Goal: Task Accomplishment & Management: Complete application form

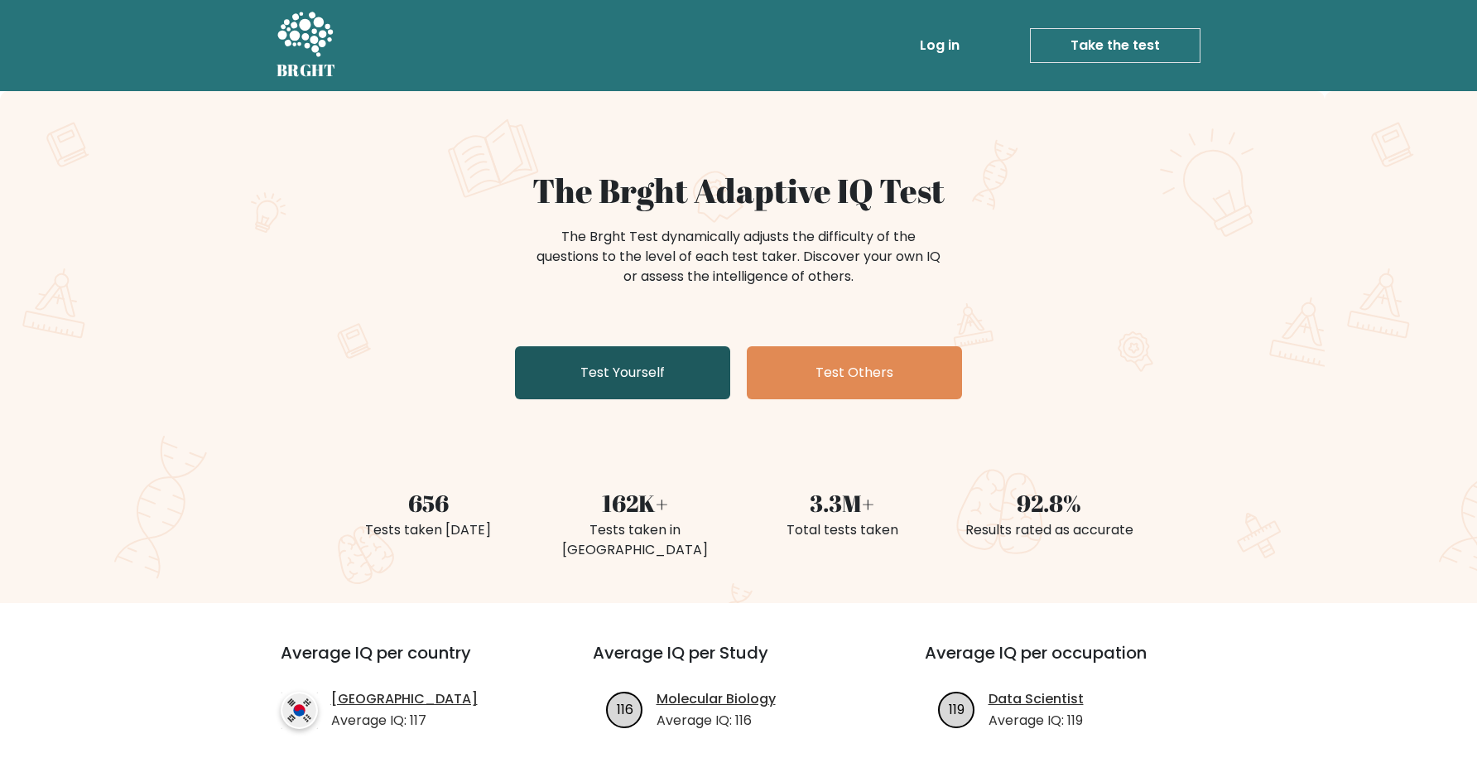
click at [652, 395] on link "Test Yourself" at bounding box center [622, 372] width 215 height 53
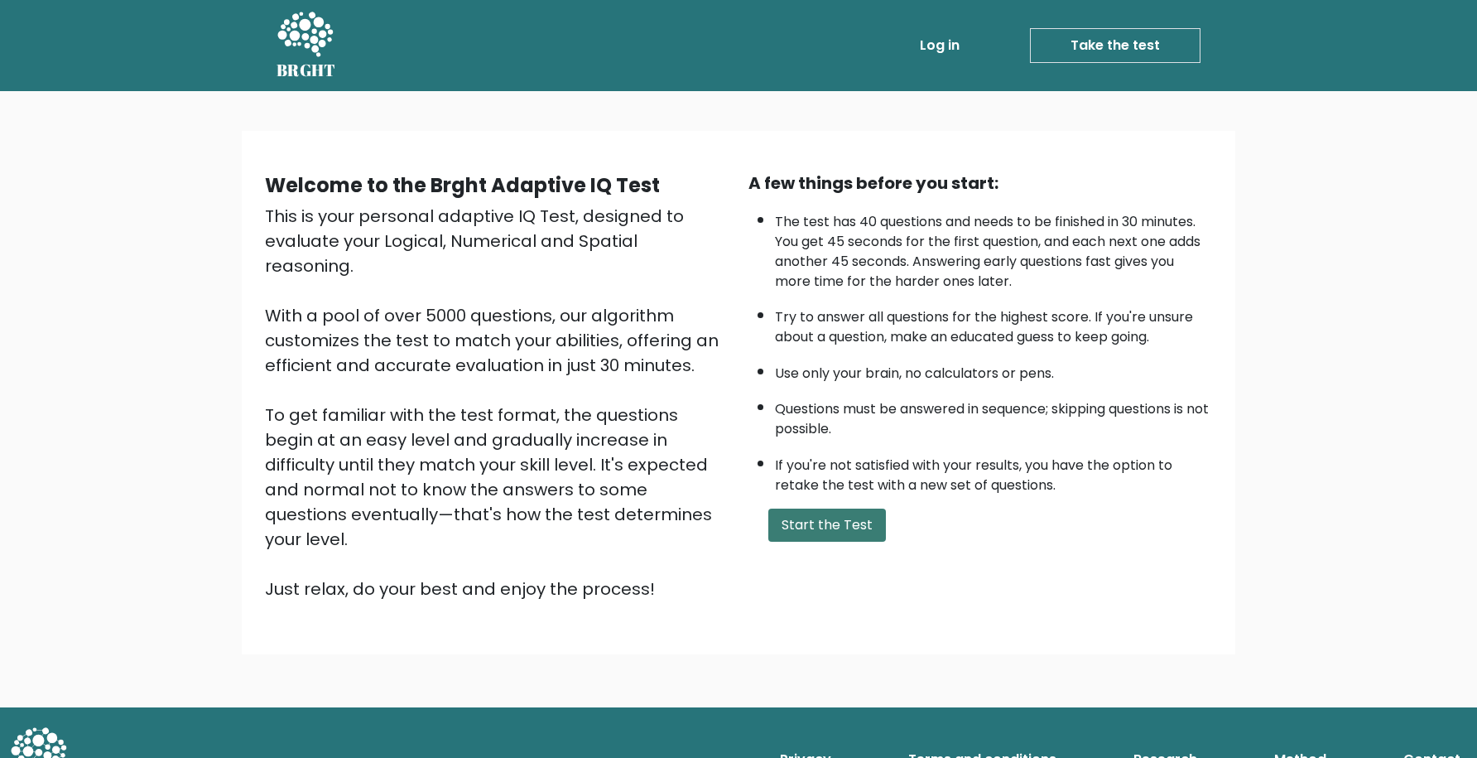
click at [830, 527] on button "Start the Test" at bounding box center [827, 524] width 118 height 33
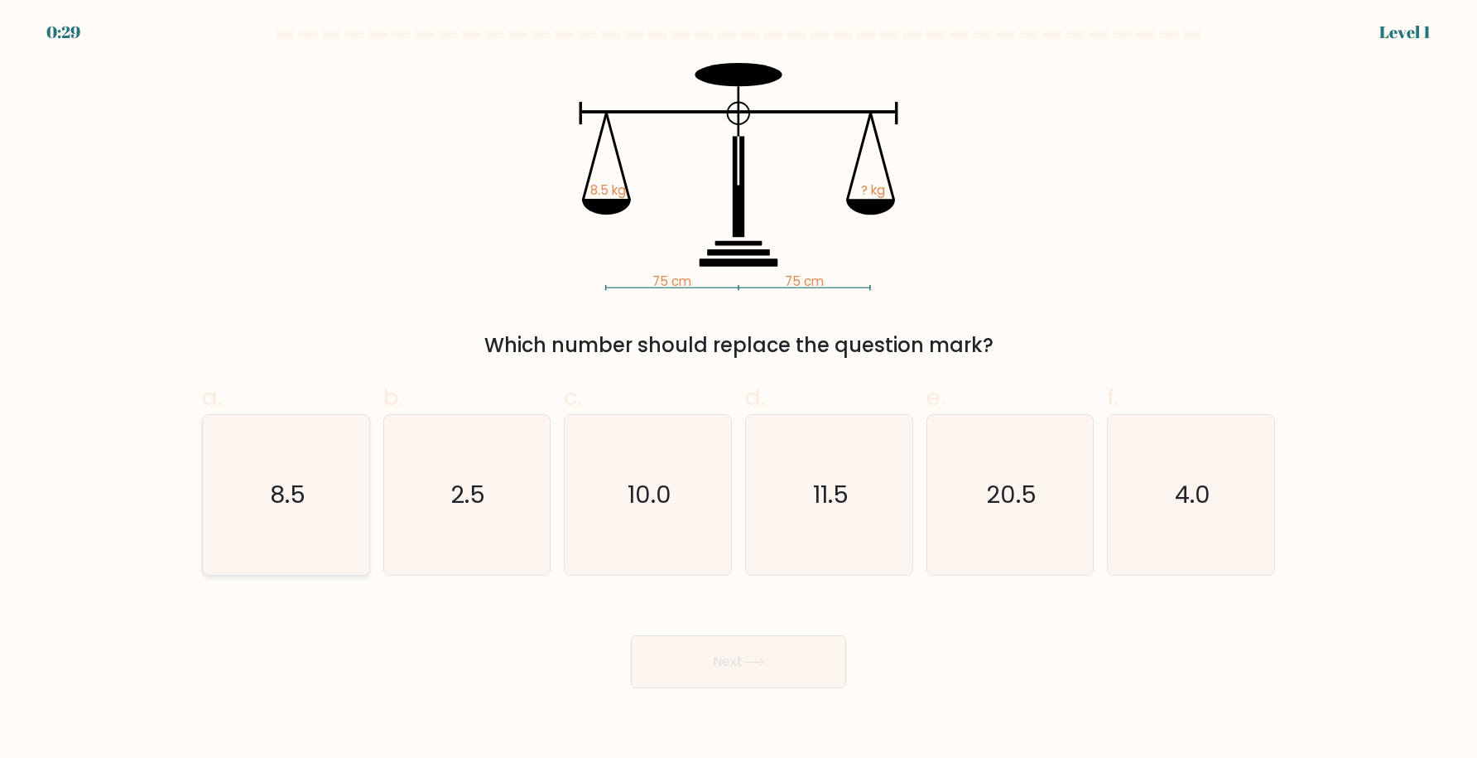
click at [306, 511] on icon "8.5" at bounding box center [286, 495] width 160 height 160
click at [739, 390] on input "a. 8.5" at bounding box center [739, 384] width 1 height 11
radio input "true"
click at [709, 644] on button "Next" at bounding box center [738, 661] width 215 height 53
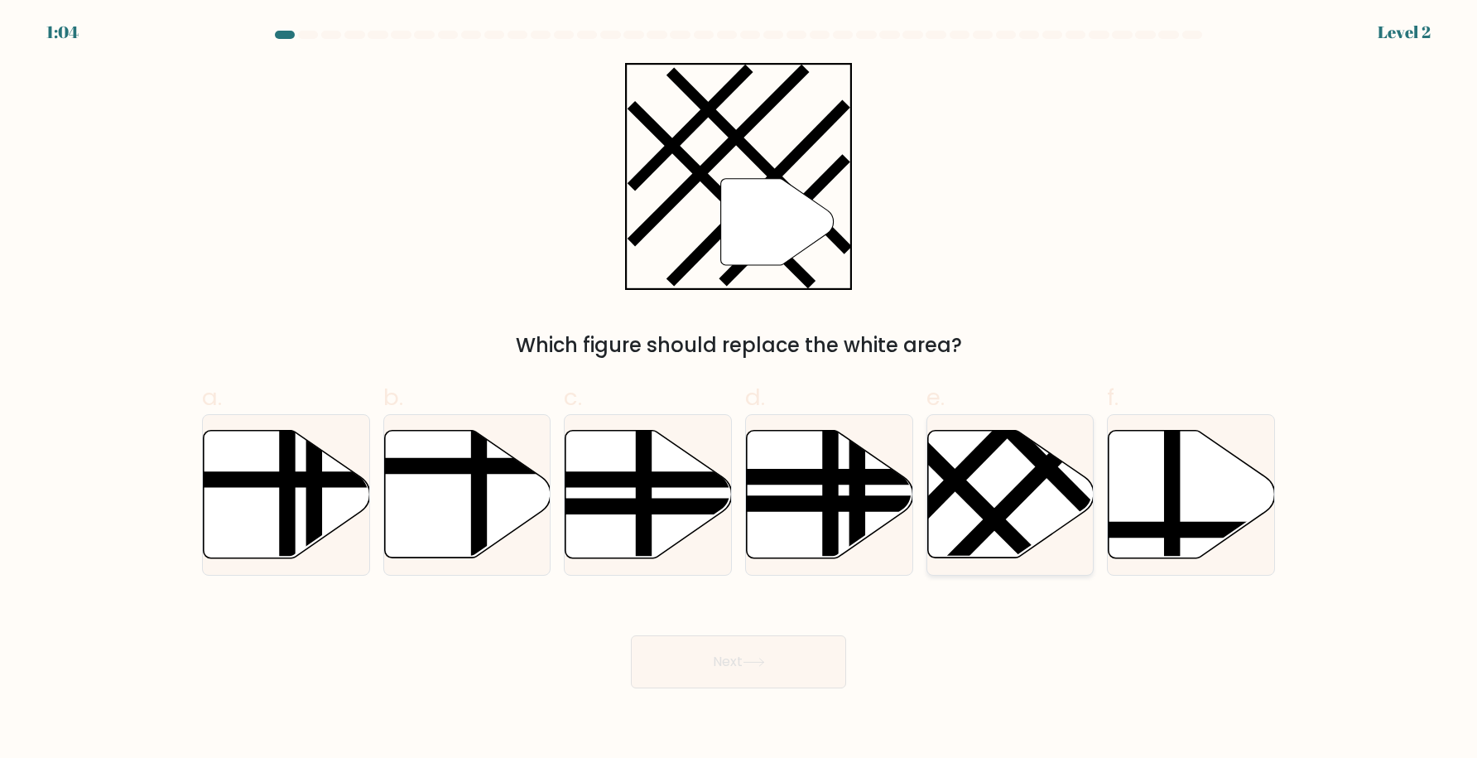
click at [1002, 488] on icon at bounding box center [1010, 495] width 166 height 128
click at [739, 390] on input "e." at bounding box center [739, 384] width 1 height 11
radio input "true"
click at [758, 673] on button "Next" at bounding box center [738, 661] width 215 height 53
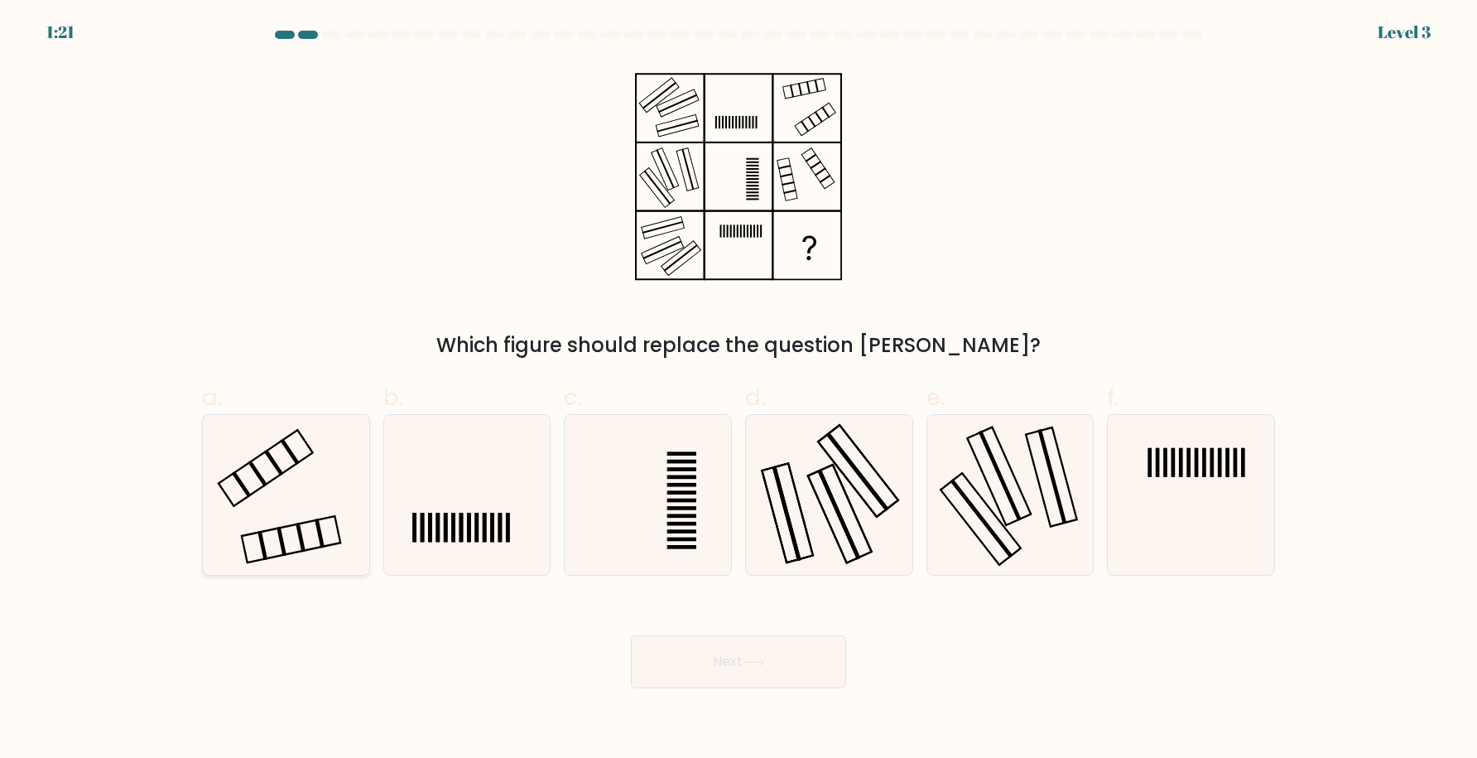
click at [292, 536] on icon at bounding box center [286, 495] width 160 height 160
click at [739, 390] on input "a." at bounding box center [739, 384] width 1 height 11
radio input "true"
click at [748, 673] on button "Next" at bounding box center [738, 661] width 215 height 53
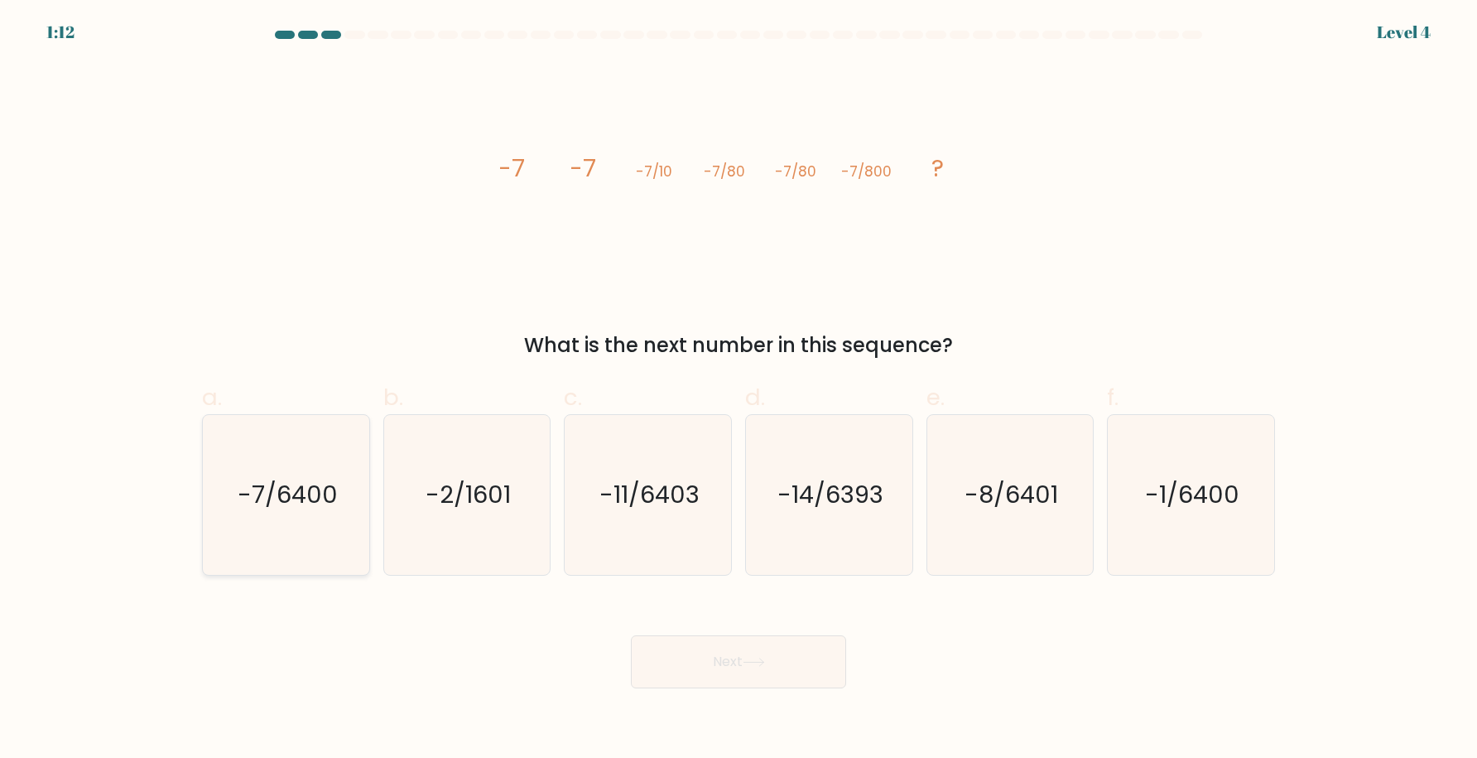
click at [295, 505] on text "-7/6400" at bounding box center [288, 494] width 100 height 33
click at [739, 390] on input "a. -7/6400" at bounding box center [739, 384] width 1 height 11
radio input "true"
click at [779, 665] on button "Next" at bounding box center [738, 661] width 215 height 53
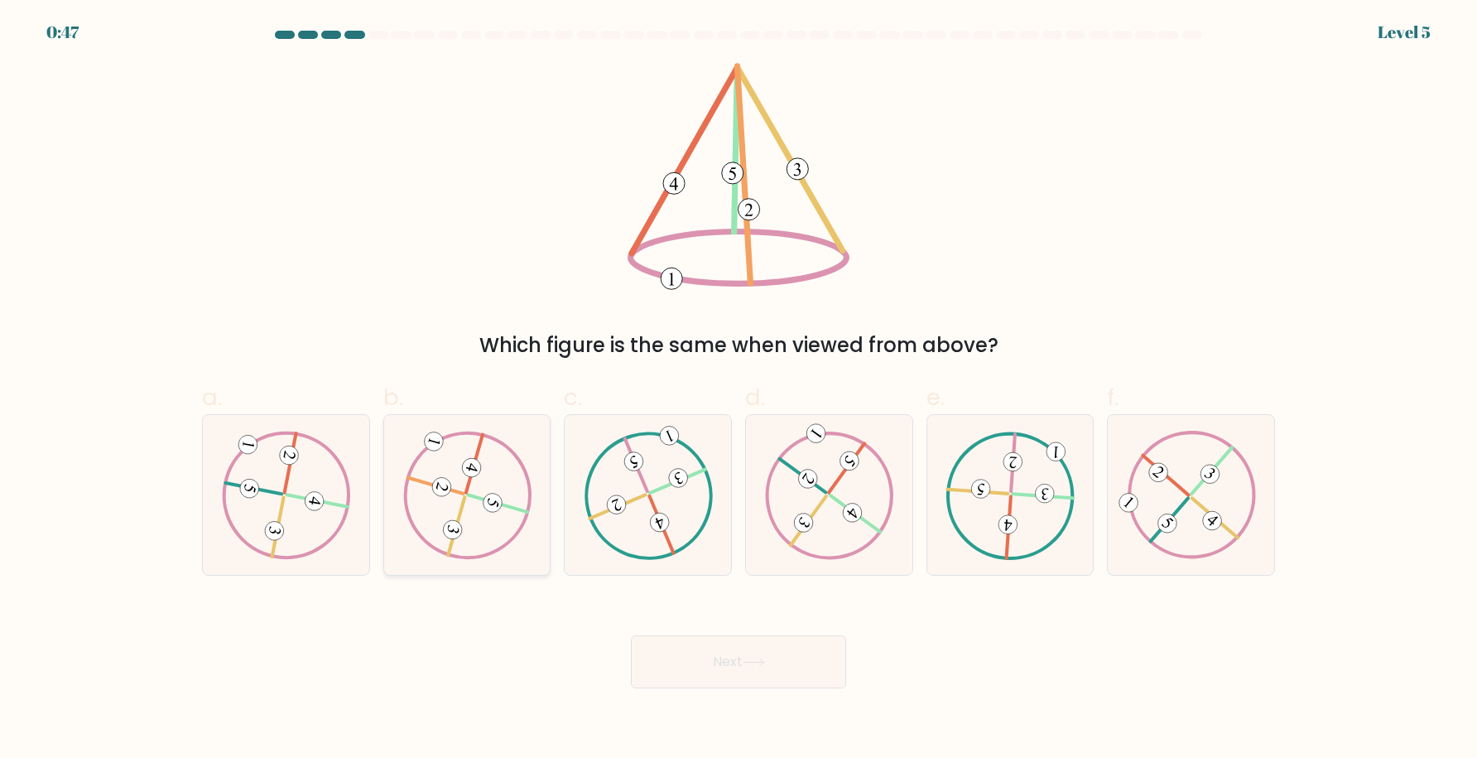
click at [439, 517] on icon at bounding box center [466, 495] width 129 height 128
click at [739, 390] on input "b." at bounding box center [739, 384] width 1 height 11
radio input "true"
click at [691, 652] on button "Next" at bounding box center [738, 661] width 215 height 53
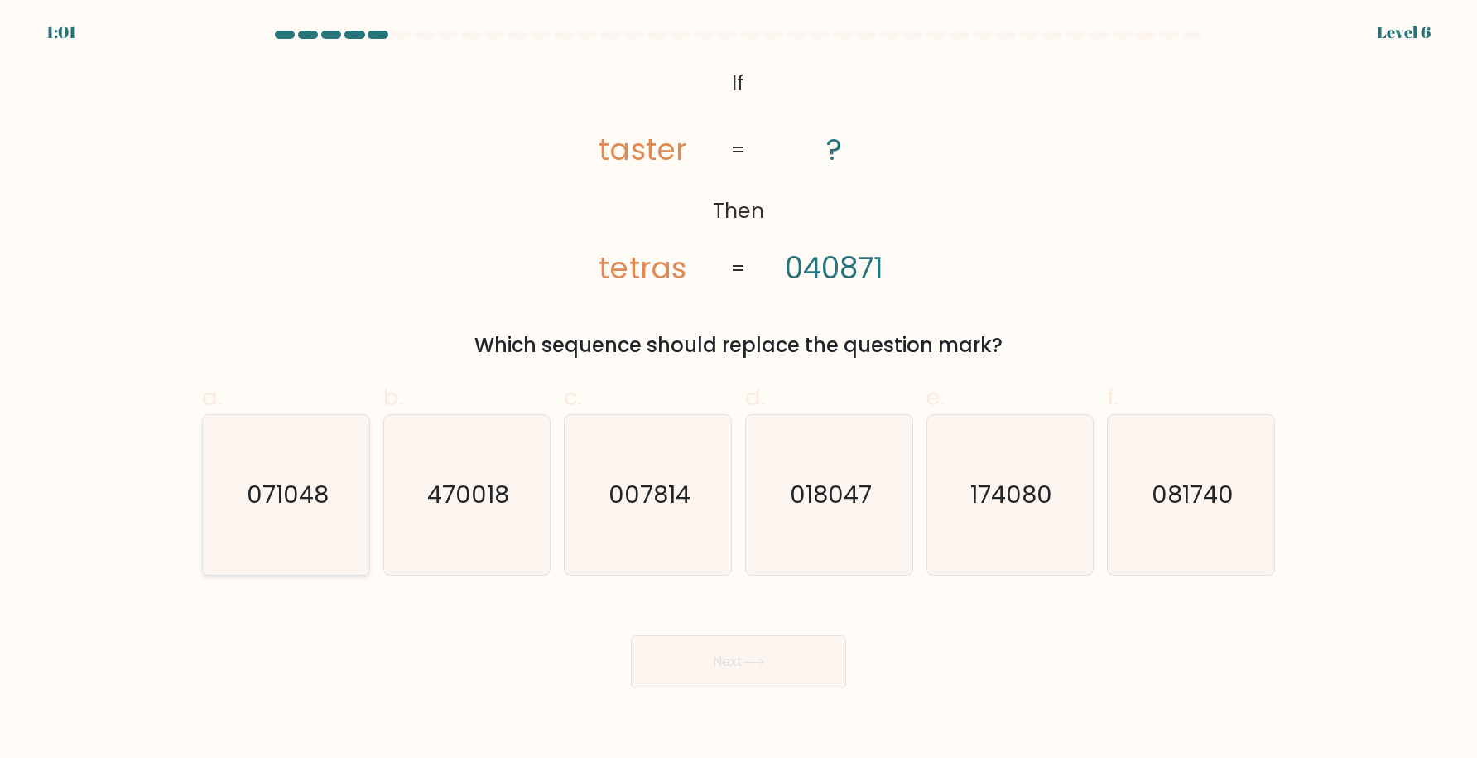
click at [302, 532] on icon "071048" at bounding box center [286, 495] width 160 height 160
click at [739, 390] on input "a. 071048" at bounding box center [739, 384] width 1 height 11
radio input "true"
click at [777, 662] on button "Next" at bounding box center [738, 661] width 215 height 53
click at [729, 667] on button "Next" at bounding box center [738, 661] width 215 height 53
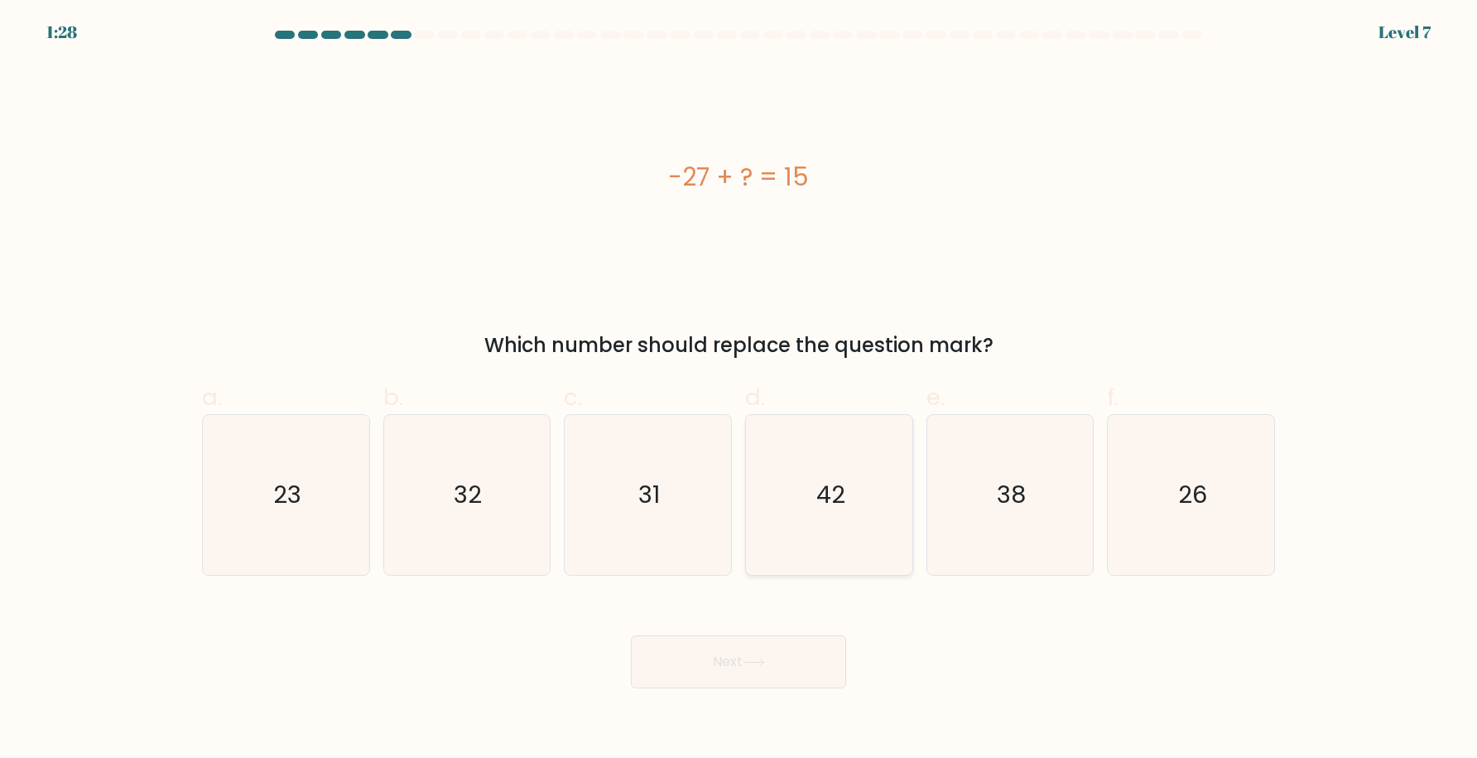
click at [847, 522] on icon "42" at bounding box center [829, 495] width 160 height 160
click at [739, 390] on input "d. 42" at bounding box center [739, 384] width 1 height 11
radio input "true"
click at [738, 669] on button "Next" at bounding box center [738, 661] width 215 height 53
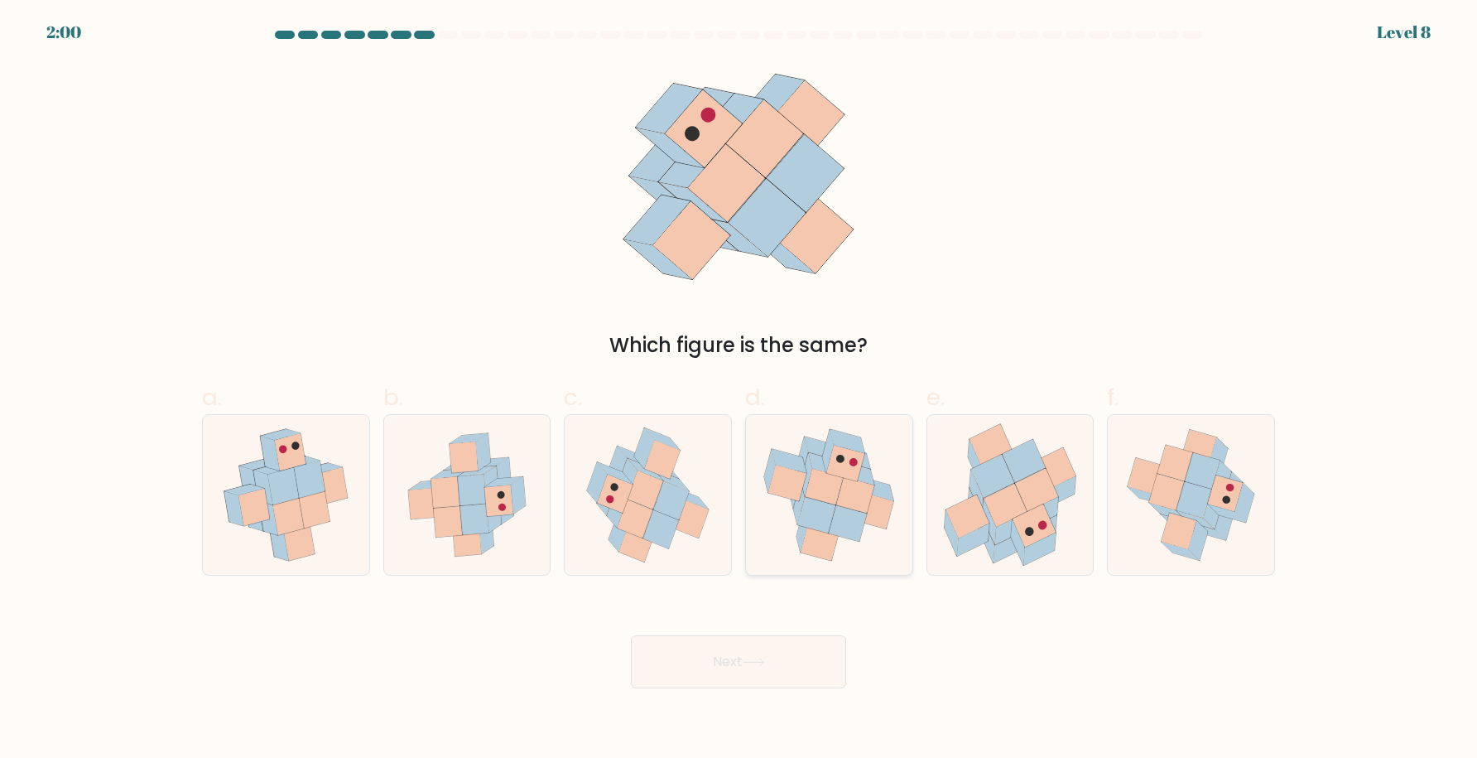
click at [833, 496] on icon at bounding box center [824, 487] width 38 height 36
click at [739, 390] on input "d." at bounding box center [739, 384] width 1 height 11
radio input "true"
click at [737, 666] on button "Next" at bounding box center [738, 661] width 215 height 53
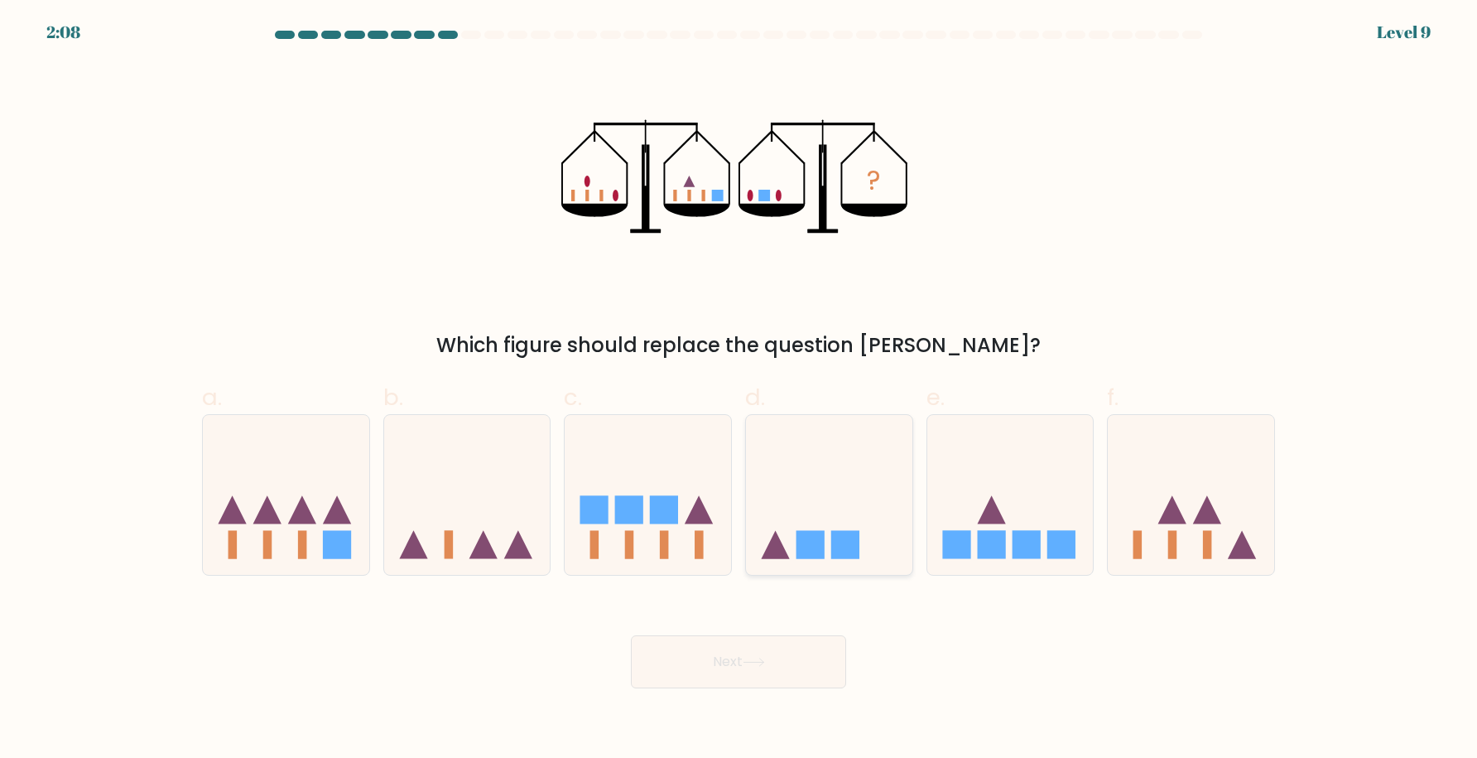
click at [830, 540] on icon at bounding box center [829, 494] width 166 height 137
click at [739, 390] on input "d." at bounding box center [739, 384] width 1 height 11
radio input "true"
click at [754, 662] on icon at bounding box center [754, 661] width 20 height 7
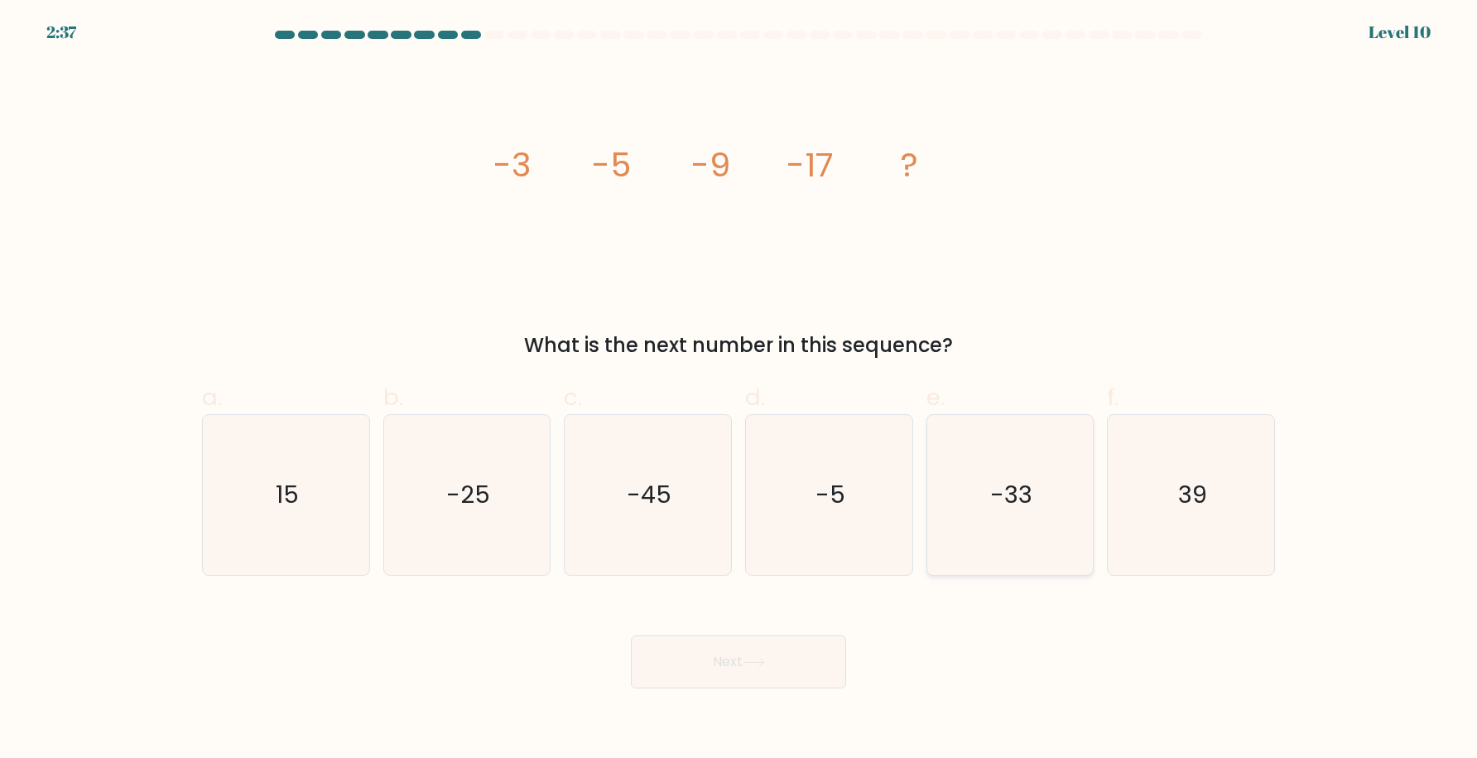
click at [1017, 537] on icon "-33" at bounding box center [1010, 495] width 160 height 160
click at [739, 390] on input "e. -33" at bounding box center [739, 384] width 1 height 11
radio input "true"
click at [791, 659] on button "Next" at bounding box center [738, 661] width 215 height 53
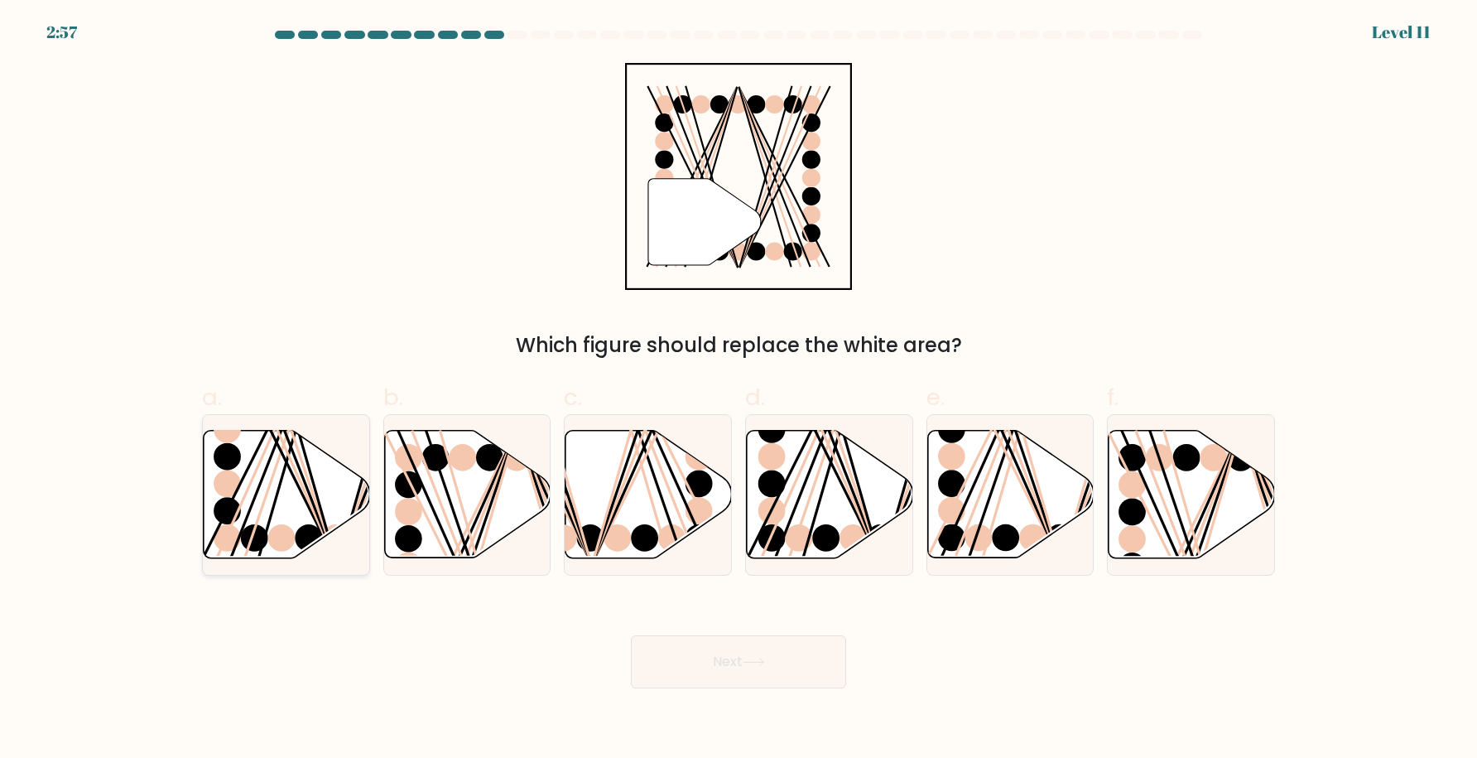
click at [287, 517] on icon at bounding box center [287, 495] width 166 height 128
click at [739, 390] on input "a." at bounding box center [739, 384] width 1 height 11
radio input "true"
click at [751, 663] on icon at bounding box center [754, 661] width 22 height 9
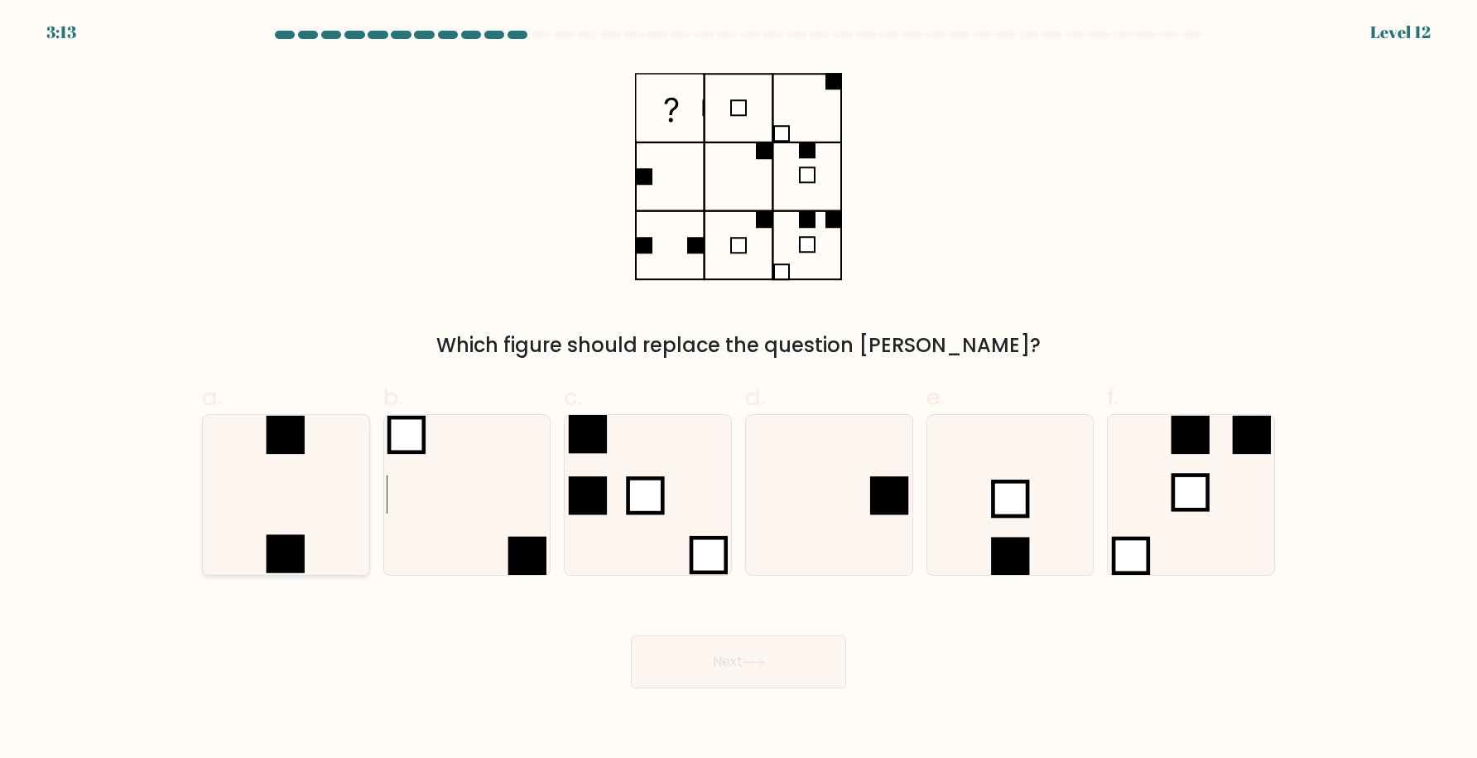
click at [265, 514] on icon at bounding box center [286, 495] width 160 height 160
click at [739, 390] on input "a." at bounding box center [739, 384] width 1 height 11
radio input "true"
click at [707, 662] on button "Next" at bounding box center [738, 661] width 215 height 53
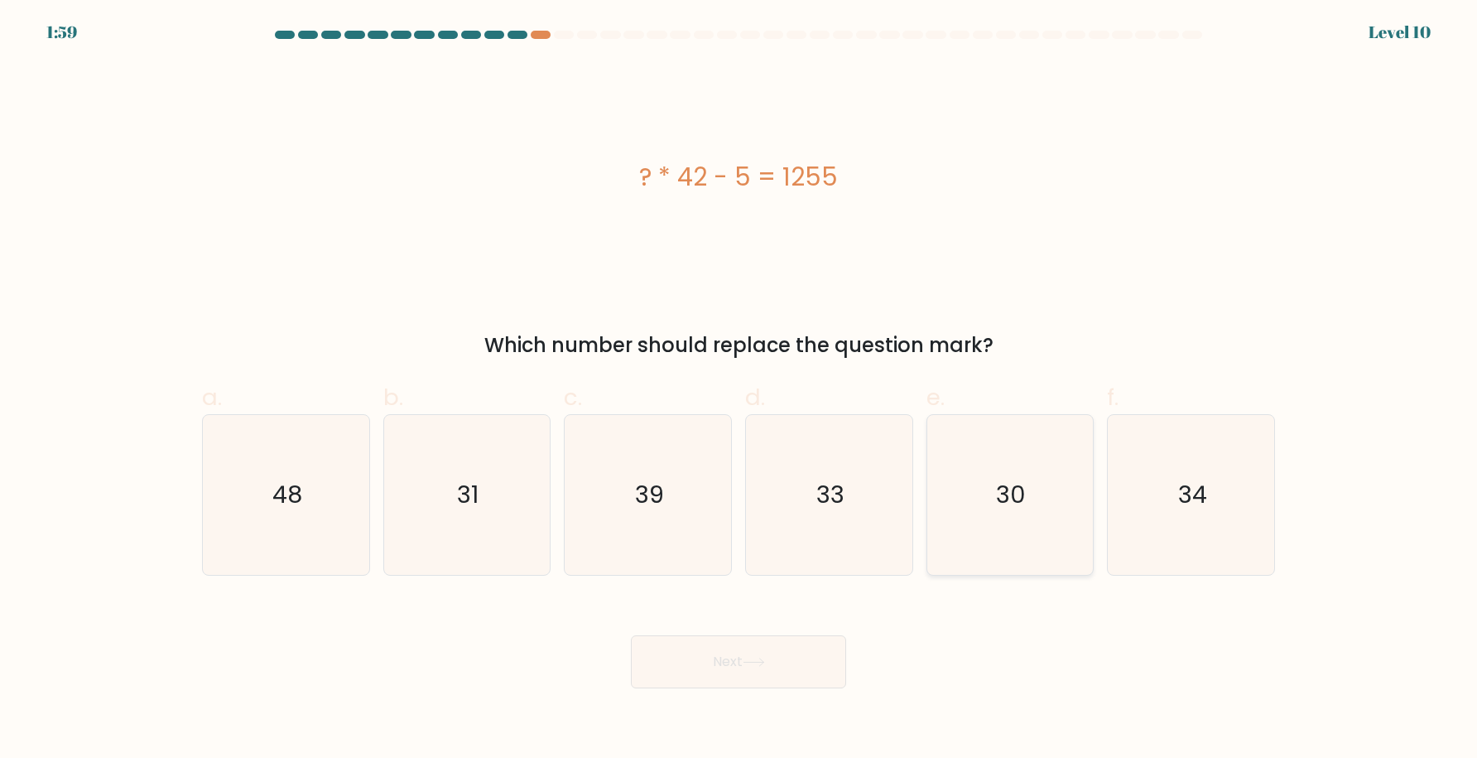
click at [1016, 503] on text "30" at bounding box center [1012, 494] width 30 height 33
click at [739, 390] on input "e. 30" at bounding box center [739, 384] width 1 height 11
radio input "true"
click at [732, 661] on button "Next" at bounding box center [738, 661] width 215 height 53
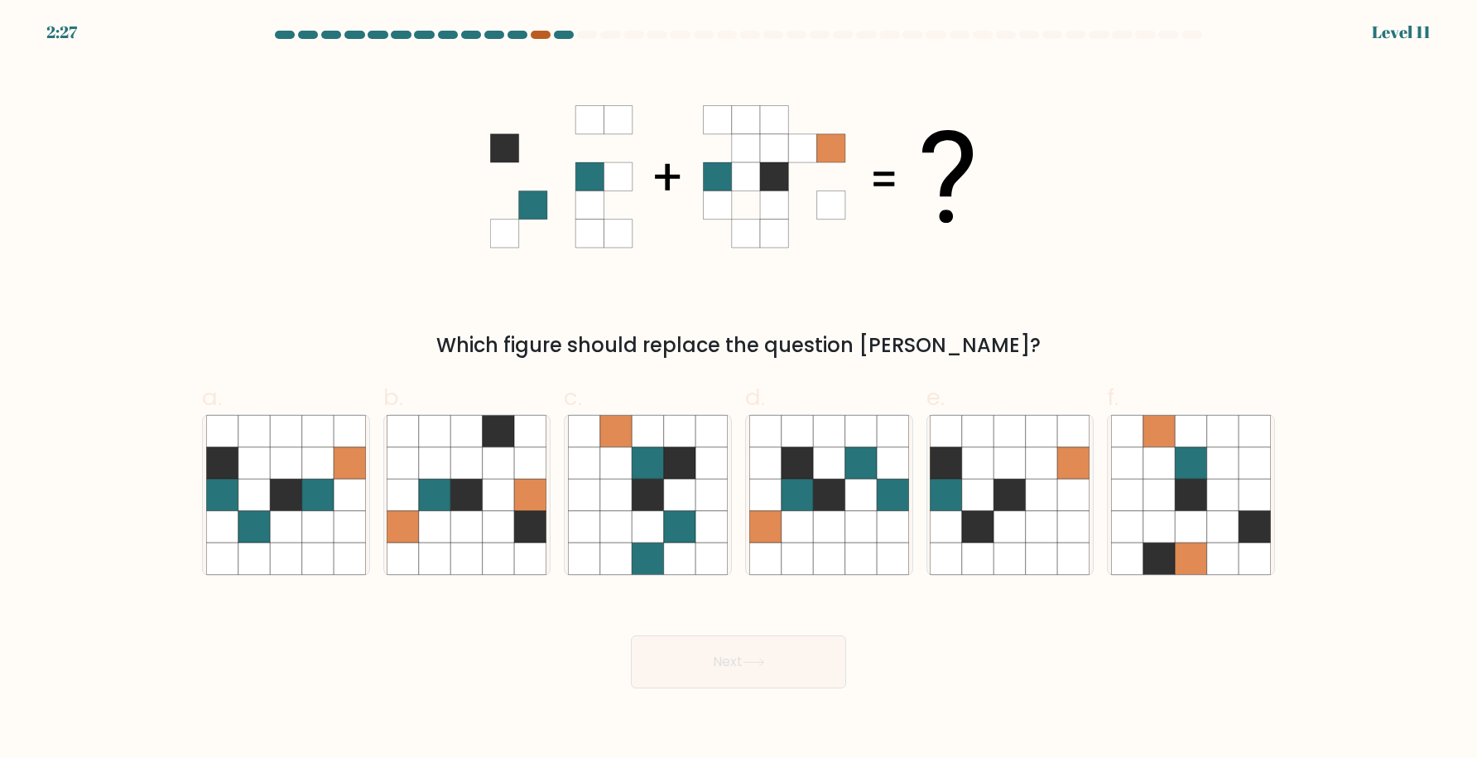
click at [537, 36] on div at bounding box center [541, 35] width 20 height 8
click at [300, 513] on icon at bounding box center [285, 526] width 31 height 31
click at [739, 390] on input "a." at bounding box center [739, 384] width 1 height 11
radio input "true"
click at [742, 657] on button "Next" at bounding box center [738, 661] width 215 height 53
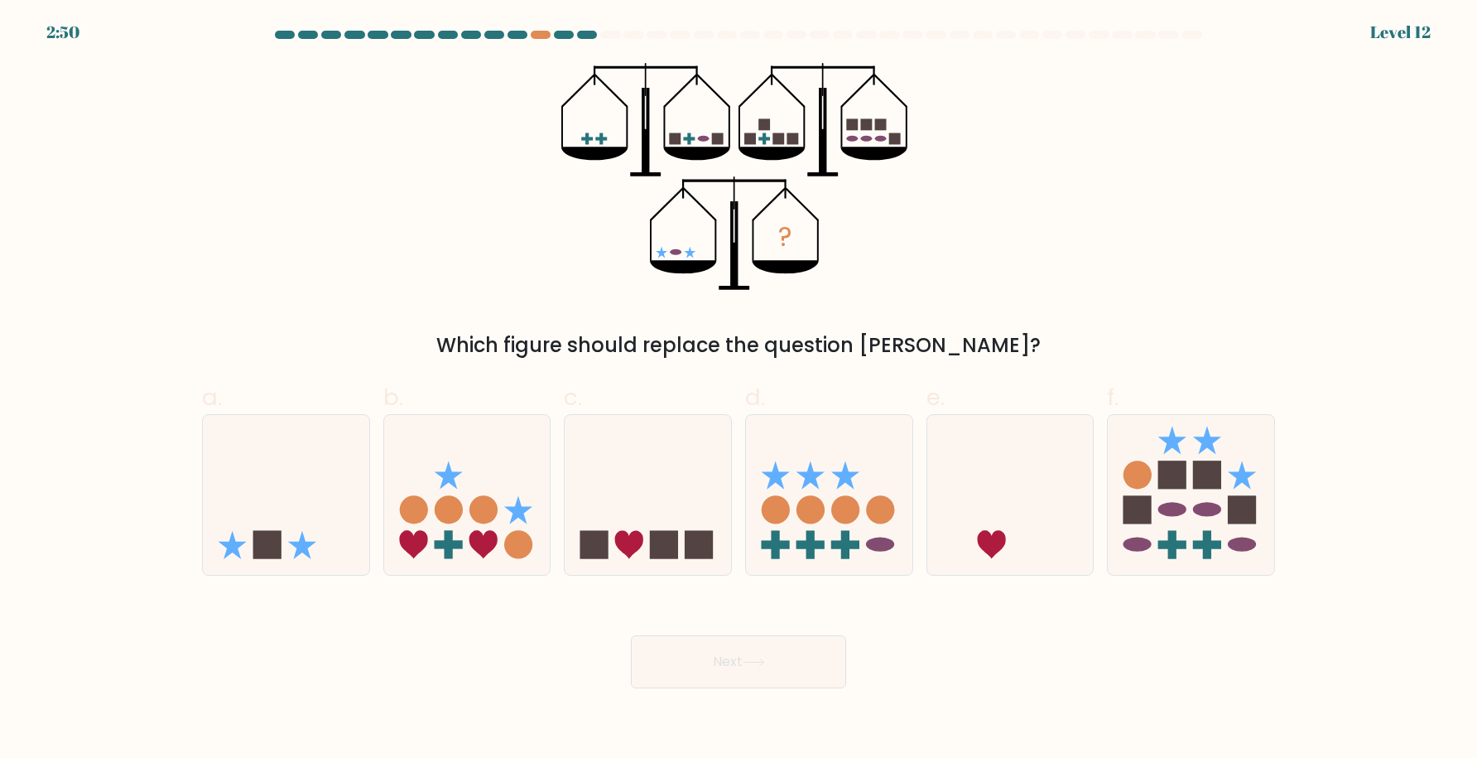
click at [742, 657] on button "Next" at bounding box center [738, 661] width 215 height 53
click at [1000, 547] on icon at bounding box center [991, 545] width 28 height 28
click at [739, 390] on input "e." at bounding box center [739, 384] width 1 height 11
radio input "true"
click at [792, 665] on button "Next" at bounding box center [738, 661] width 215 height 53
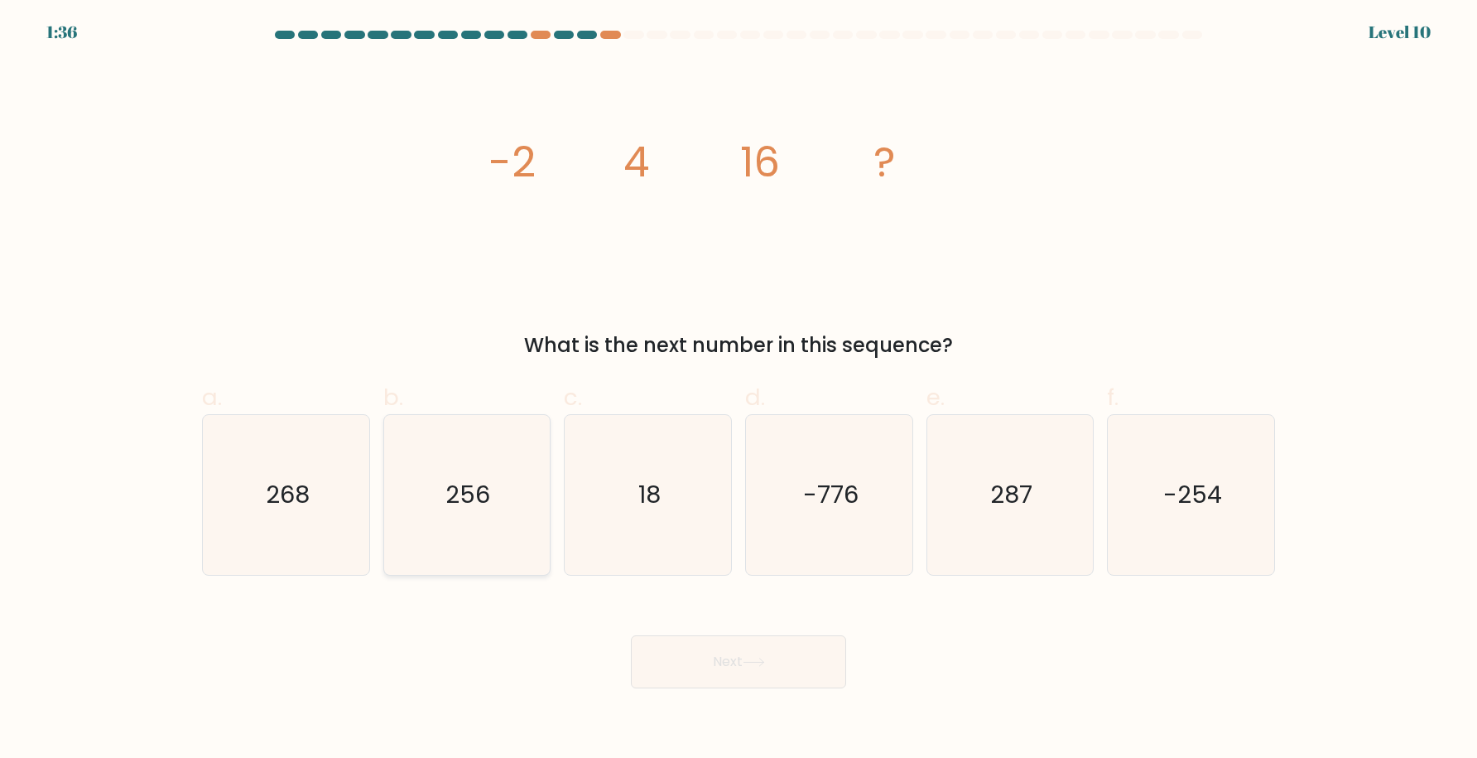
click at [469, 533] on icon "256" at bounding box center [467, 495] width 160 height 160
click at [739, 390] on input "b. 256" at bounding box center [739, 384] width 1 height 11
radio input "true"
click at [469, 533] on icon "256" at bounding box center [466, 495] width 158 height 158
click at [739, 390] on input "b. 256" at bounding box center [739, 384] width 1 height 11
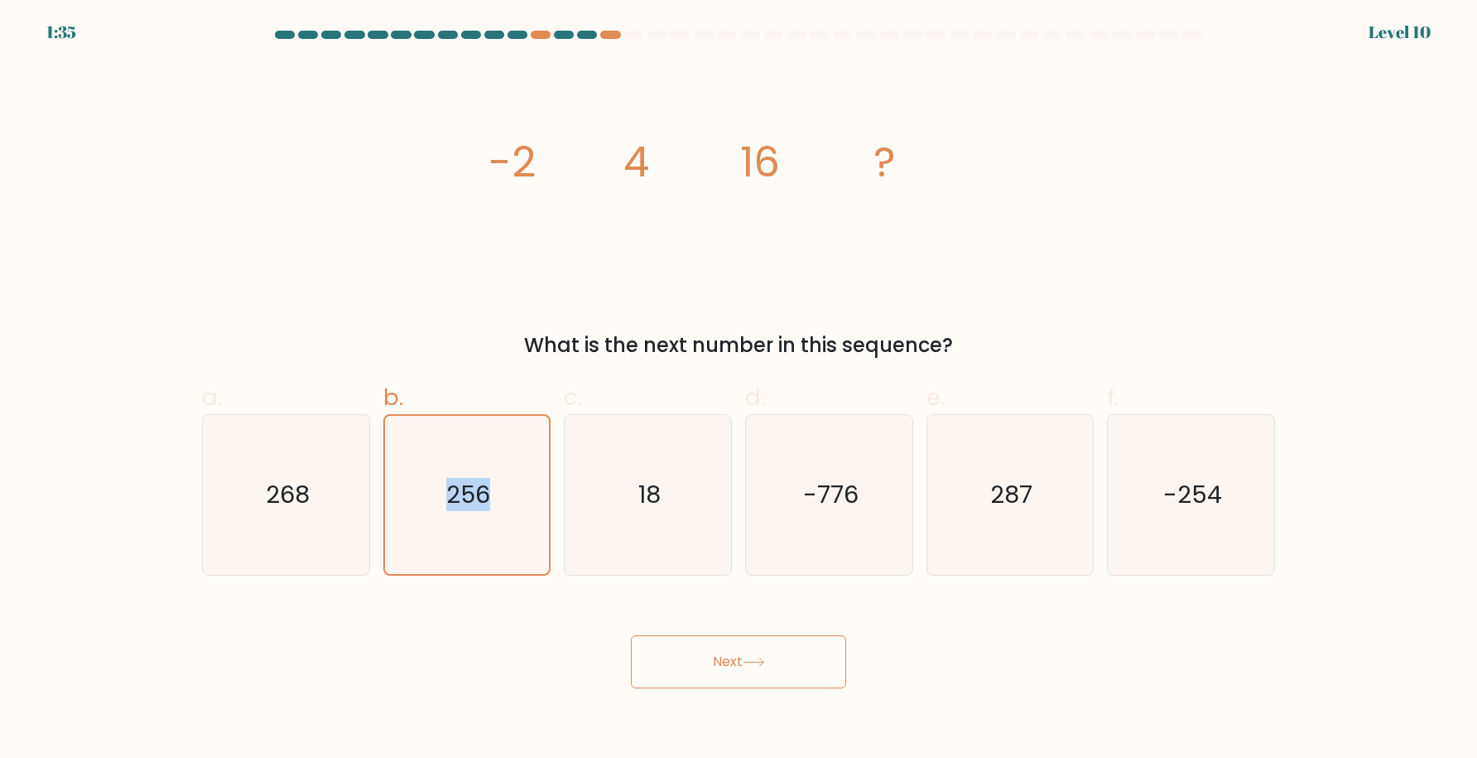
click at [729, 659] on button "Next" at bounding box center [738, 661] width 215 height 53
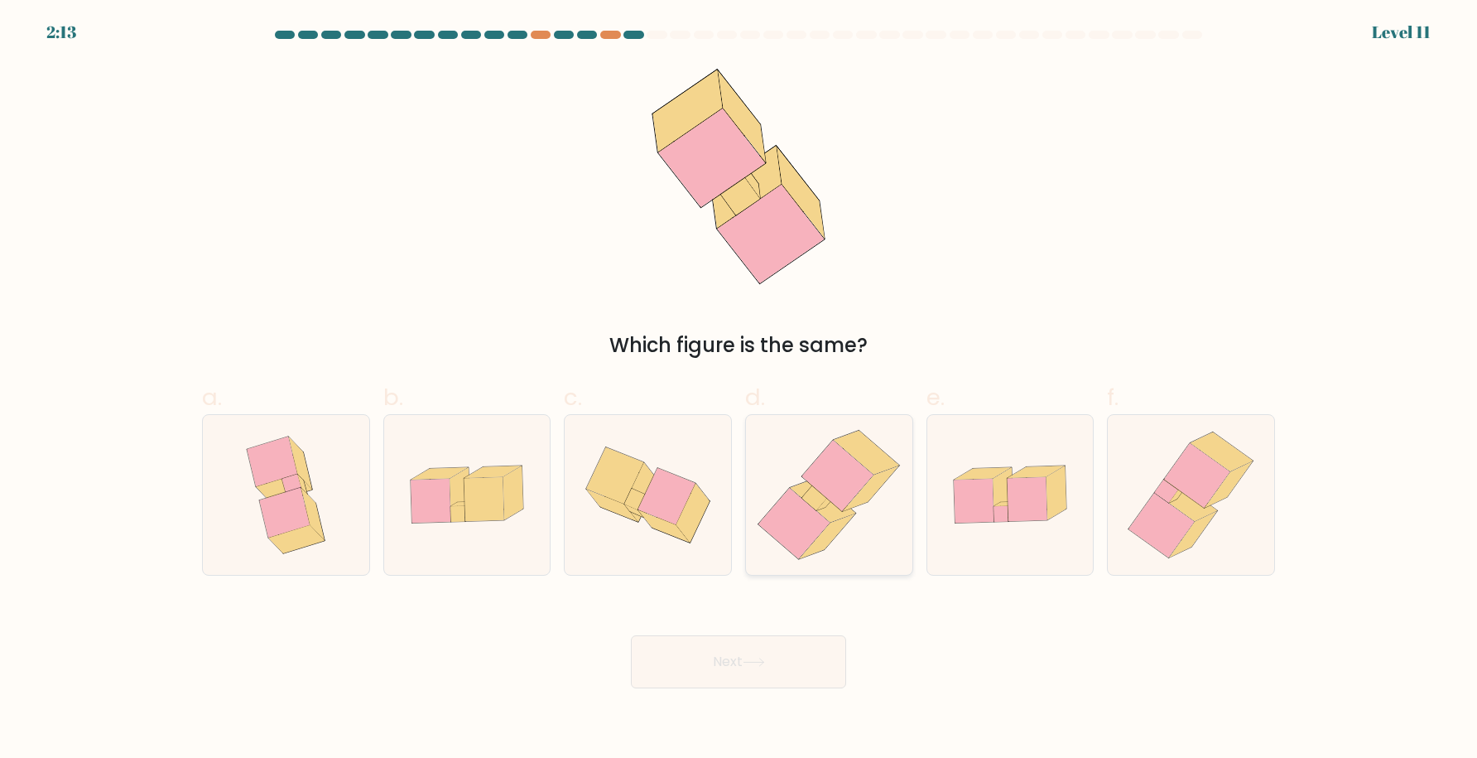
click at [822, 537] on icon at bounding box center [827, 536] width 55 height 46
click at [739, 390] on input "d." at bounding box center [739, 384] width 1 height 11
radio input "true"
click at [776, 652] on button "Next" at bounding box center [738, 661] width 215 height 53
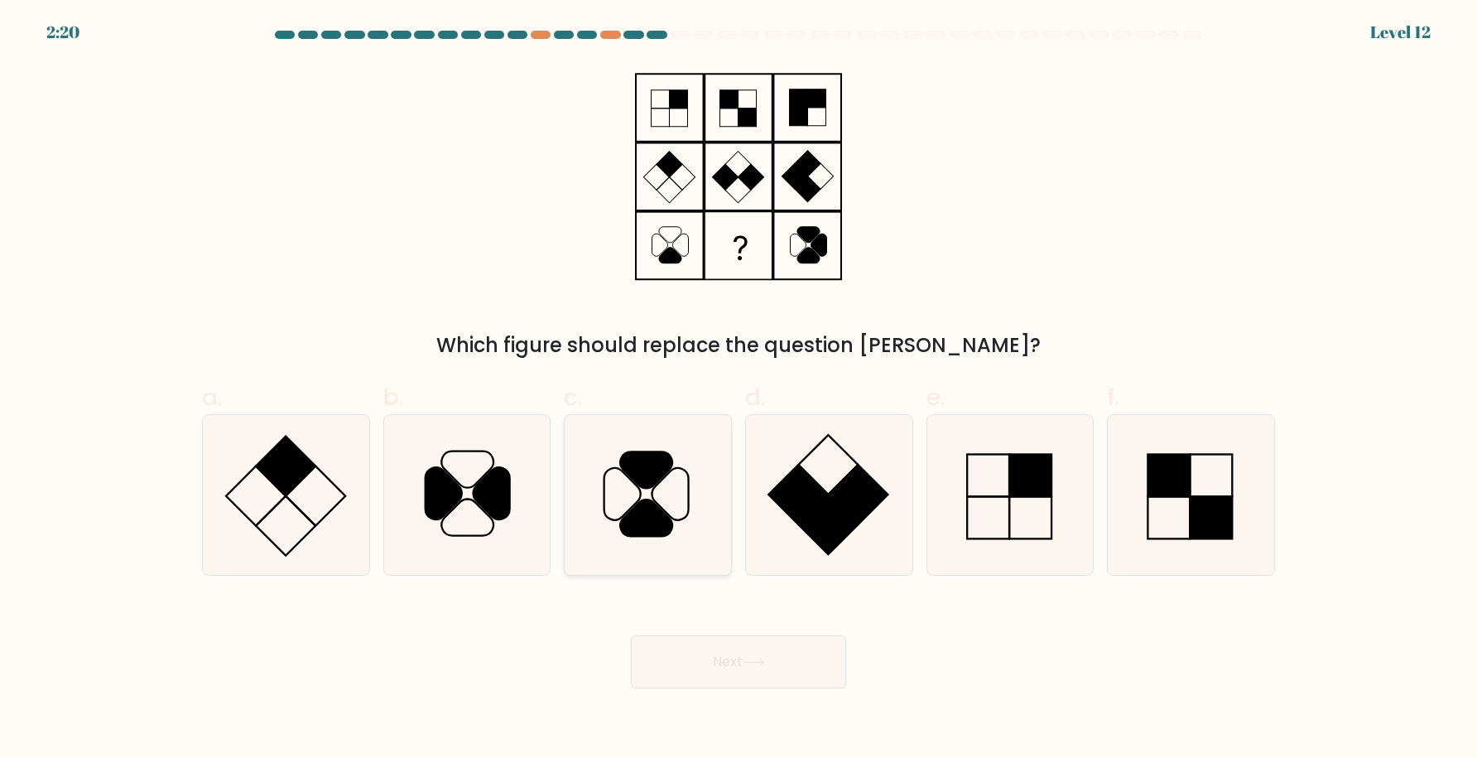
click at [641, 513] on icon at bounding box center [646, 517] width 52 height 36
click at [739, 390] on input "c." at bounding box center [739, 384] width 1 height 11
radio input "true"
click at [742, 645] on button "Next" at bounding box center [738, 661] width 215 height 53
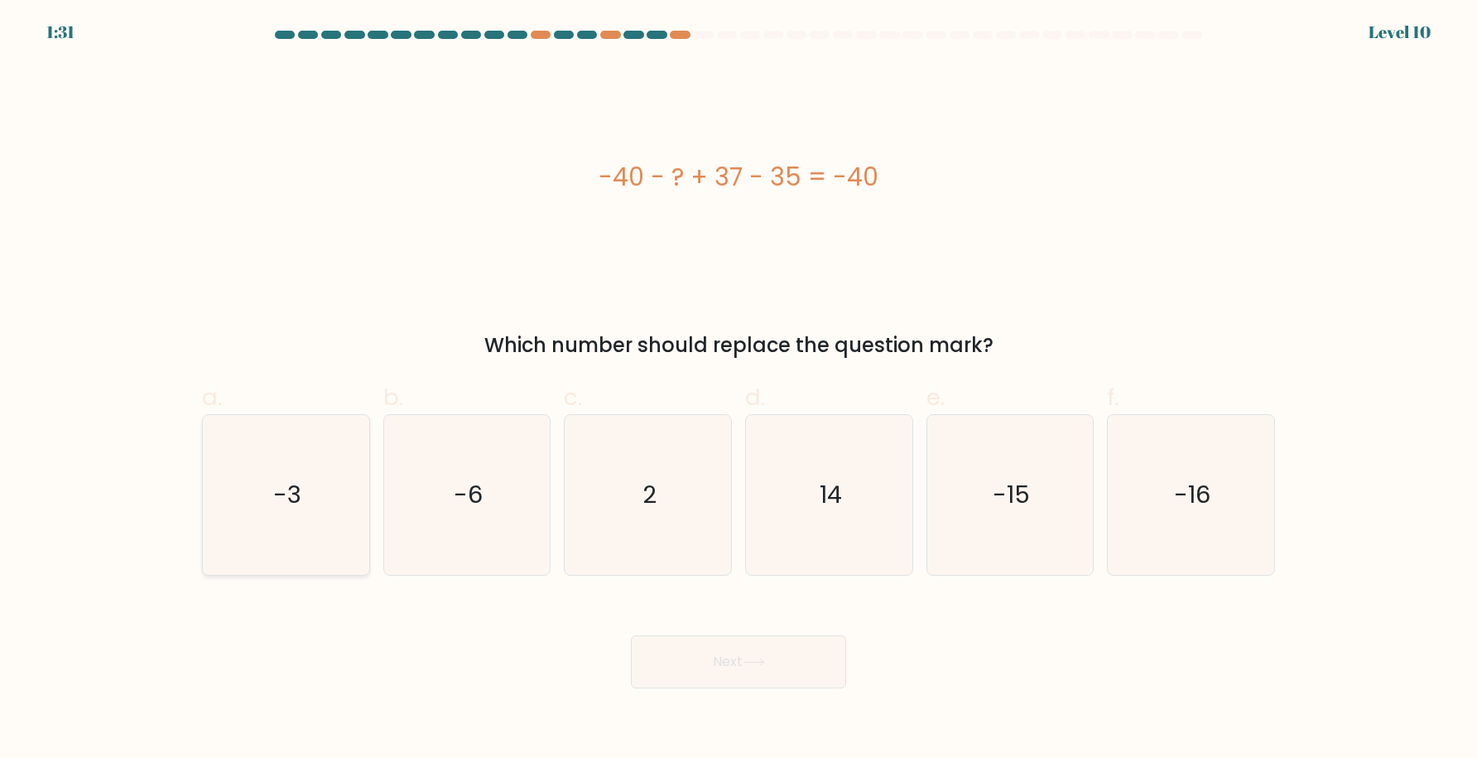
click at [349, 529] on icon "-3" at bounding box center [286, 495] width 160 height 160
click at [739, 390] on input "a. -3" at bounding box center [739, 384] width 1 height 11
radio input "true"
click at [780, 668] on button "Next" at bounding box center [738, 661] width 215 height 53
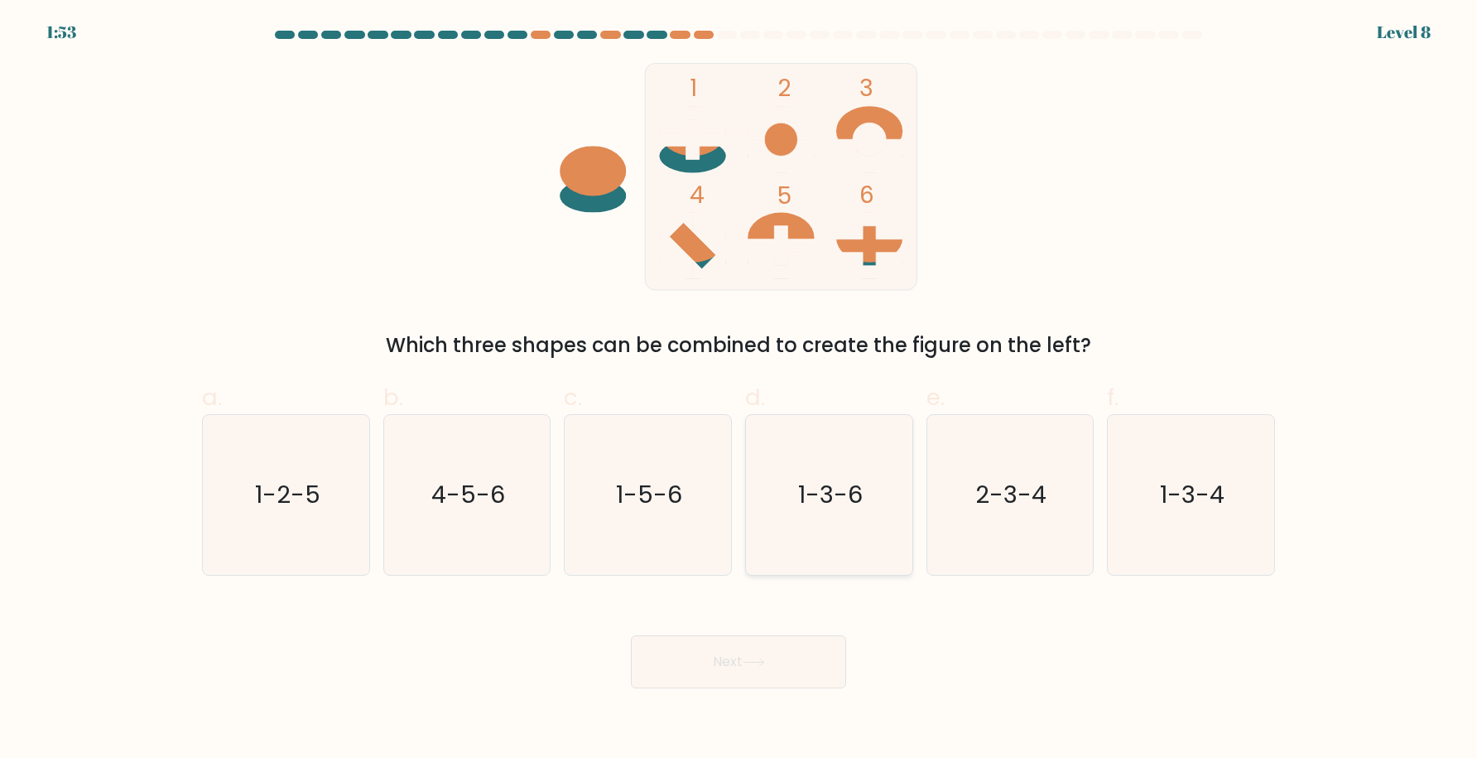
click at [829, 550] on icon "1-3-6" at bounding box center [829, 495] width 160 height 160
click at [739, 390] on input "d. 1-3-6" at bounding box center [739, 384] width 1 height 11
radio input "true"
click at [787, 665] on button "Next" at bounding box center [738, 661] width 215 height 53
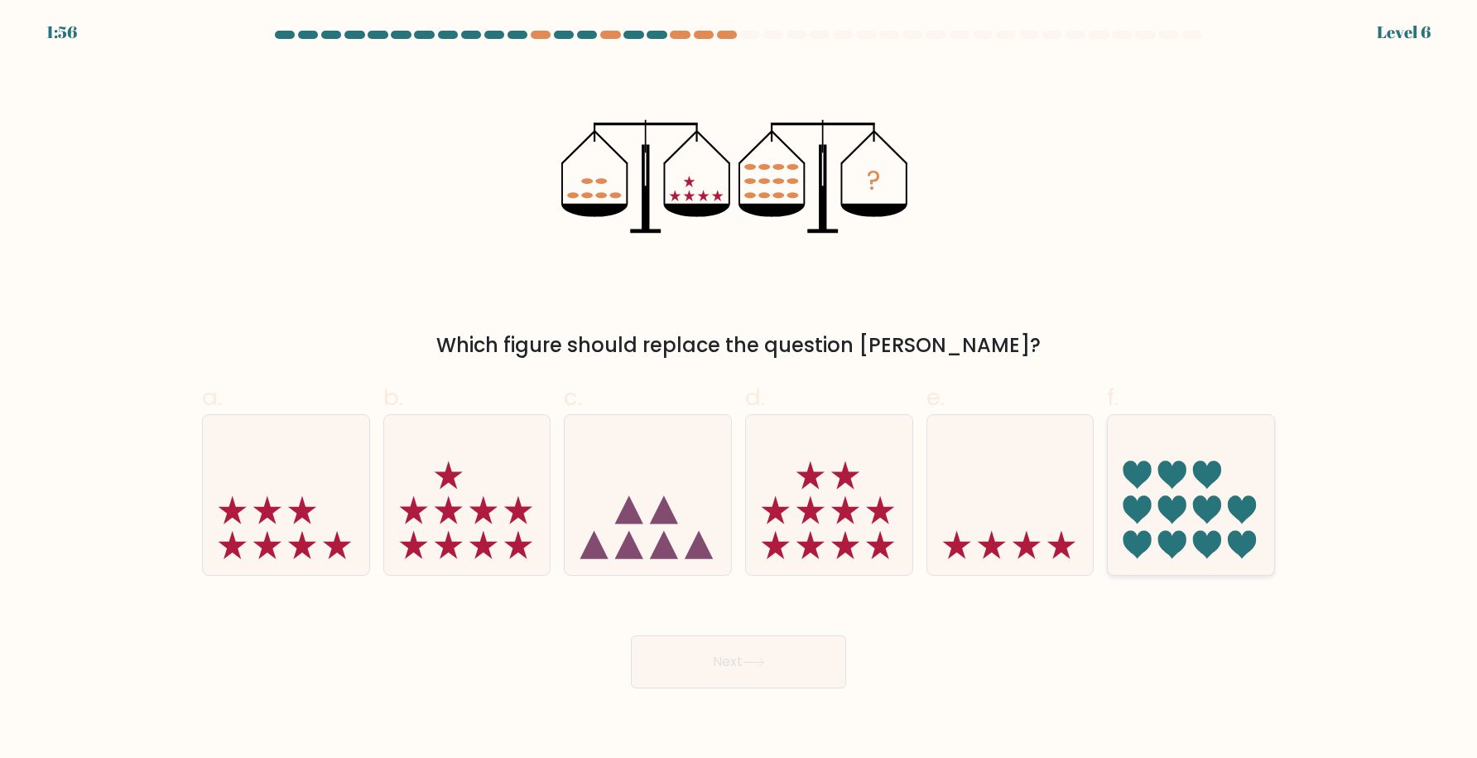
click at [1170, 520] on icon at bounding box center [1172, 510] width 28 height 28
click at [739, 390] on input "f." at bounding box center [739, 384] width 1 height 11
radio input "true"
click at [712, 666] on button "Next" at bounding box center [738, 661] width 215 height 53
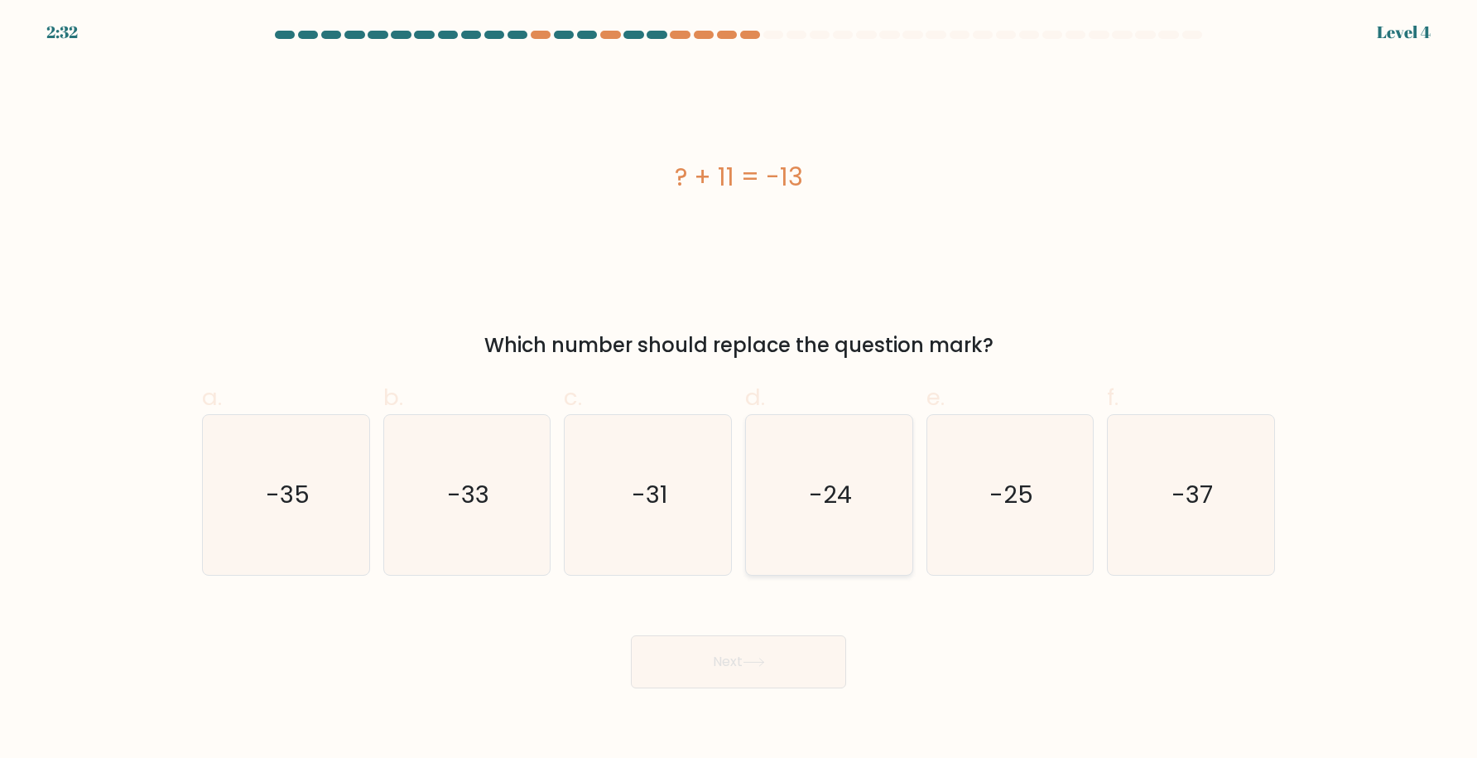
click at [830, 527] on icon "-24" at bounding box center [829, 495] width 160 height 160
click at [739, 390] on input "d. -24" at bounding box center [739, 384] width 1 height 11
radio input "true"
click at [773, 662] on button "Next" at bounding box center [738, 661] width 215 height 53
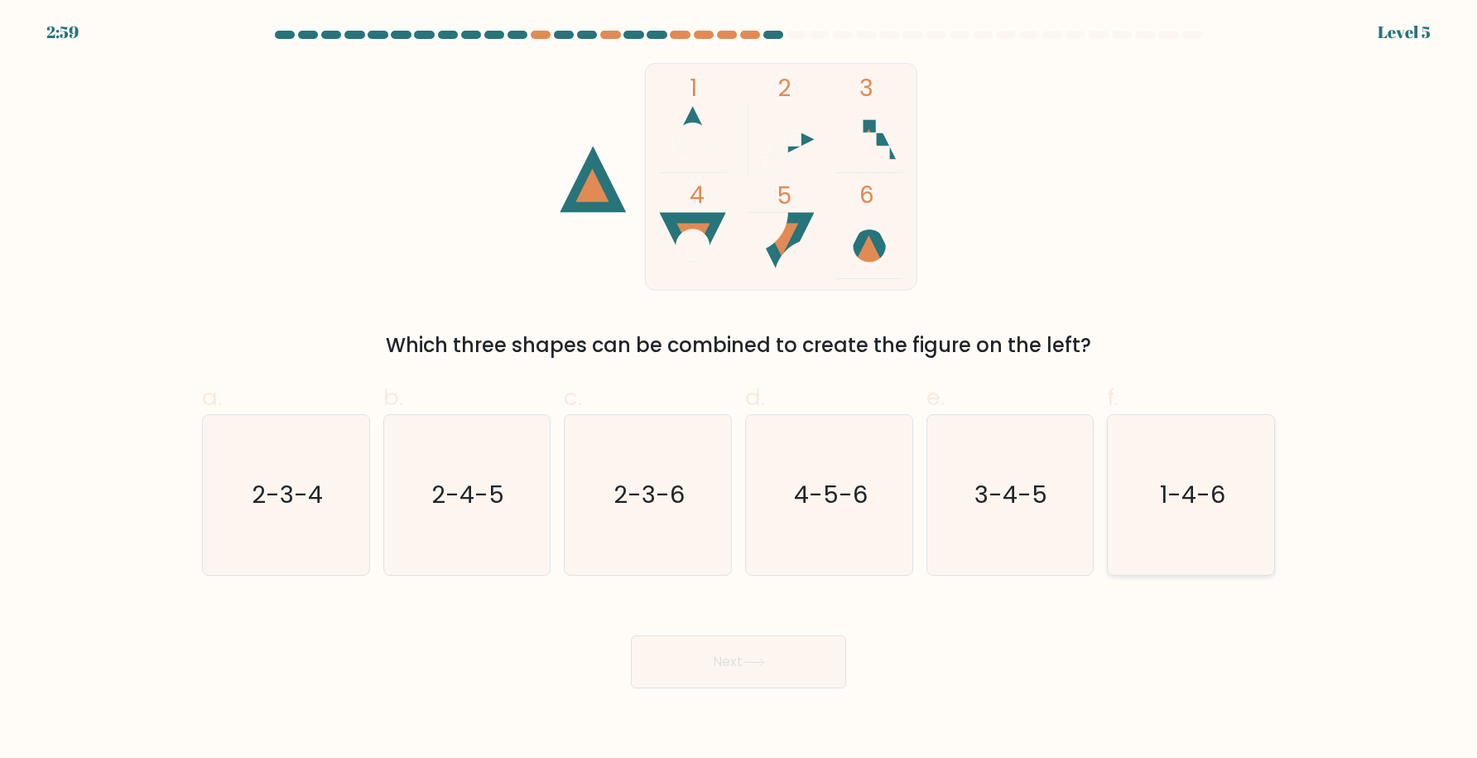
click at [1225, 537] on icon "1-4-6" at bounding box center [1191, 495] width 160 height 160
click at [739, 390] on input "f. 1-4-6" at bounding box center [739, 384] width 1 height 11
radio input "true"
click at [804, 651] on button "Next" at bounding box center [738, 661] width 215 height 53
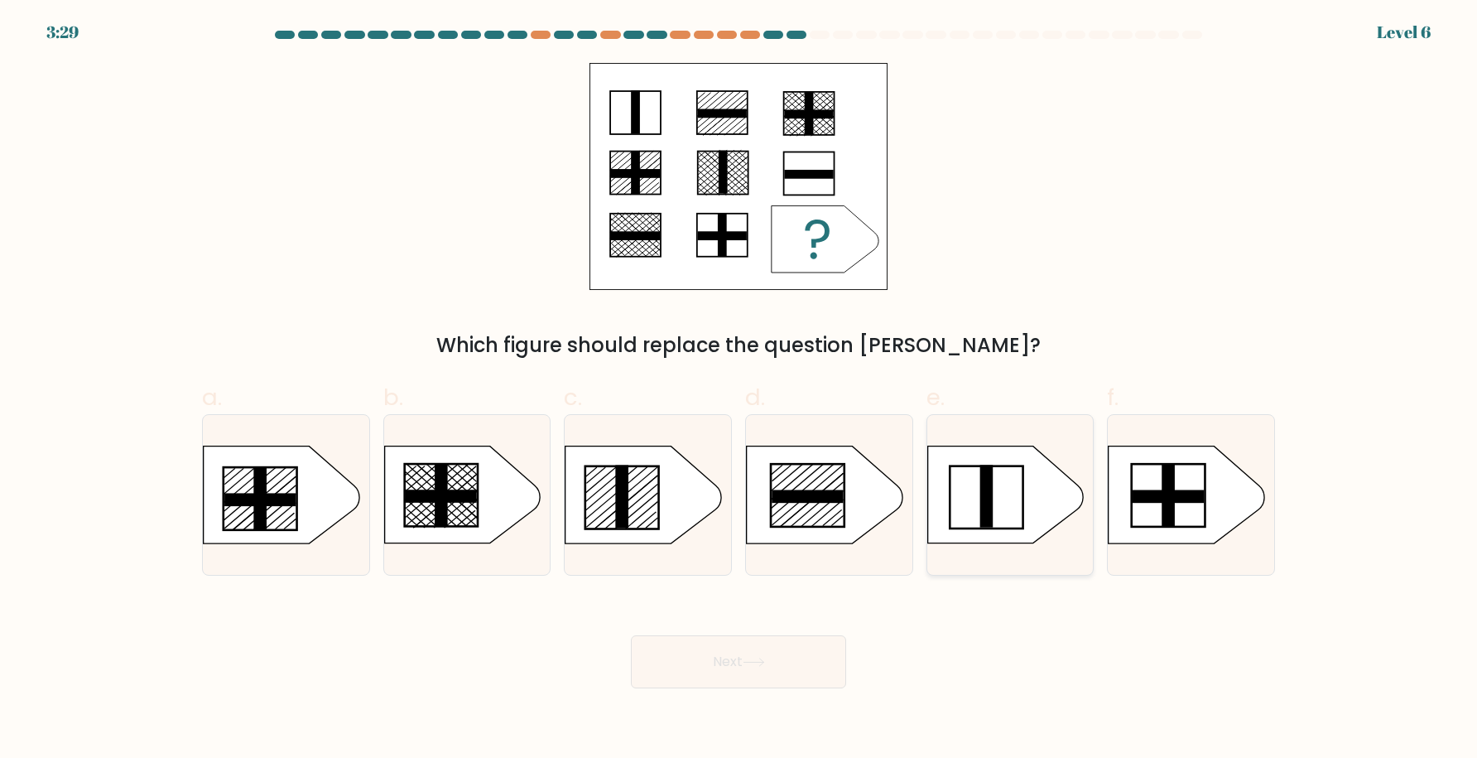
click at [977, 509] on icon at bounding box center [1005, 494] width 156 height 97
click at [739, 390] on input "e." at bounding box center [739, 384] width 1 height 11
radio input "true"
click at [629, 493] on icon at bounding box center [644, 494] width 156 height 97
click at [739, 390] on input "c." at bounding box center [739, 384] width 1 height 11
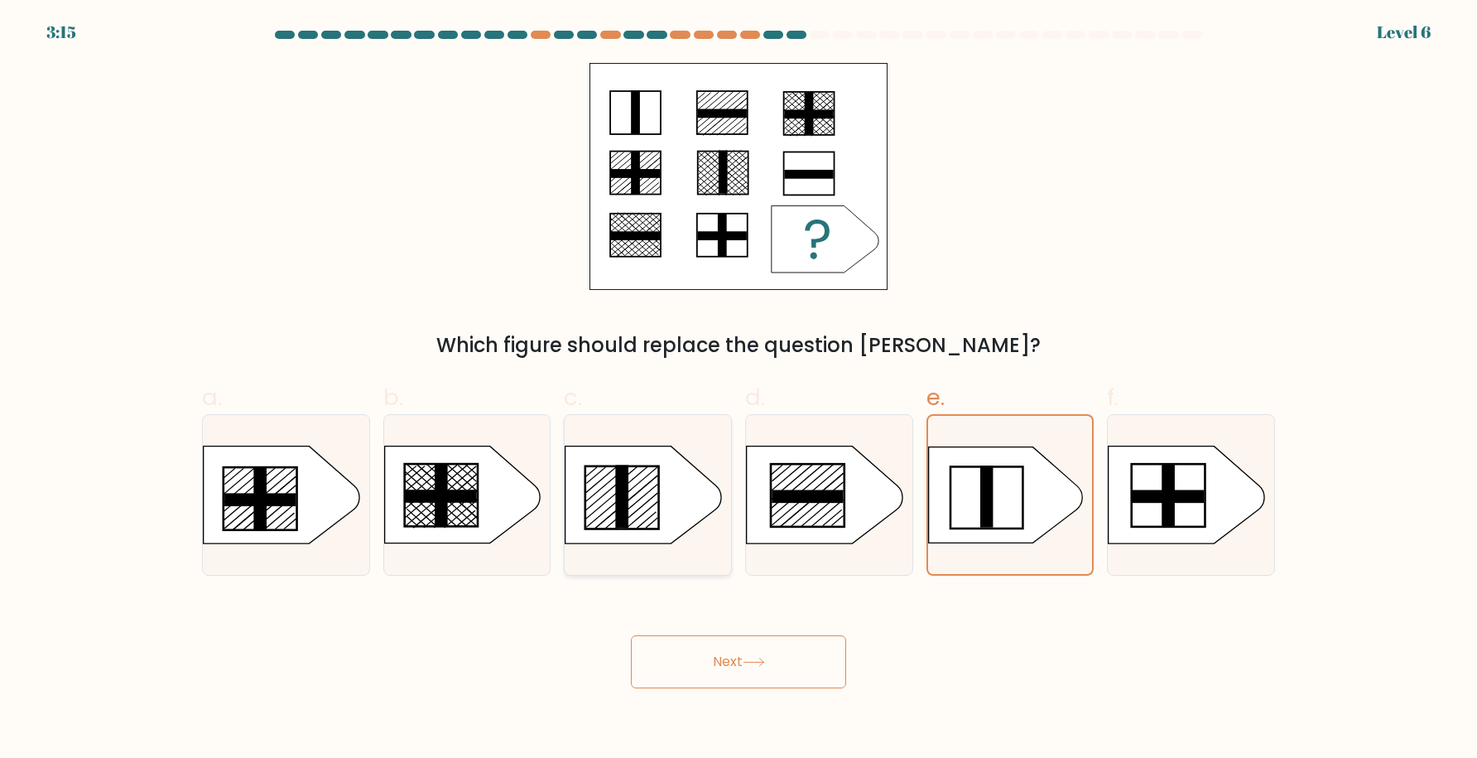
radio input "true"
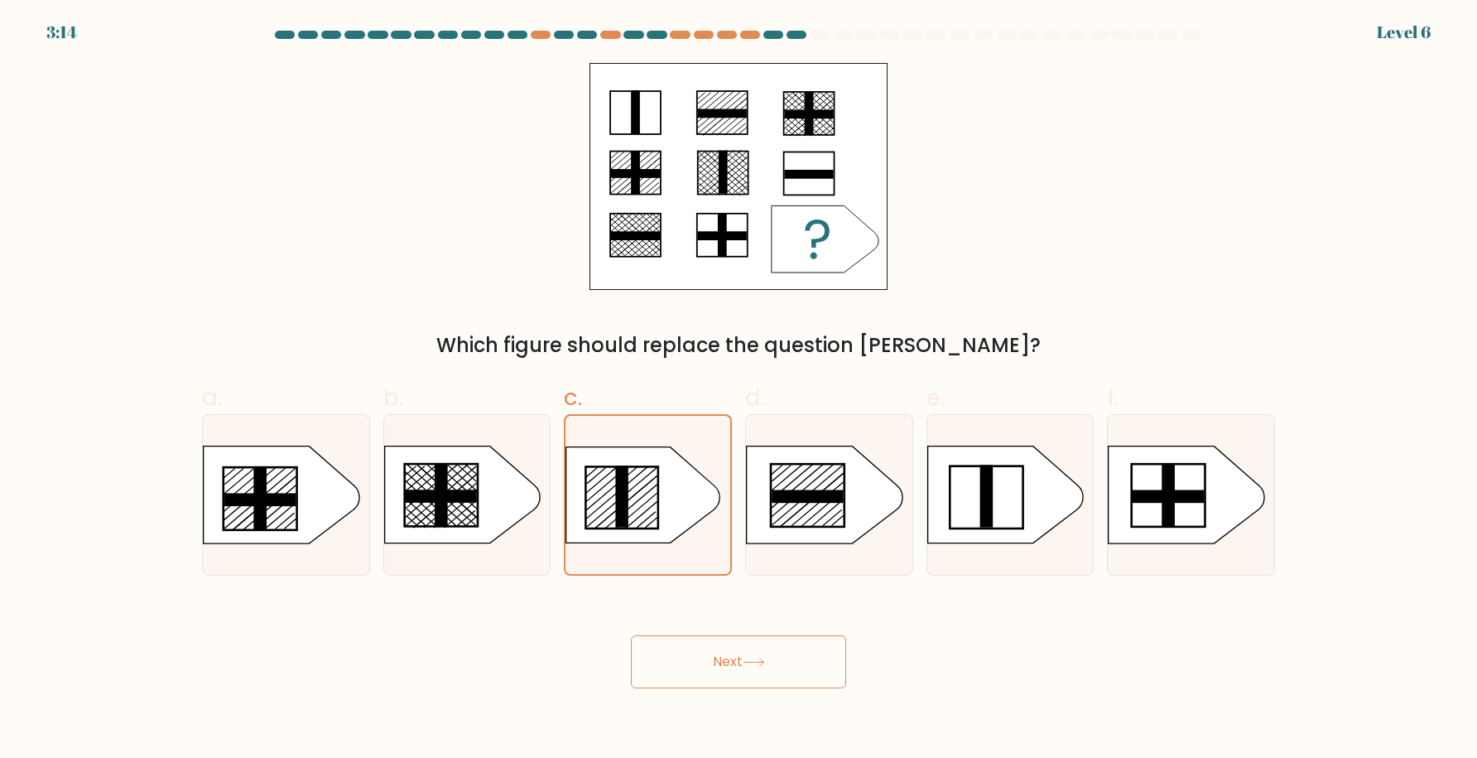
click at [730, 661] on button "Next" at bounding box center [738, 661] width 215 height 53
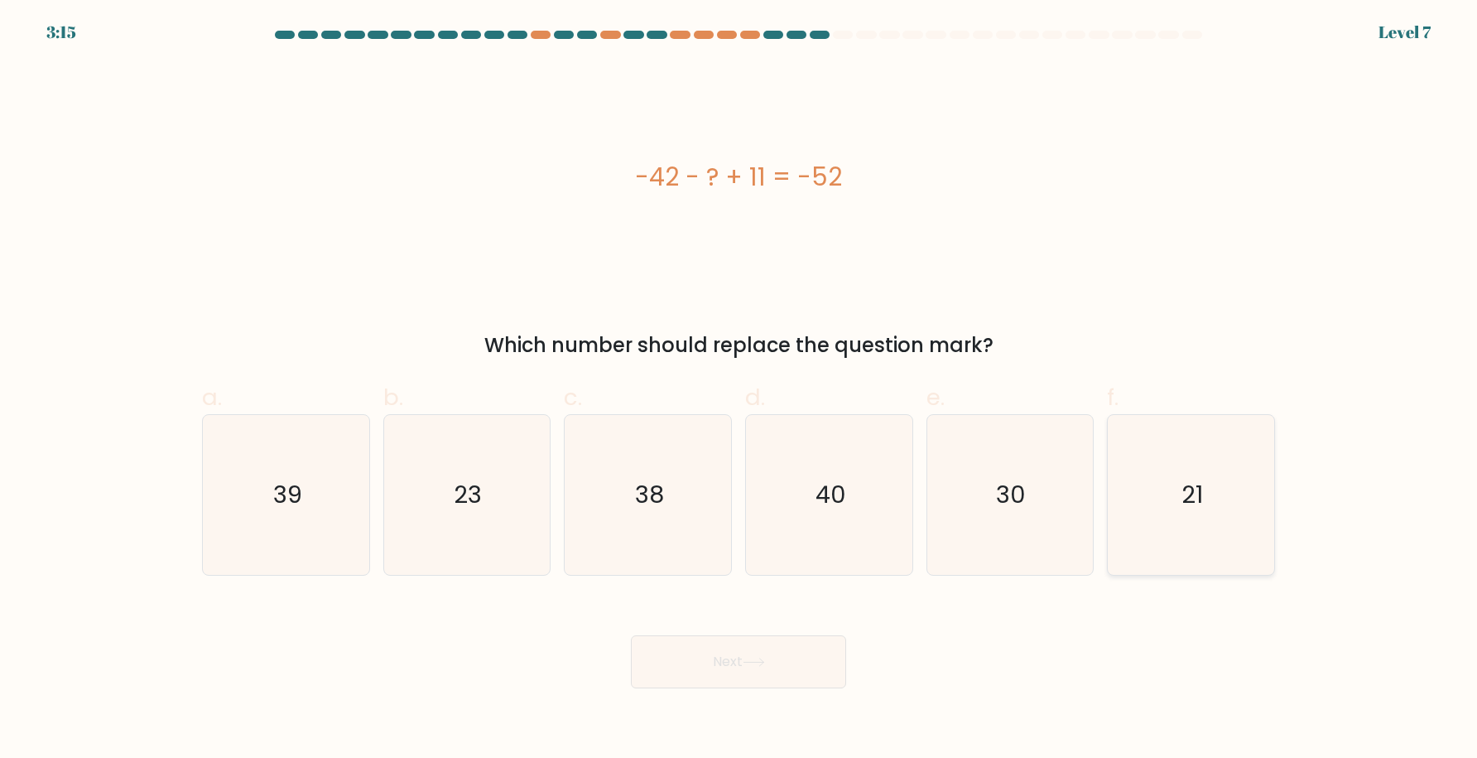
click at [1174, 514] on icon "21" at bounding box center [1191, 495] width 160 height 160
click at [739, 390] on input "f. 21" at bounding box center [739, 384] width 1 height 11
radio input "true"
click at [759, 676] on button "Next" at bounding box center [738, 661] width 215 height 53
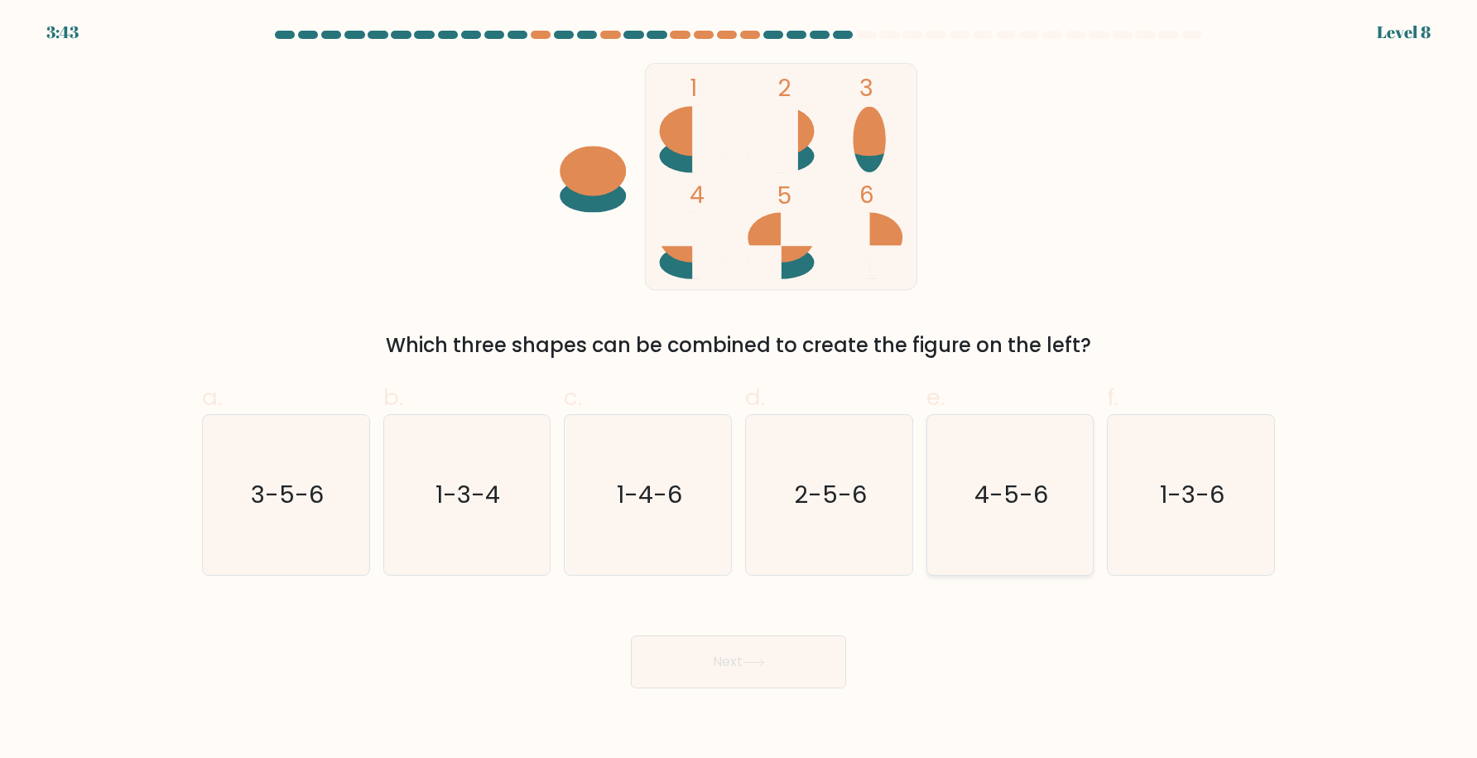
click at [1018, 478] on text "4-5-6" at bounding box center [1012, 494] width 74 height 33
click at [739, 390] on input "e. 4-5-6" at bounding box center [739, 384] width 1 height 11
radio input "true"
click at [753, 661] on icon at bounding box center [754, 661] width 22 height 9
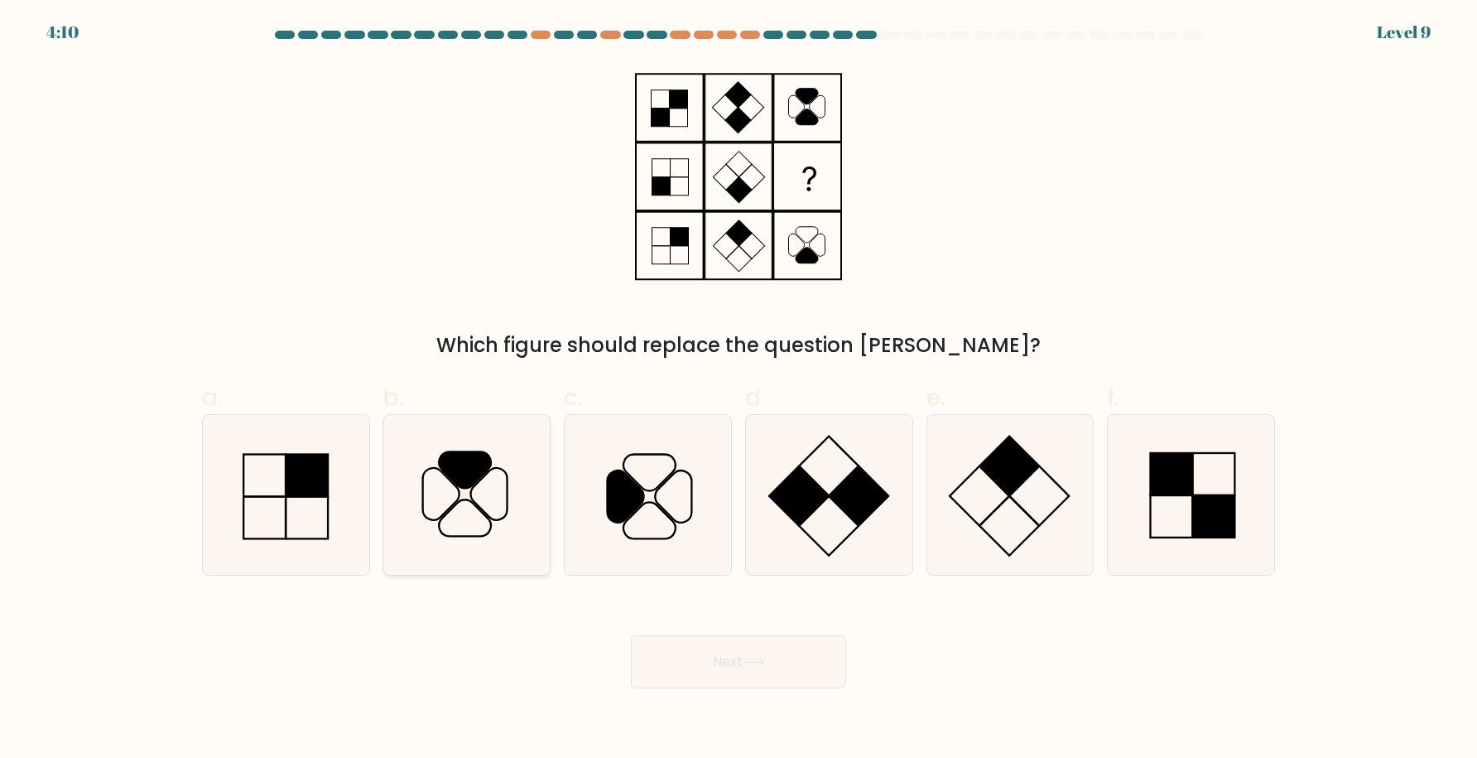
click at [458, 484] on icon at bounding box center [466, 469] width 52 height 36
click at [739, 390] on input "b." at bounding box center [739, 384] width 1 height 11
radio input "true"
click at [734, 660] on button "Next" at bounding box center [738, 661] width 215 height 53
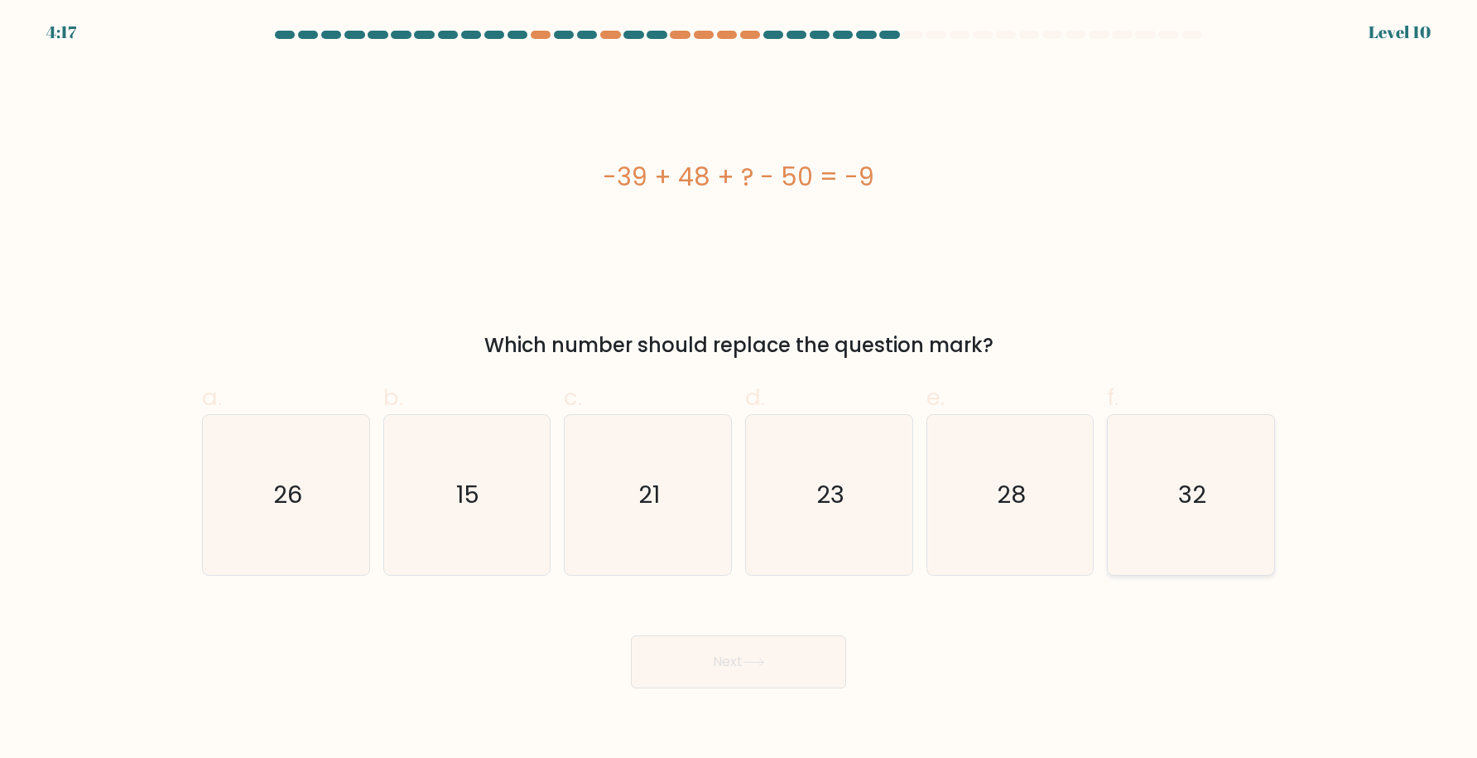
click at [1186, 523] on icon "32" at bounding box center [1191, 495] width 160 height 160
click at [739, 390] on input "f. 32" at bounding box center [739, 384] width 1 height 11
radio input "true"
click at [744, 656] on button "Next" at bounding box center [738, 661] width 215 height 53
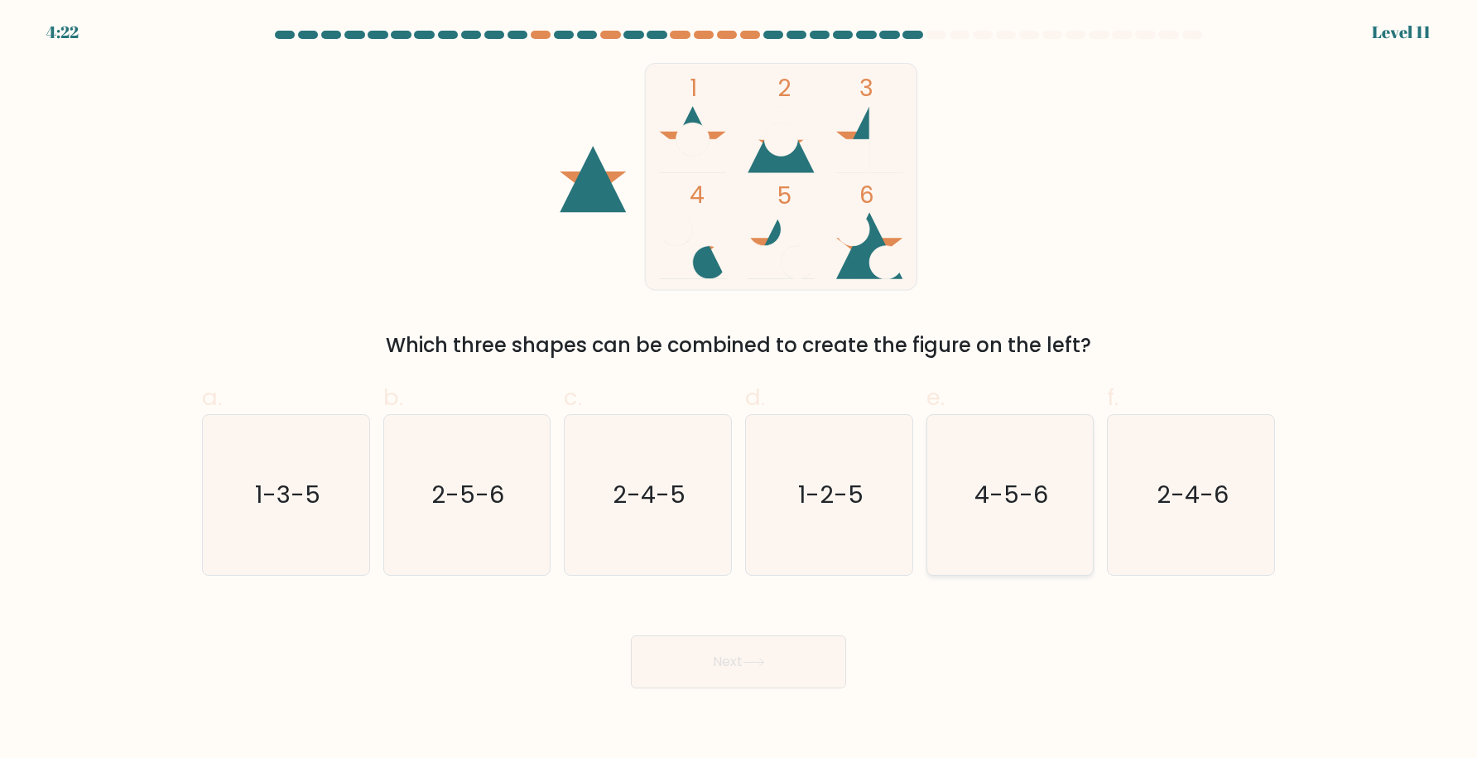
click at [992, 525] on icon "4-5-6" at bounding box center [1010, 495] width 160 height 160
click at [739, 390] on input "e. 4-5-6" at bounding box center [739, 384] width 1 height 11
radio input "true"
click at [741, 670] on button "Next" at bounding box center [738, 661] width 215 height 53
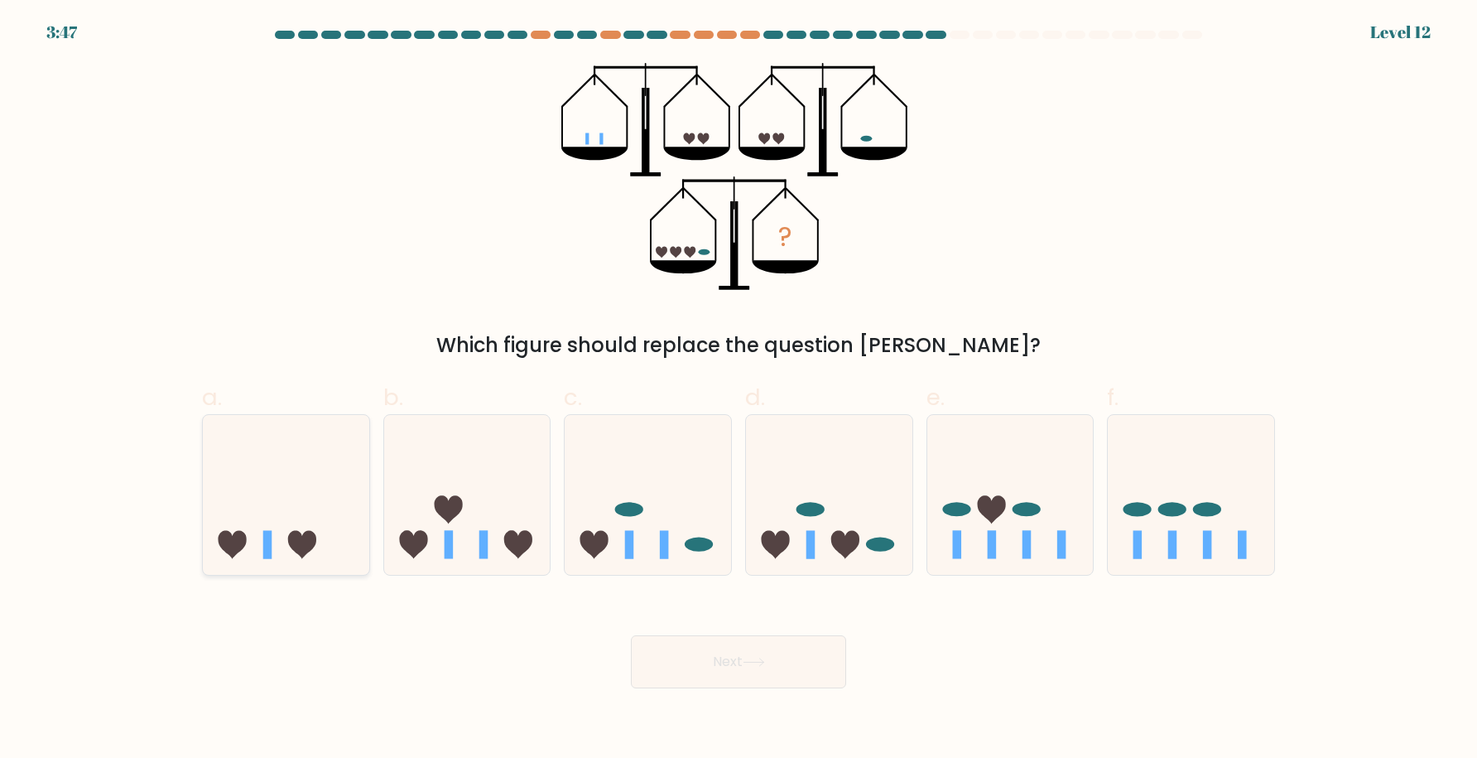
click at [277, 571] on div at bounding box center [286, 494] width 168 height 161
click at [739, 390] on input "a." at bounding box center [739, 384] width 1 height 11
radio input "true"
click at [786, 656] on button "Next" at bounding box center [738, 661] width 215 height 53
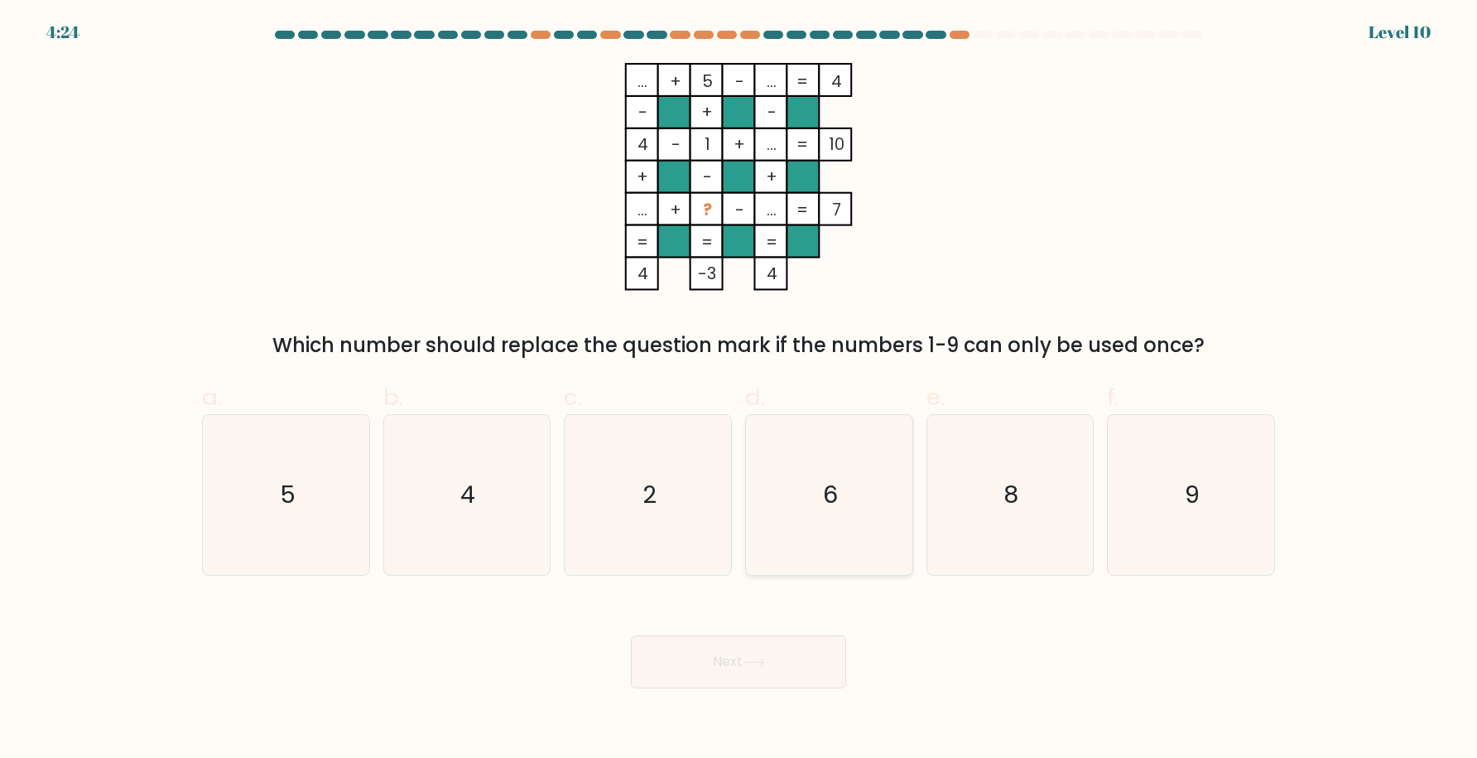
click at [829, 538] on icon "6" at bounding box center [829, 495] width 160 height 160
click at [739, 390] on input "d. 6" at bounding box center [739, 384] width 1 height 11
radio input "true"
click at [756, 641] on button "Next" at bounding box center [738, 661] width 215 height 53
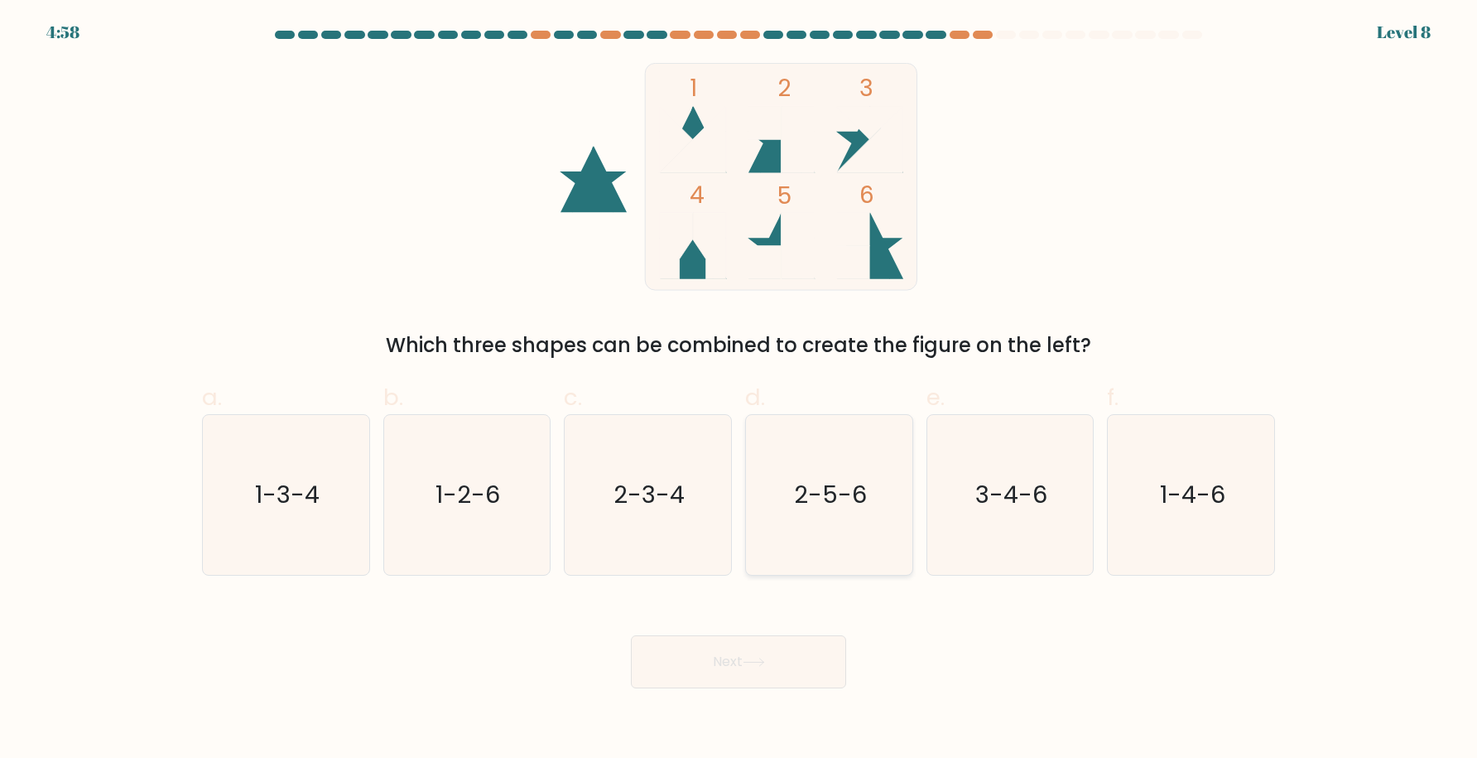
click at [816, 492] on text "2-5-6" at bounding box center [830, 494] width 73 height 33
click at [739, 390] on input "d. 2-5-6" at bounding box center [739, 384] width 1 height 11
radio input "true"
click at [776, 667] on button "Next" at bounding box center [738, 661] width 215 height 53
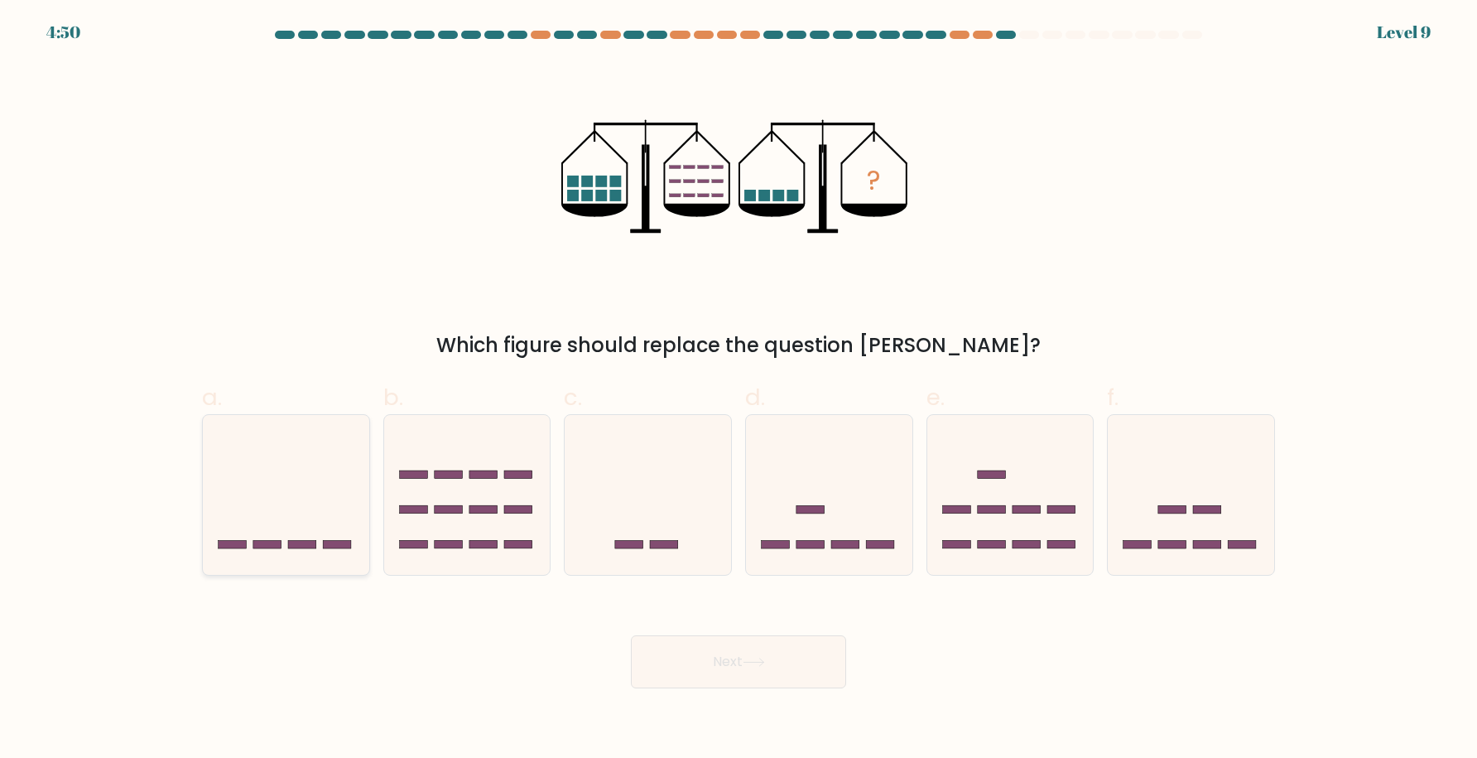
click at [321, 549] on icon at bounding box center [286, 494] width 166 height 137
click at [739, 390] on input "a." at bounding box center [739, 384] width 1 height 11
radio input "true"
click at [773, 675] on button "Next" at bounding box center [738, 661] width 215 height 53
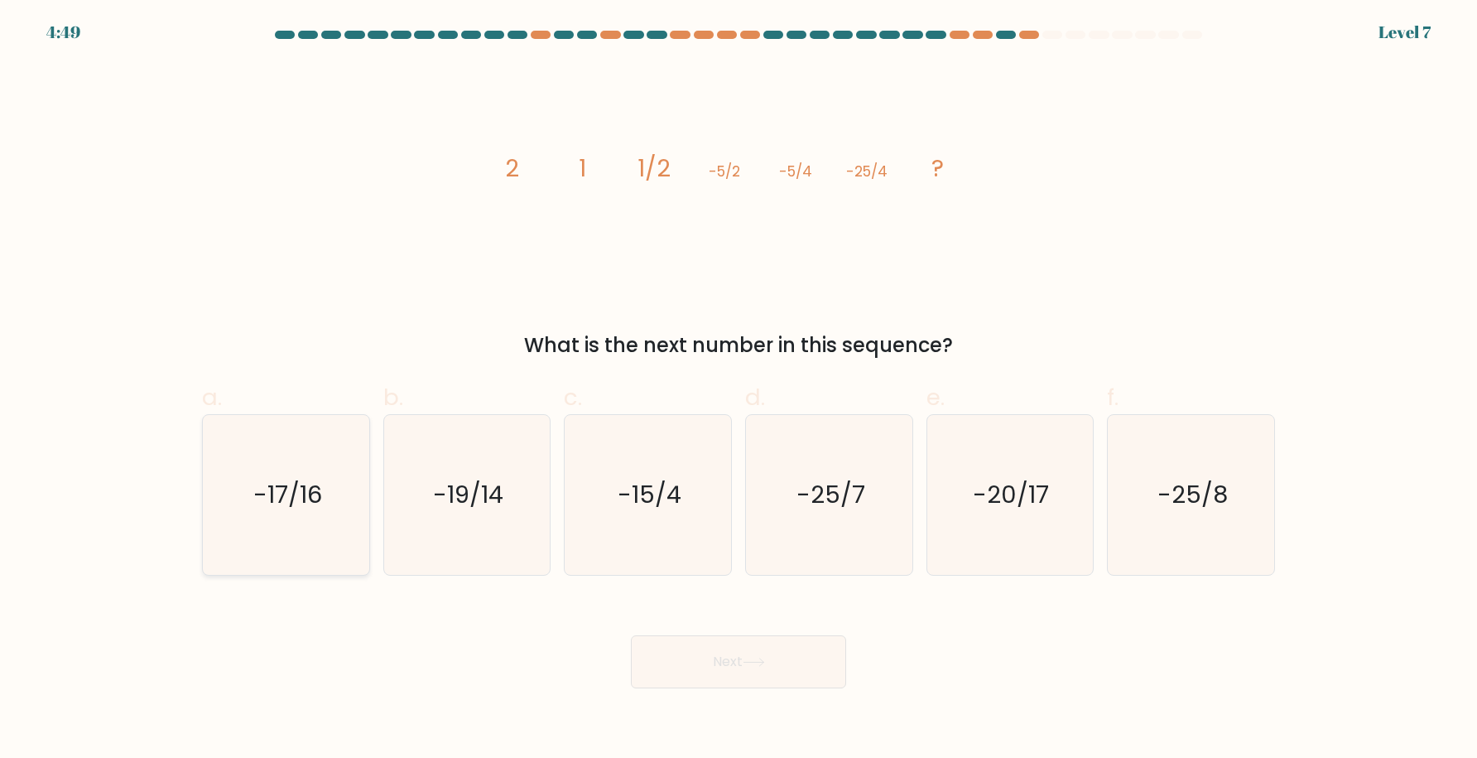
click at [325, 547] on icon "-17/16" at bounding box center [286, 495] width 160 height 160
click at [739, 390] on input "a. -17/16" at bounding box center [739, 384] width 1 height 11
radio input "true"
click at [717, 658] on button "Next" at bounding box center [738, 661] width 215 height 53
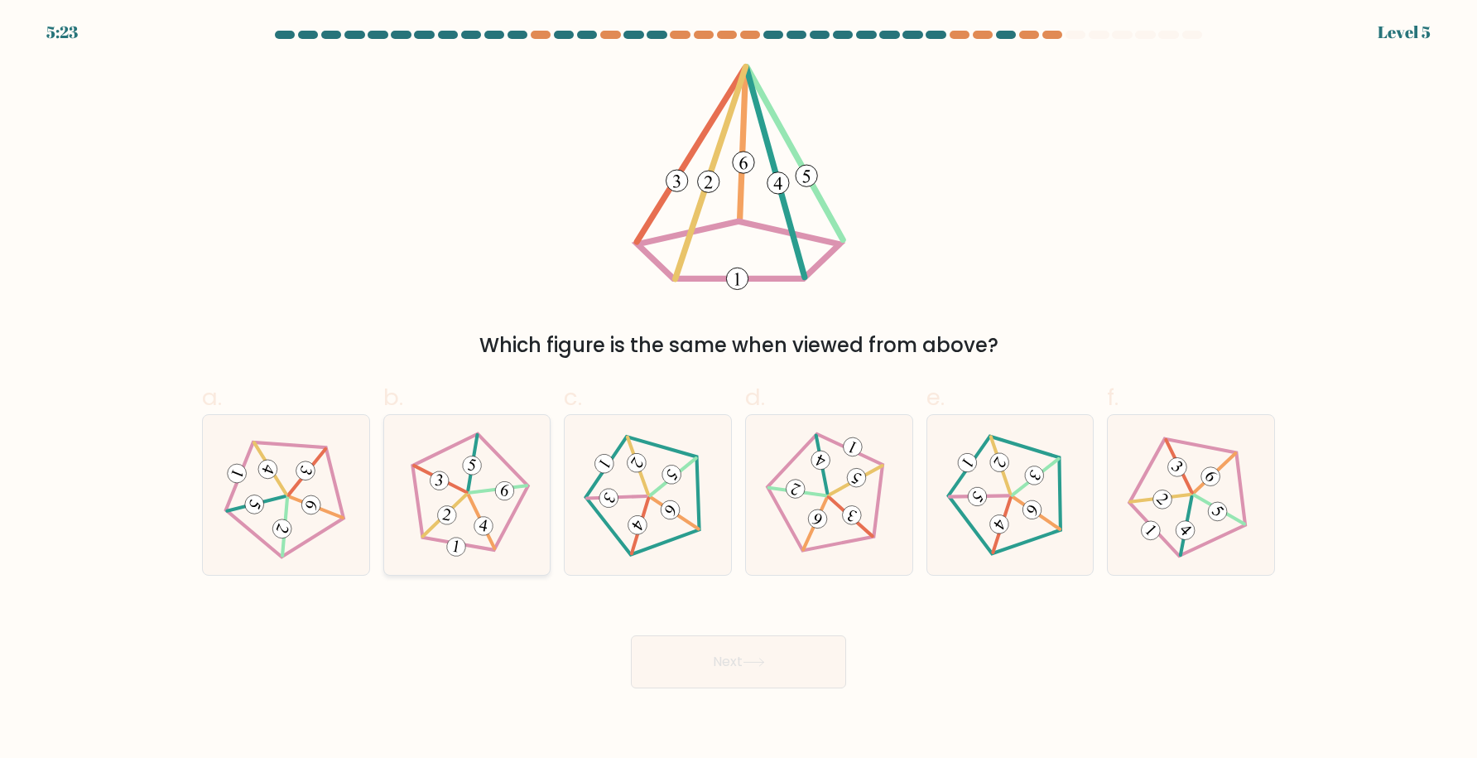
click at [497, 522] on icon at bounding box center [467, 495] width 128 height 128
click at [739, 390] on input "b." at bounding box center [739, 384] width 1 height 11
radio input "true"
click at [1193, 519] on icon at bounding box center [1191, 495] width 128 height 128
click at [739, 390] on input "f." at bounding box center [739, 384] width 1 height 11
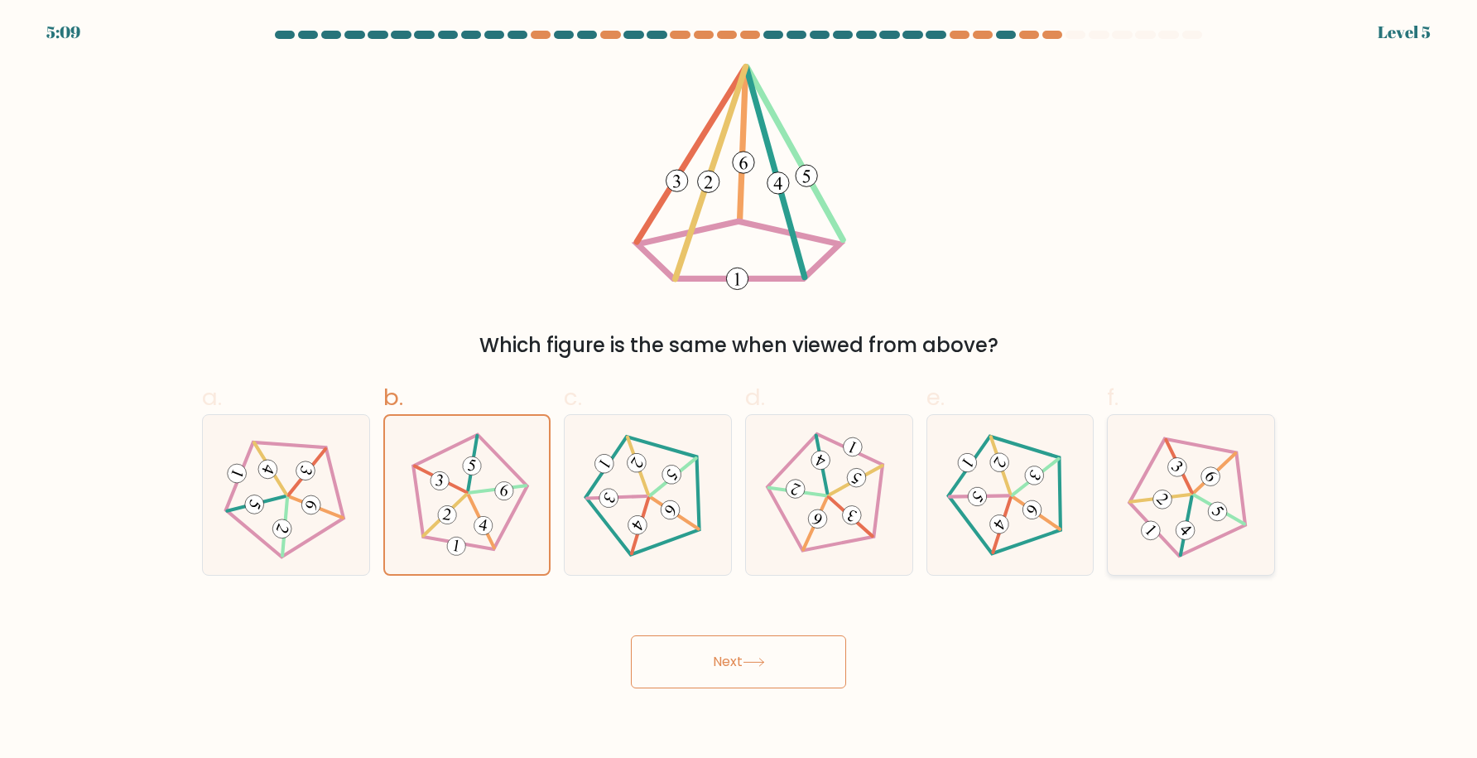
radio input "true"
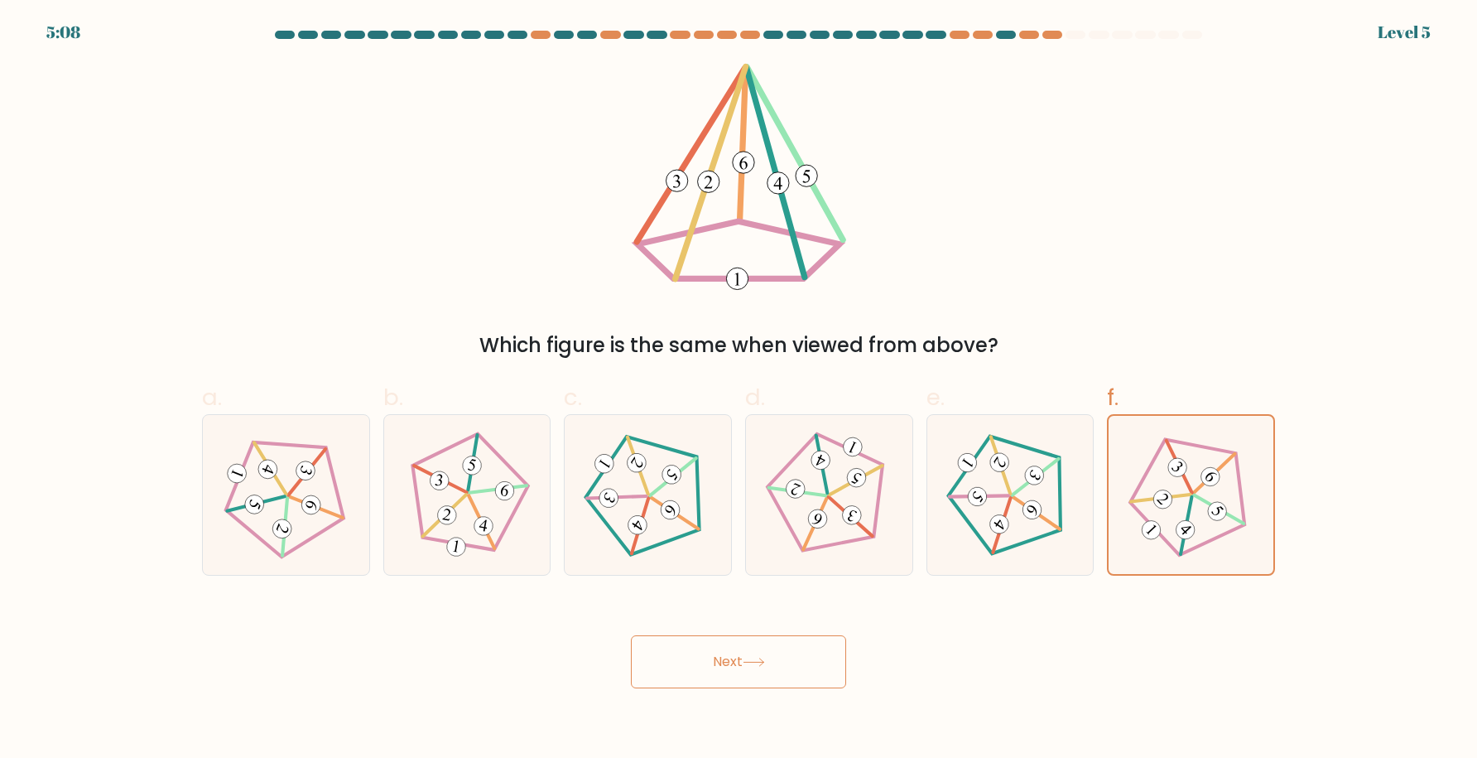
click at [805, 657] on button "Next" at bounding box center [738, 661] width 215 height 53
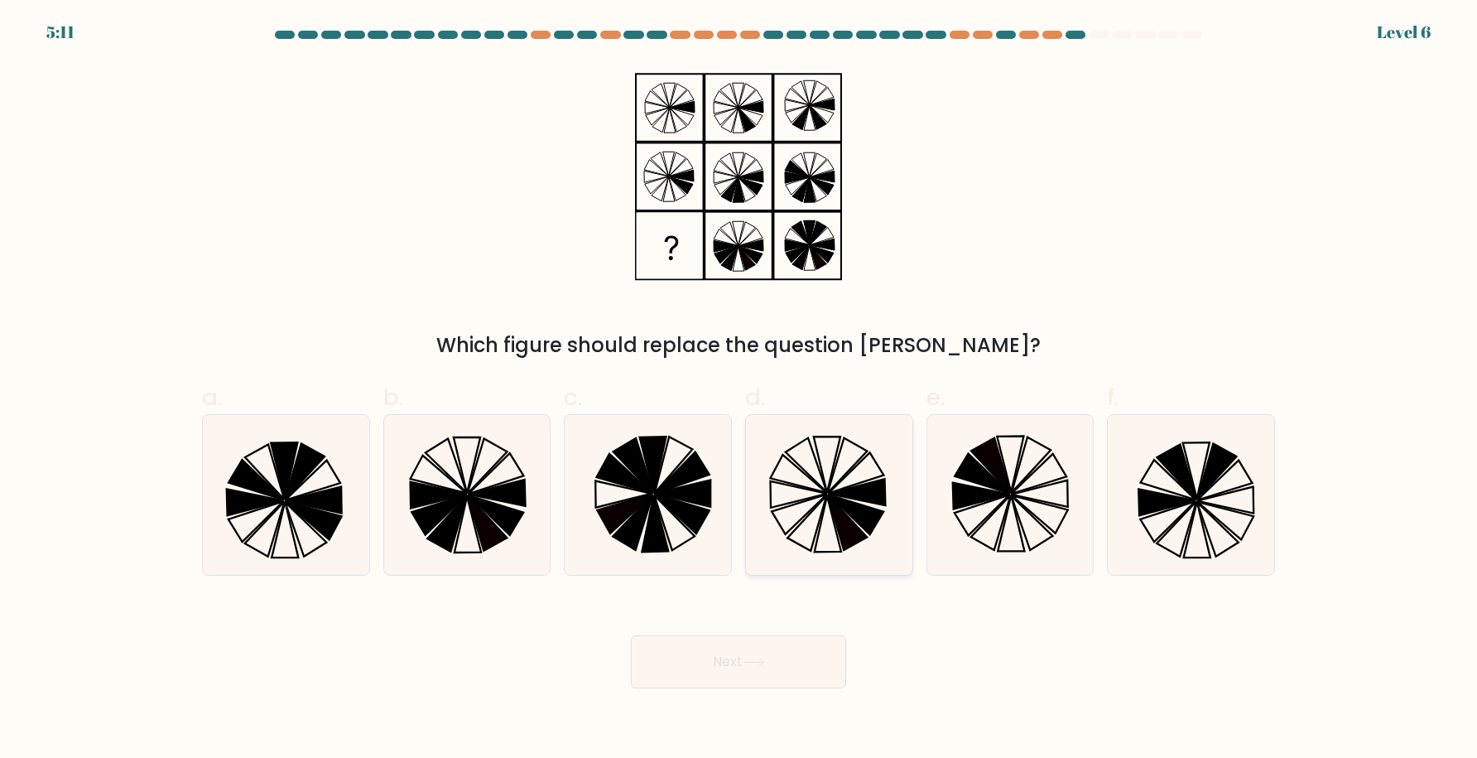
click at [850, 518] on icon at bounding box center [848, 521] width 40 height 55
click at [739, 390] on input "d." at bounding box center [739, 384] width 1 height 11
radio input "true"
click at [728, 683] on button "Next" at bounding box center [738, 661] width 215 height 53
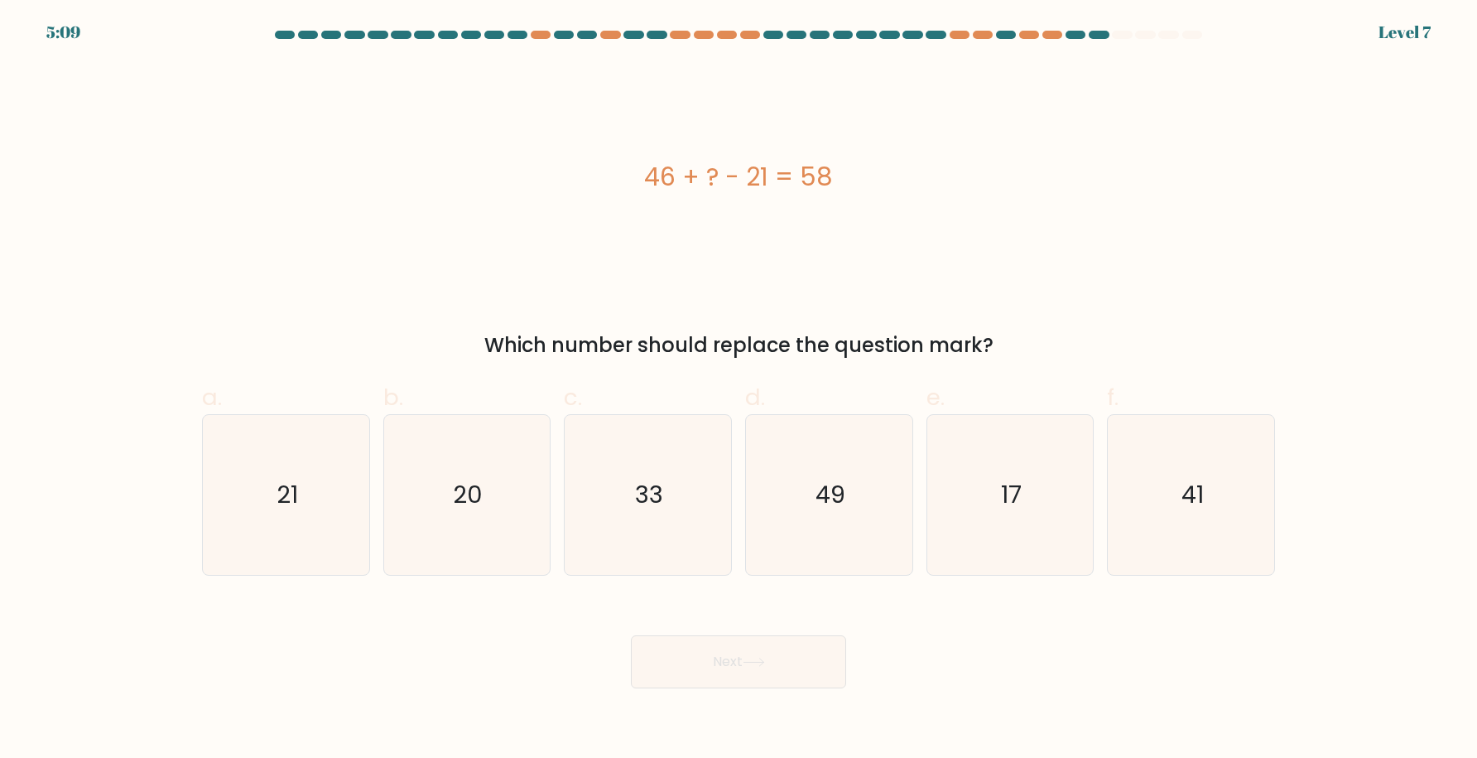
click at [728, 662] on button "Next" at bounding box center [738, 661] width 215 height 53
click at [662, 536] on icon "33" at bounding box center [648, 495] width 160 height 160
click at [739, 390] on input "c. 33" at bounding box center [739, 384] width 1 height 11
radio input "true"
click at [705, 652] on button "Next" at bounding box center [738, 661] width 215 height 53
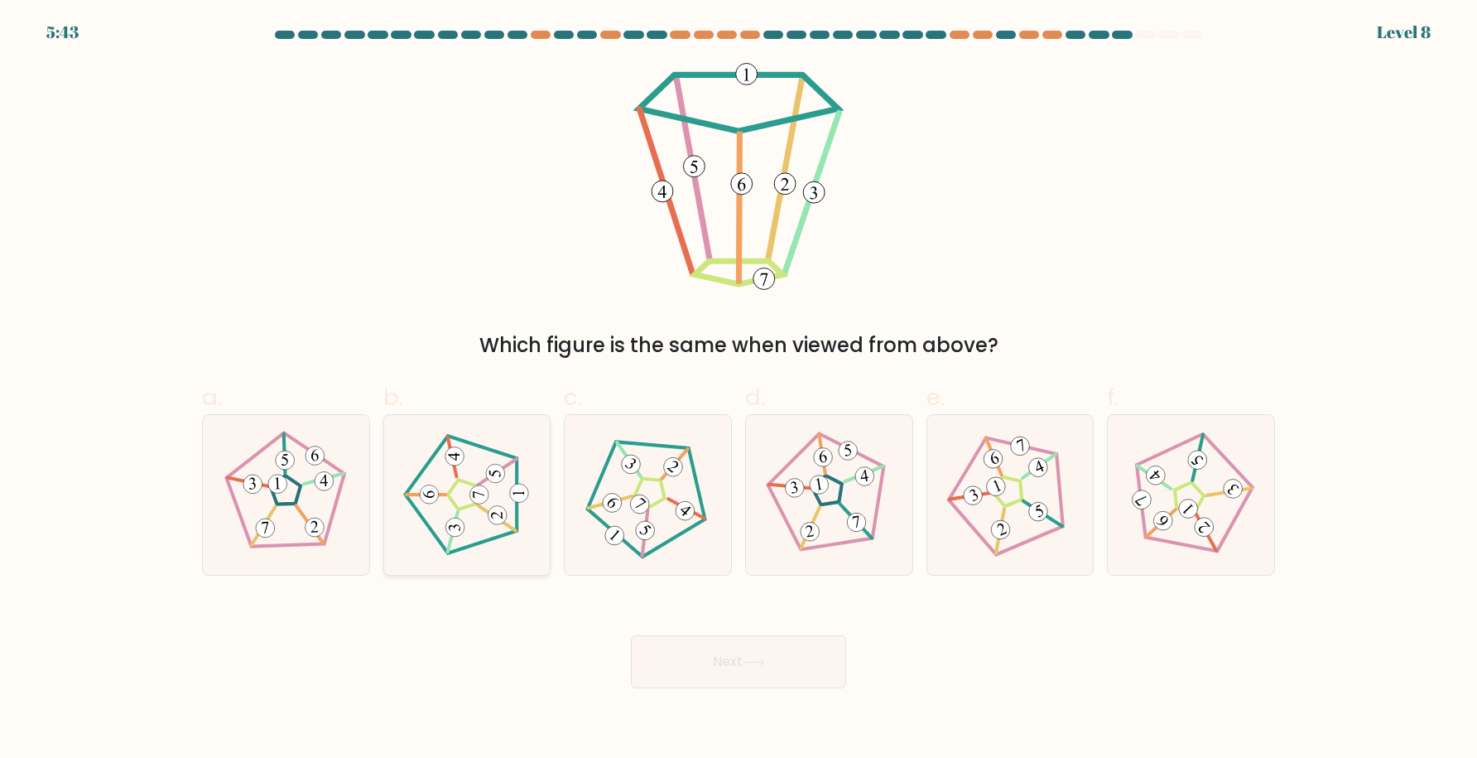
click at [490, 528] on icon at bounding box center [467, 495] width 128 height 128
click at [739, 390] on input "b." at bounding box center [739, 384] width 1 height 11
radio input "true"
click at [689, 674] on button "Next" at bounding box center [738, 661] width 215 height 53
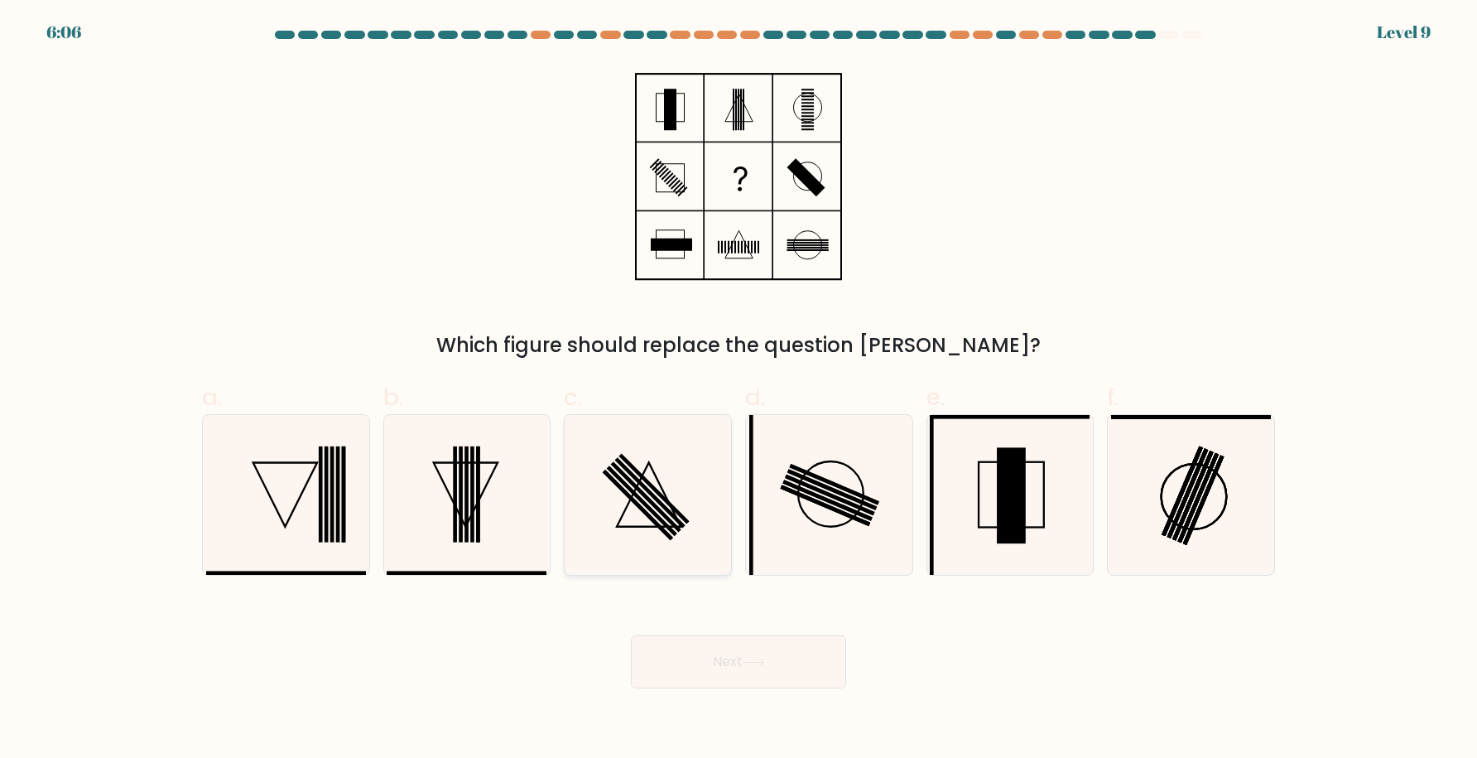
click at [647, 503] on rect at bounding box center [642, 500] width 70 height 70
click at [739, 390] on input "c." at bounding box center [739, 384] width 1 height 11
radio input "true"
click at [725, 667] on button "Next" at bounding box center [738, 661] width 215 height 53
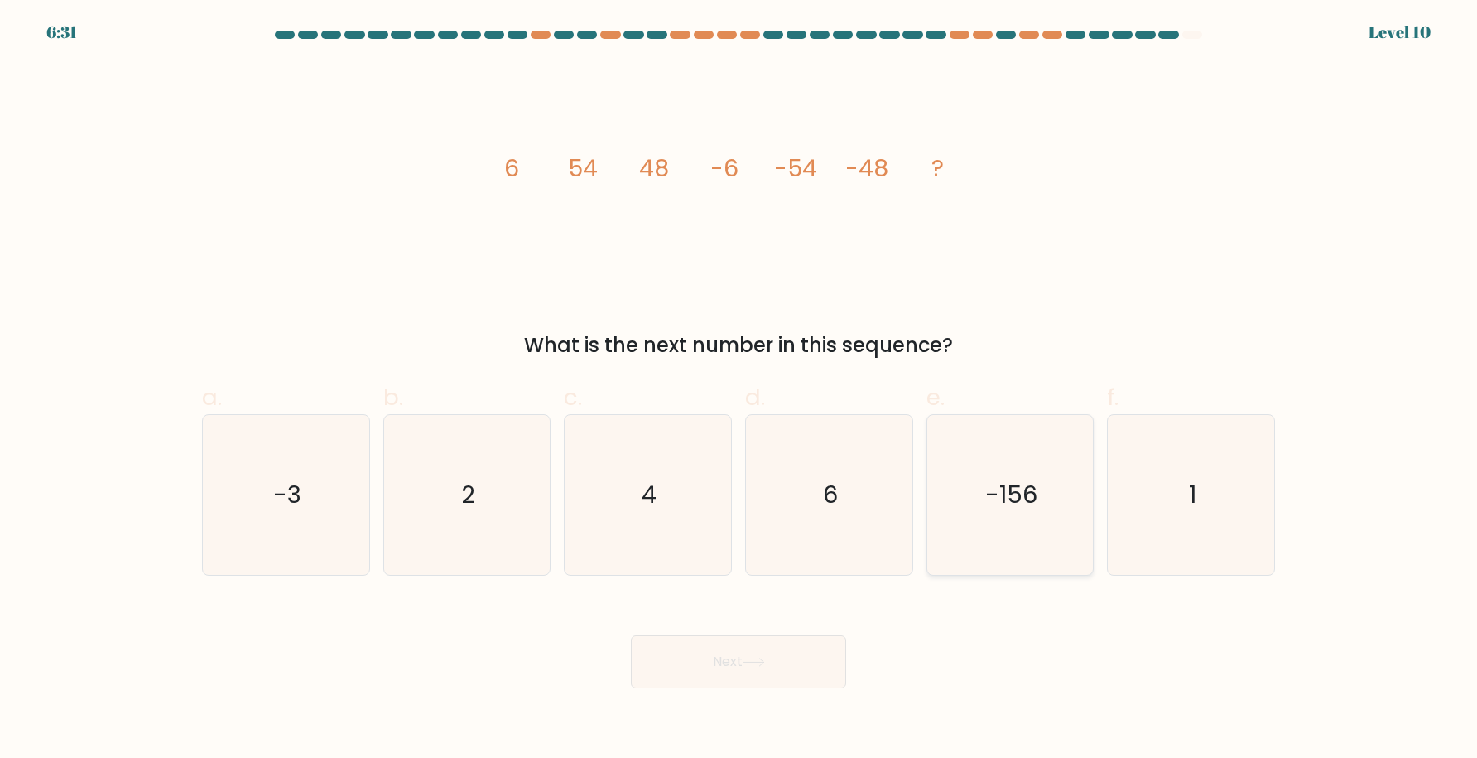
click at [976, 521] on icon "-156" at bounding box center [1010, 495] width 160 height 160
click at [739, 390] on input "e. -156" at bounding box center [739, 384] width 1 height 11
radio input "true"
click at [761, 657] on icon at bounding box center [754, 661] width 22 height 9
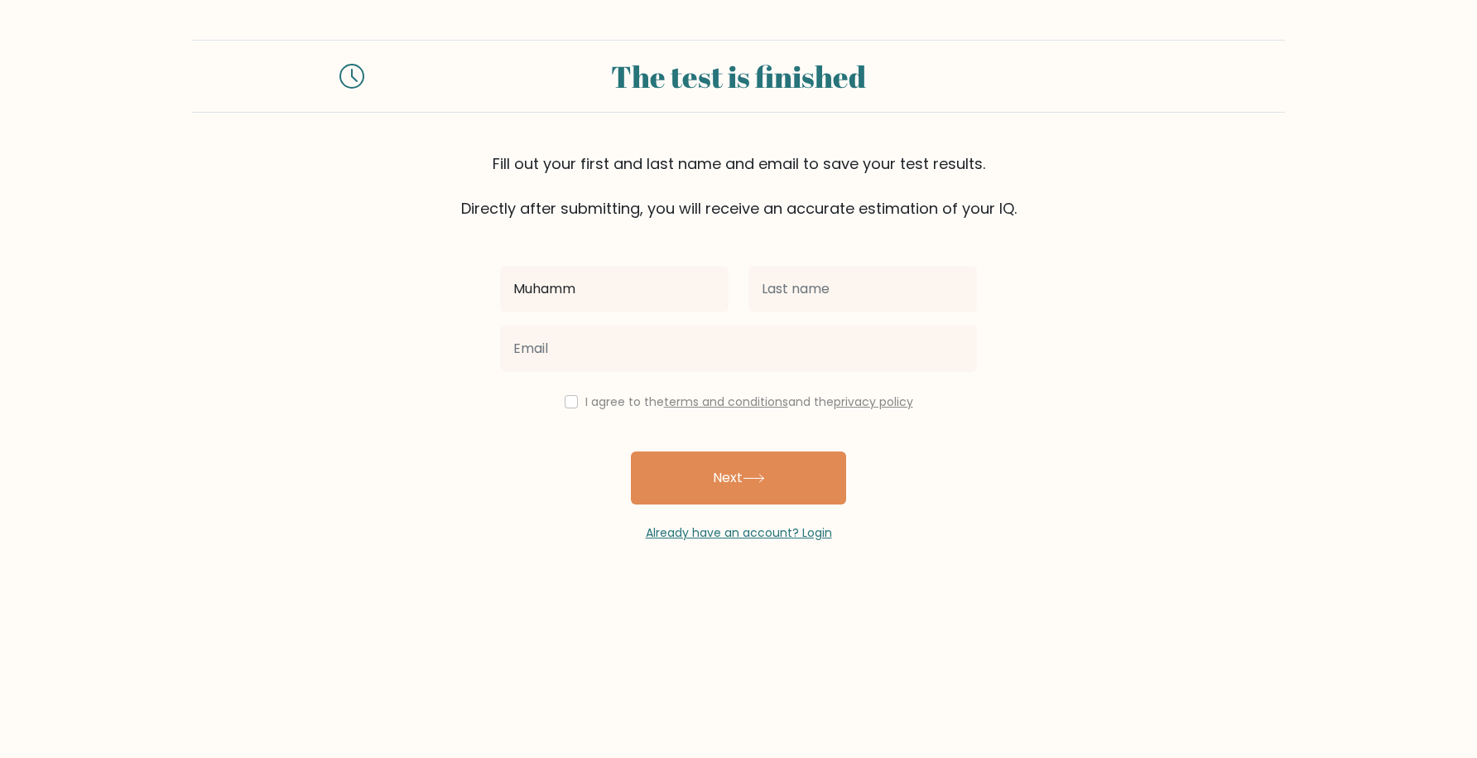
type input "[DEMOGRAPHIC_DATA]"
type input "Hidayatulloh S"
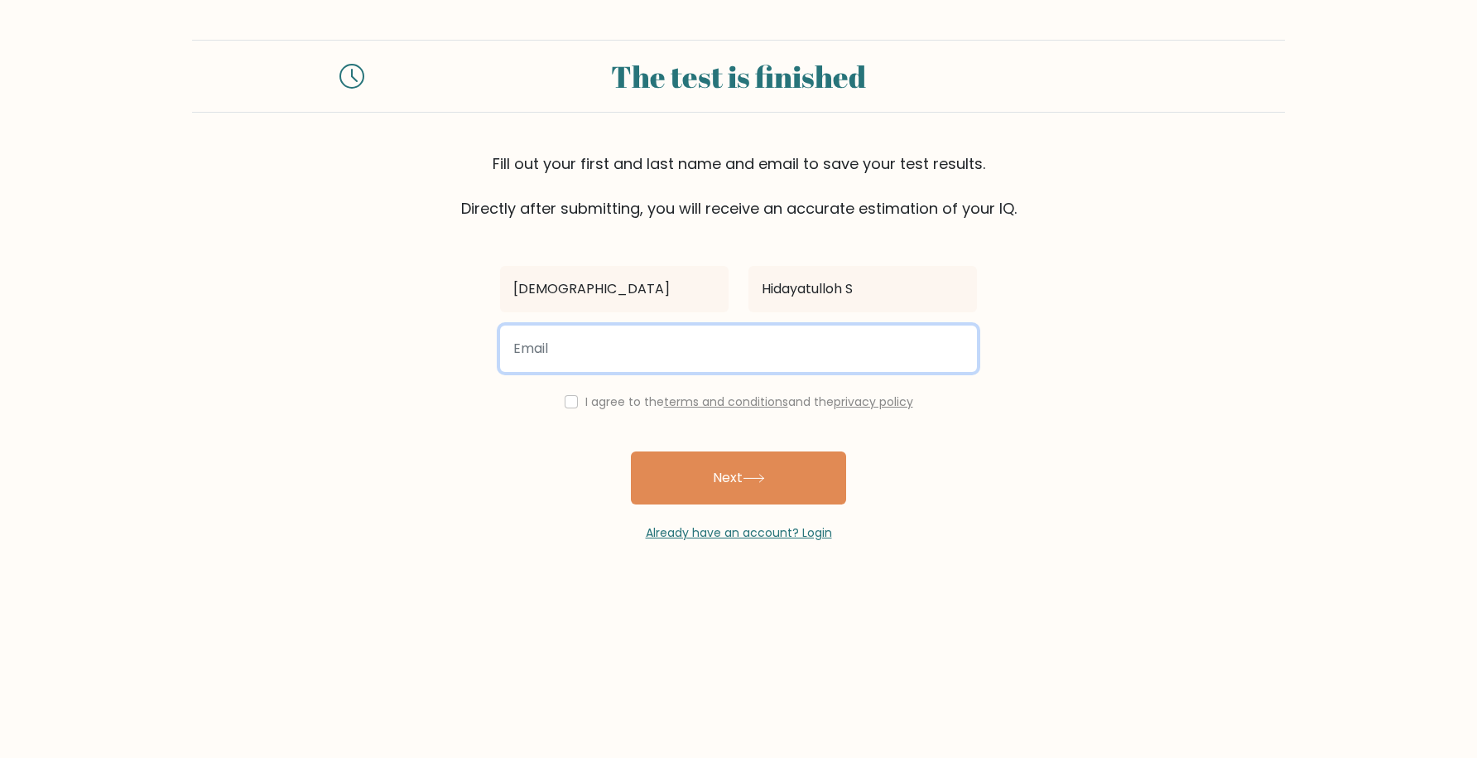
click at [733, 349] on input "email" at bounding box center [738, 348] width 477 height 46
type input "m.hidayatulloh1@gmail.com"
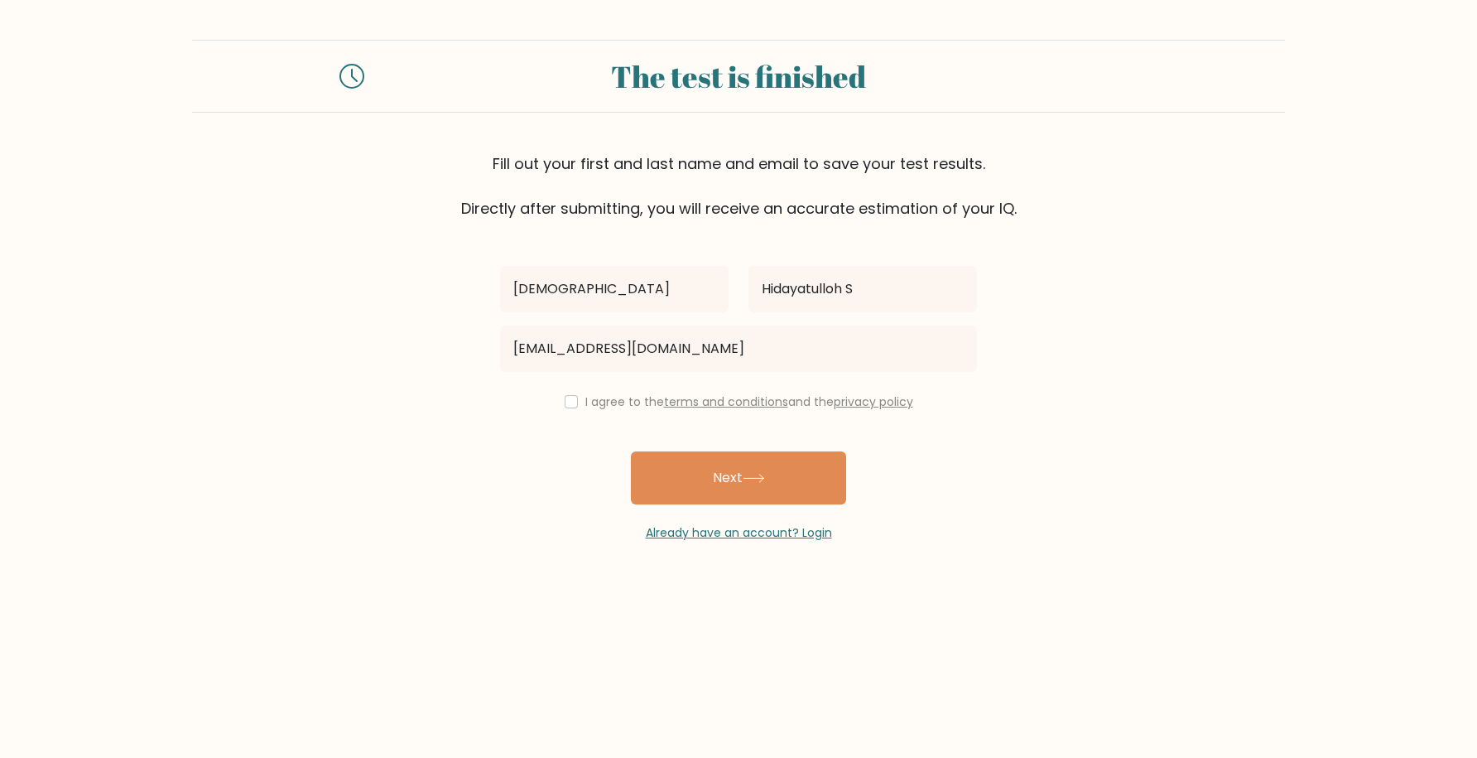
click at [606, 407] on label "I agree to the terms and conditions and the privacy policy" at bounding box center [749, 401] width 328 height 17
click at [566, 403] on input "checkbox" at bounding box center [571, 401] width 13 height 13
checkbox input "true"
click at [678, 470] on button "Next" at bounding box center [738, 477] width 215 height 53
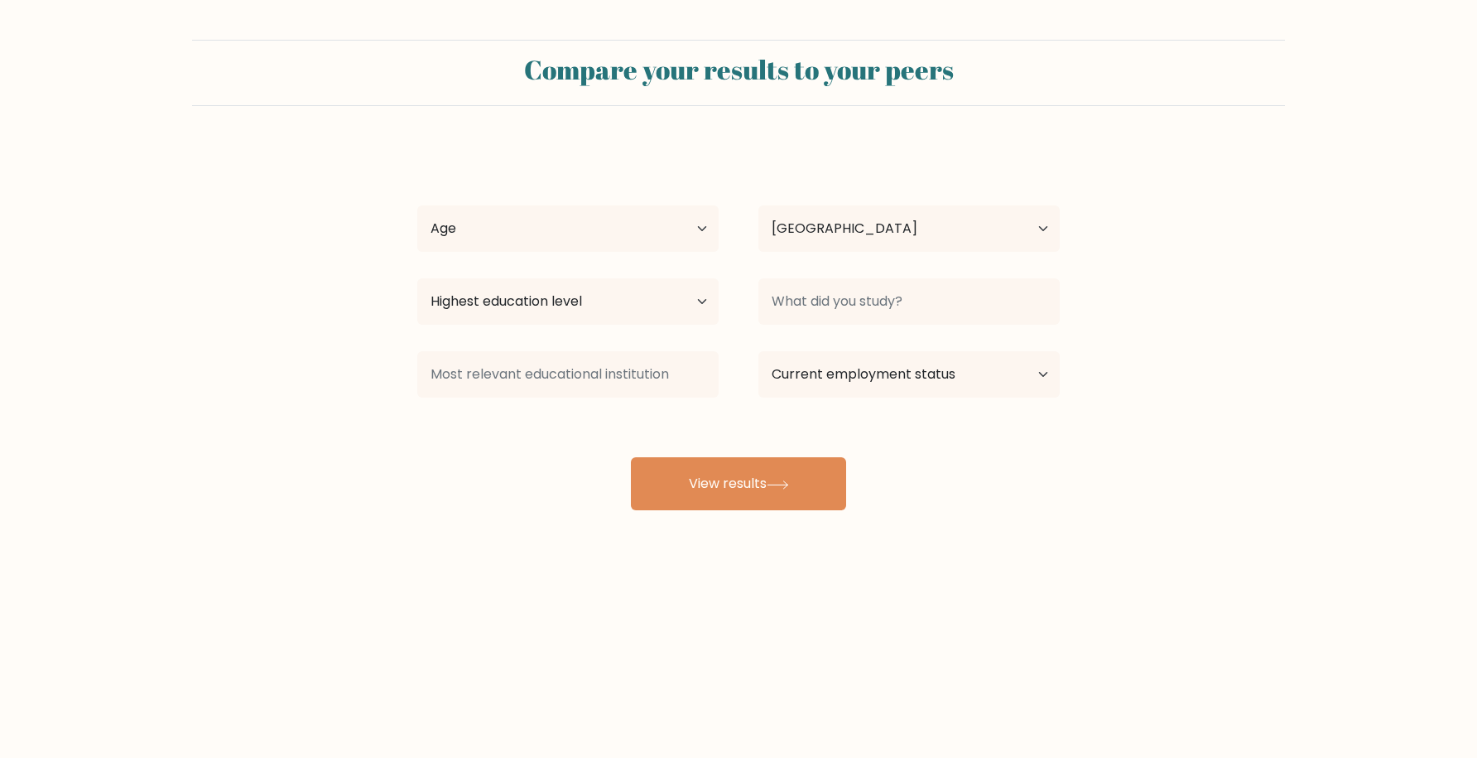
select select "ID"
click at [782, 506] on button "View results" at bounding box center [738, 483] width 215 height 53
click at [634, 238] on select "Age Under 18 years old 18-24 years old 25-34 years old 35-44 years old 45-54 ye…" at bounding box center [567, 228] width 301 height 46
select select "35_44"
click at [417, 205] on select "Age Under 18 years old 18-24 years old 25-34 years old 35-44 years old 45-54 ye…" at bounding box center [567, 228] width 301 height 46
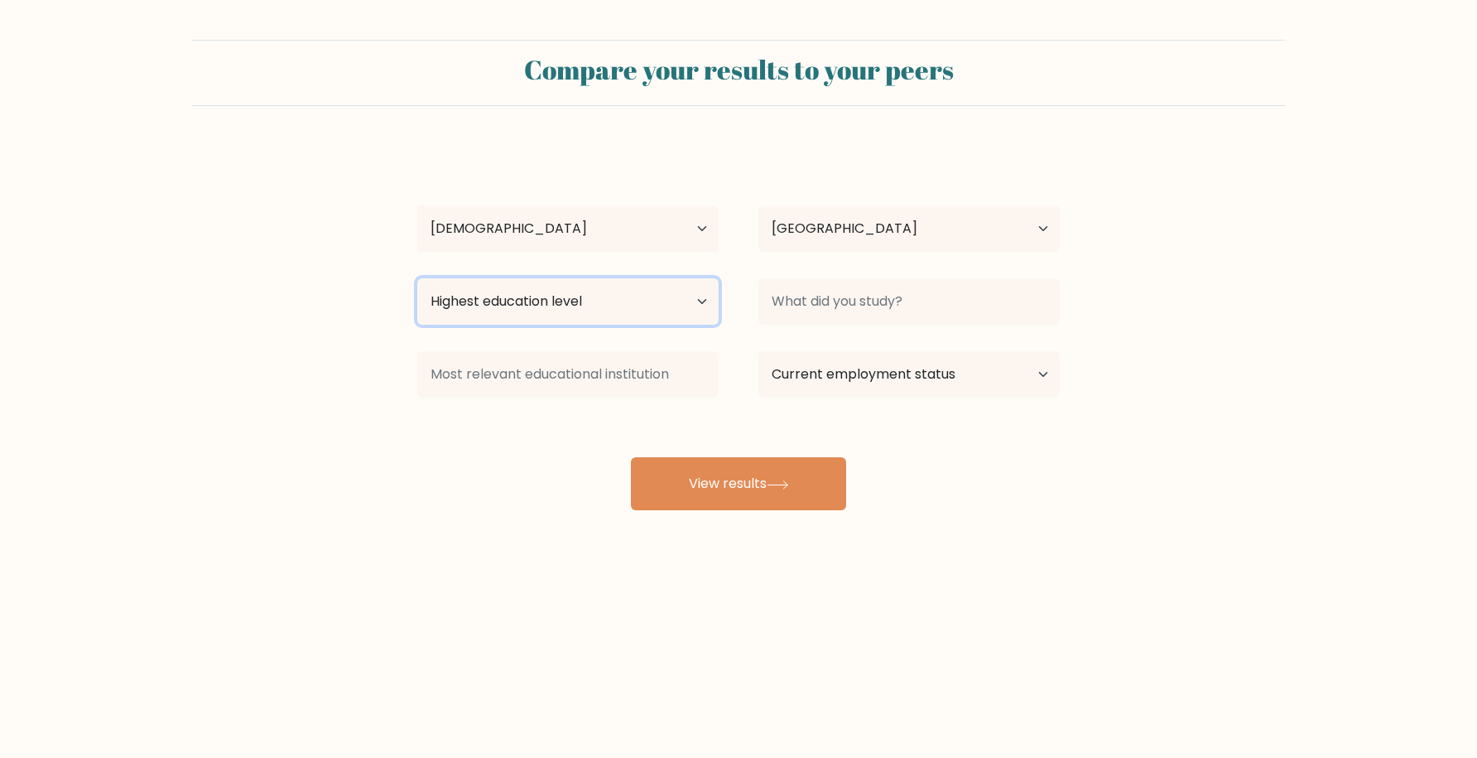
click at [683, 304] on select "Highest education level No schooling Primary Lower Secondary Upper Secondary Oc…" at bounding box center [567, 301] width 301 height 46
select select "bachelors_degree"
click at [417, 278] on select "Highest education level No schooling Primary Lower Secondary Upper Secondary Oc…" at bounding box center [567, 301] width 301 height 46
click at [780, 466] on button "View results" at bounding box center [738, 483] width 215 height 53
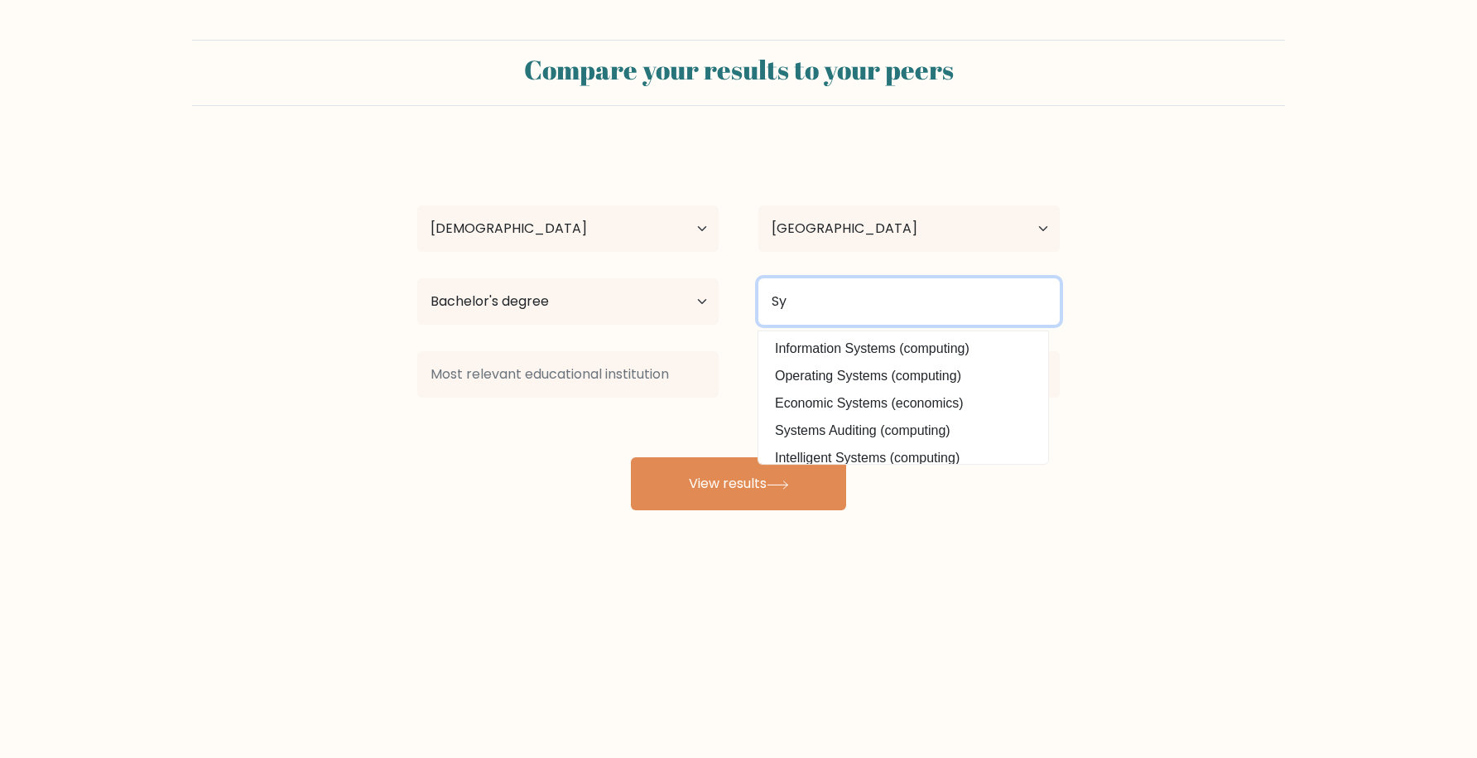
type input "S"
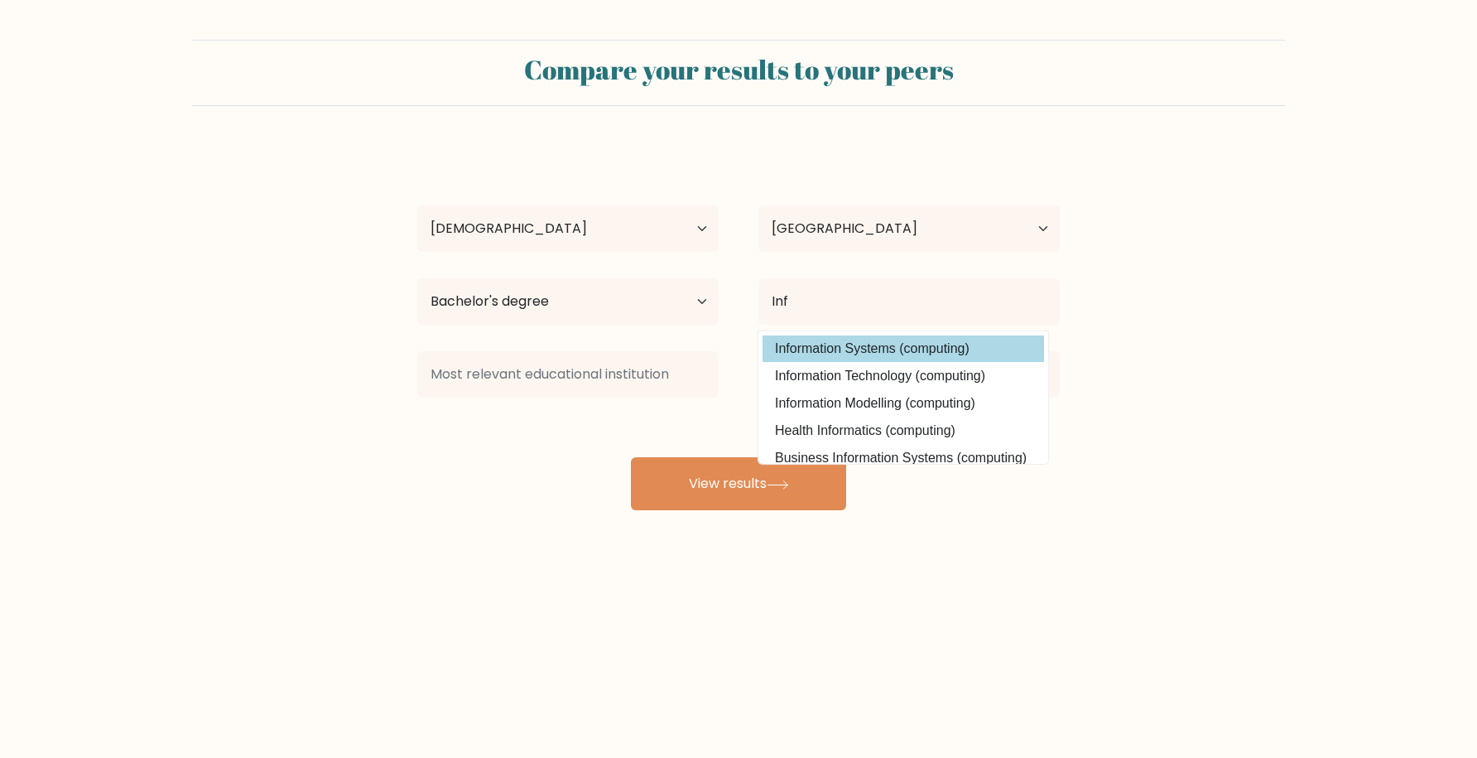
click at [882, 349] on option "Information Systems (computing)" at bounding box center [904, 348] width 282 height 26
type input "Information Systems"
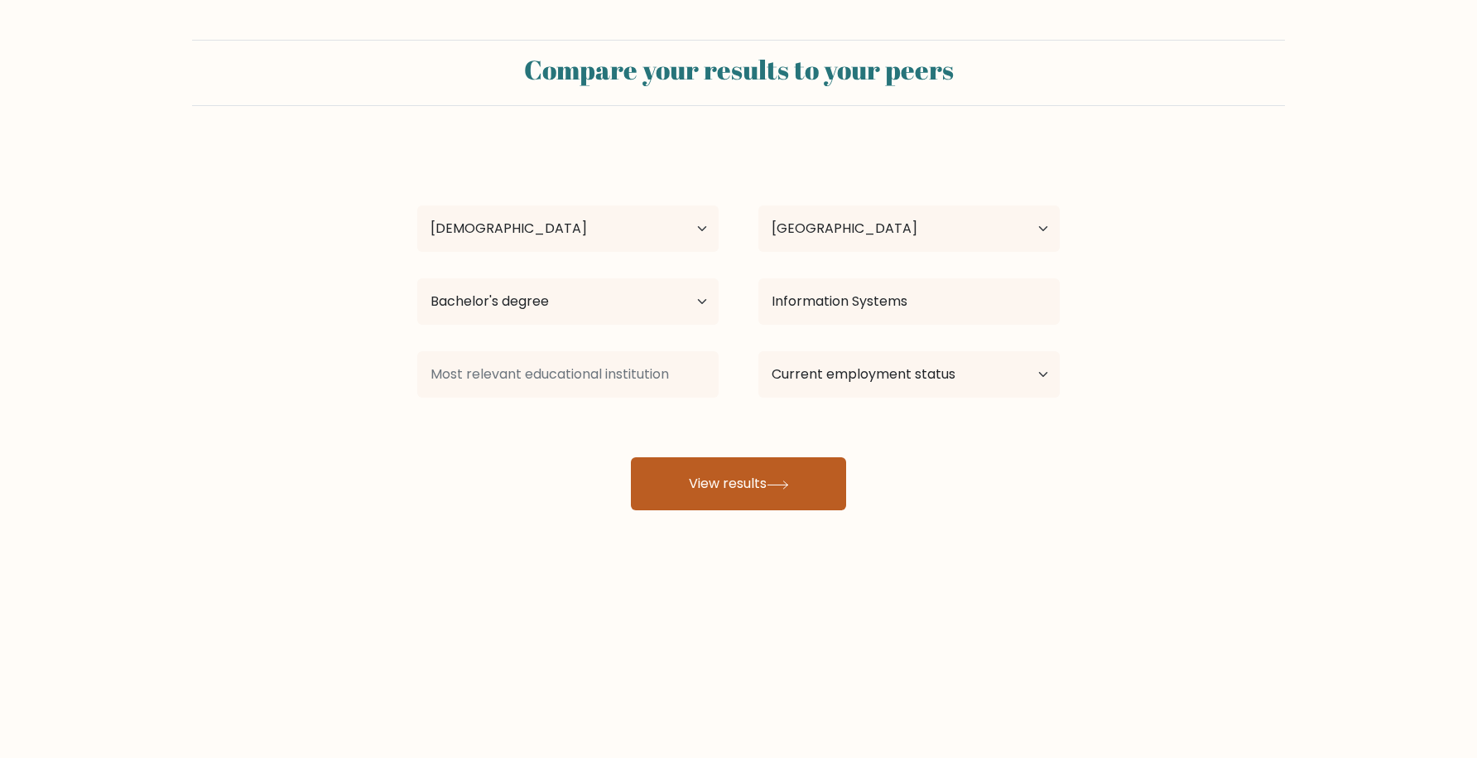
click at [711, 475] on button "View results" at bounding box center [738, 483] width 215 height 53
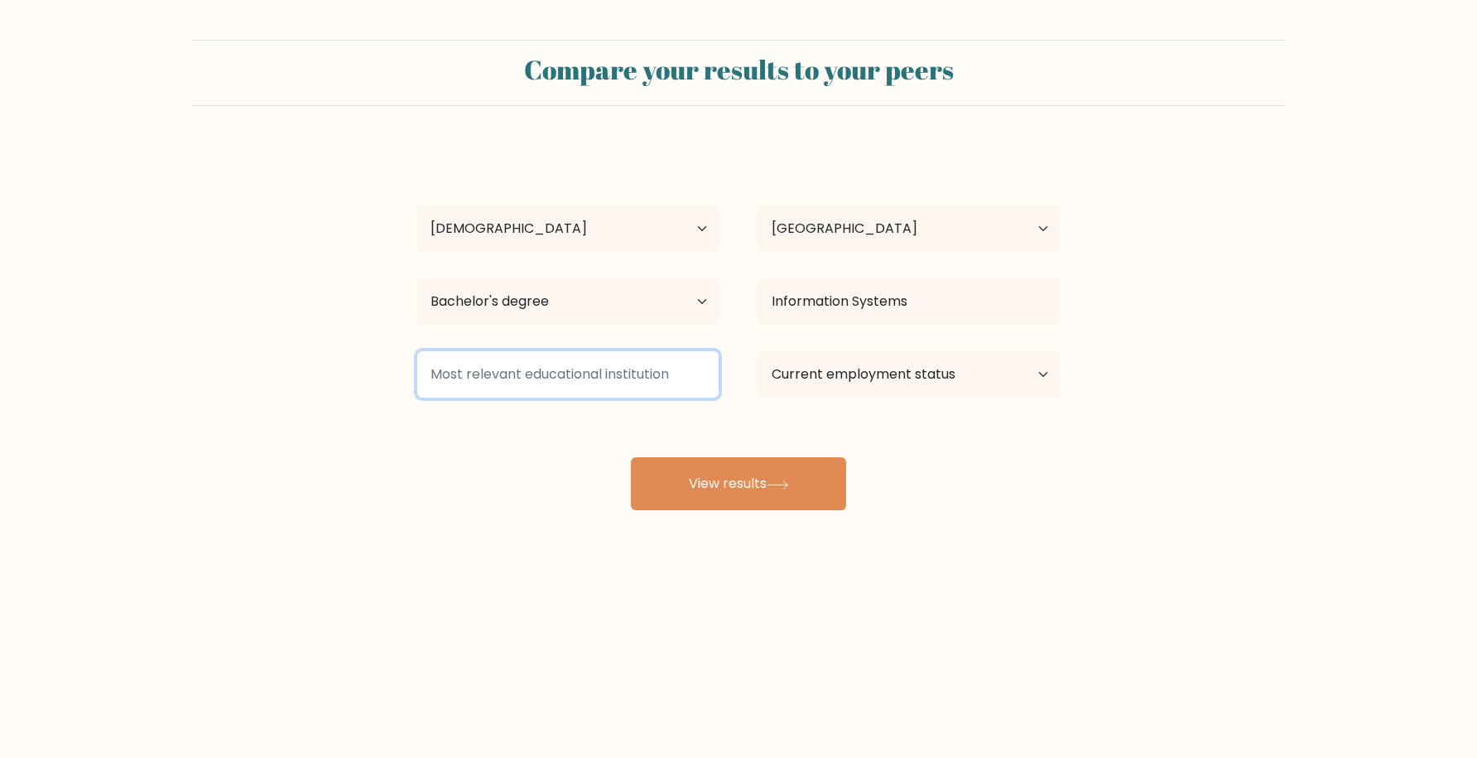
click at [640, 381] on input at bounding box center [567, 374] width 301 height 46
type input "a"
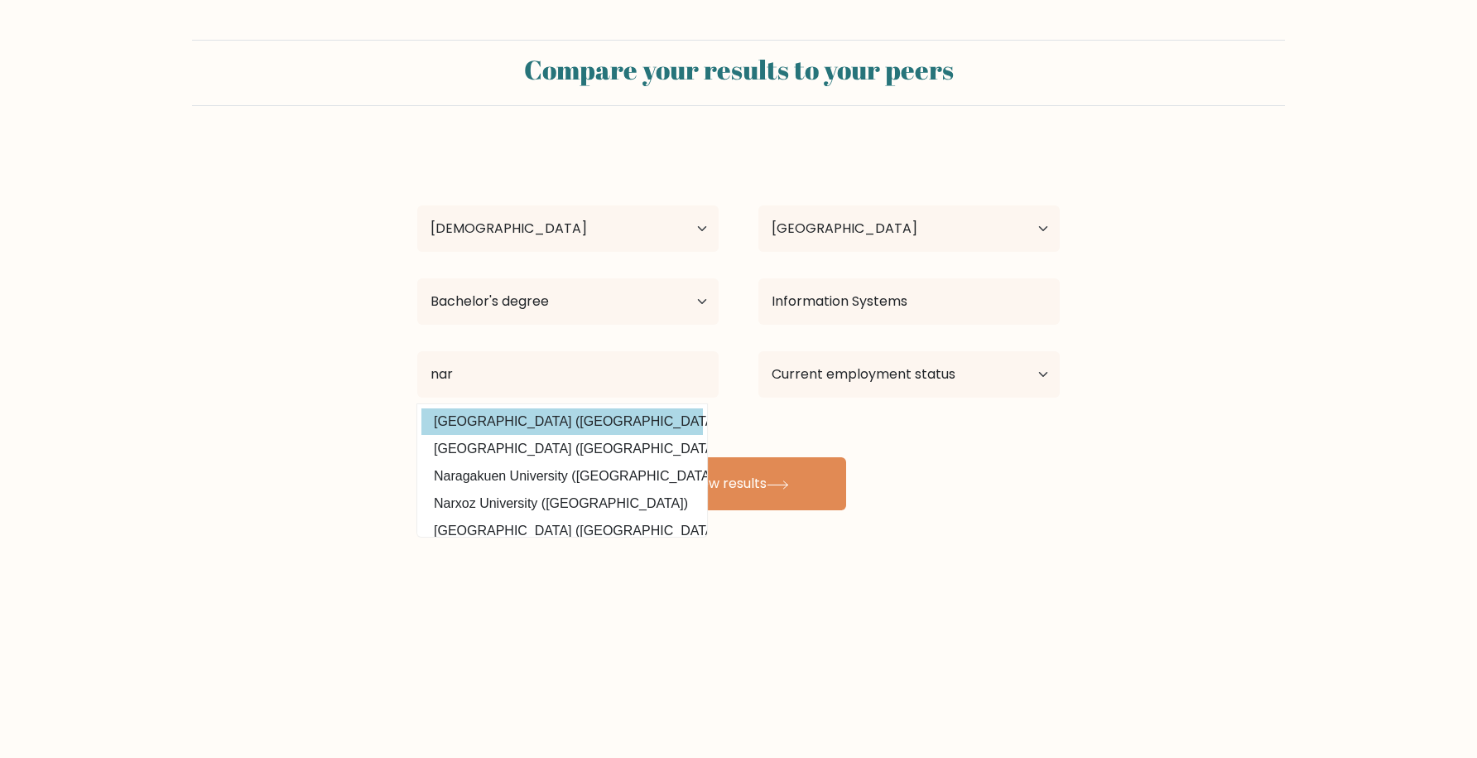
click at [609, 416] on option "Universitas Narotama (Indonesia)" at bounding box center [562, 421] width 282 height 26
type input "Universitas Narotama"
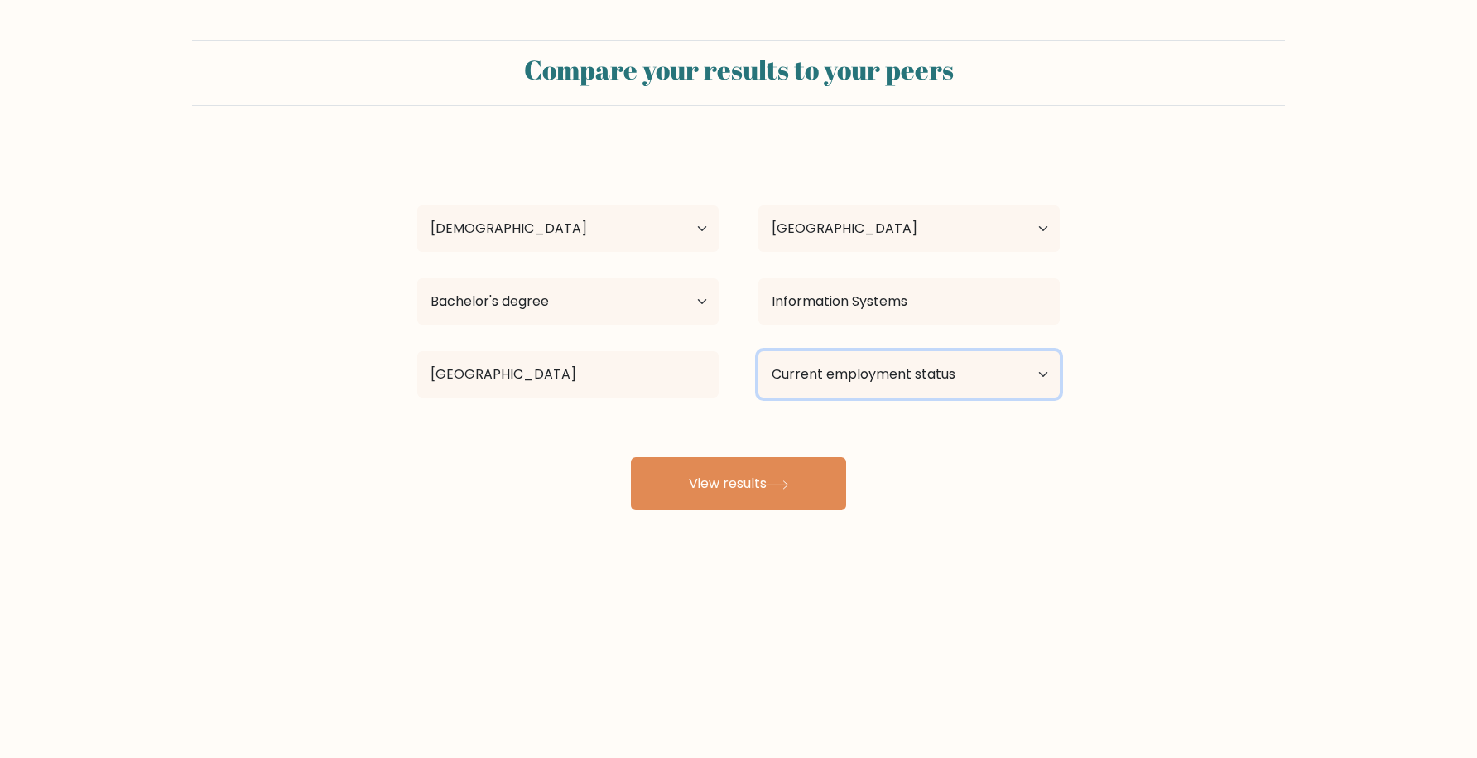
click at [923, 383] on select "Current employment status Employed Student Retired Other / prefer not to answer" at bounding box center [908, 374] width 301 height 46
click at [758, 351] on select "Current employment status Employed Student Retired Other / prefer not to answer" at bounding box center [908, 374] width 301 height 46
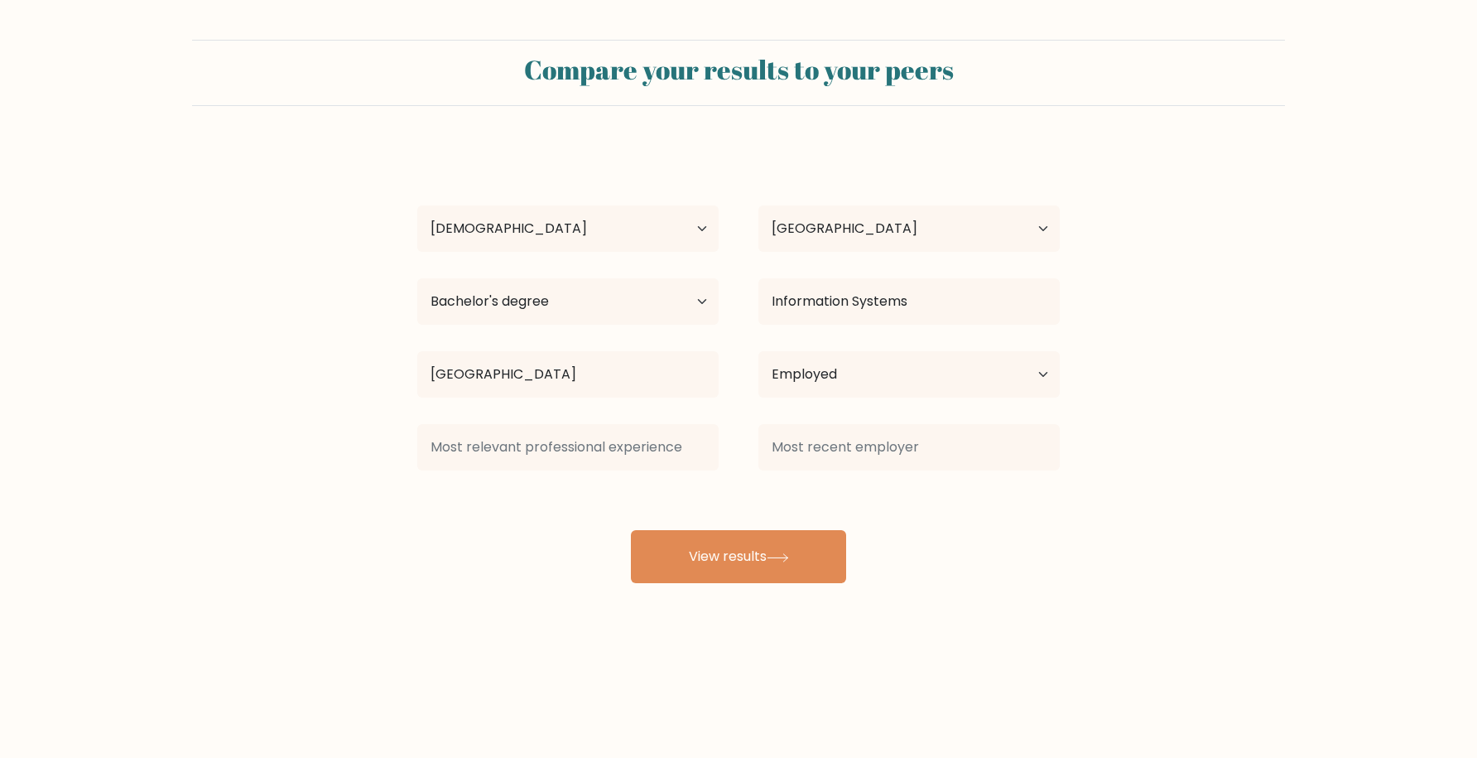
click at [819, 474] on div at bounding box center [909, 447] width 341 height 60
click at [834, 375] on select "Current employment status Employed Student Retired Other / prefer not to answer" at bounding box center [908, 374] width 301 height 46
select select "other"
click at [758, 351] on select "Current employment status Employed Student Retired Other / prefer not to answer" at bounding box center [908, 374] width 301 height 46
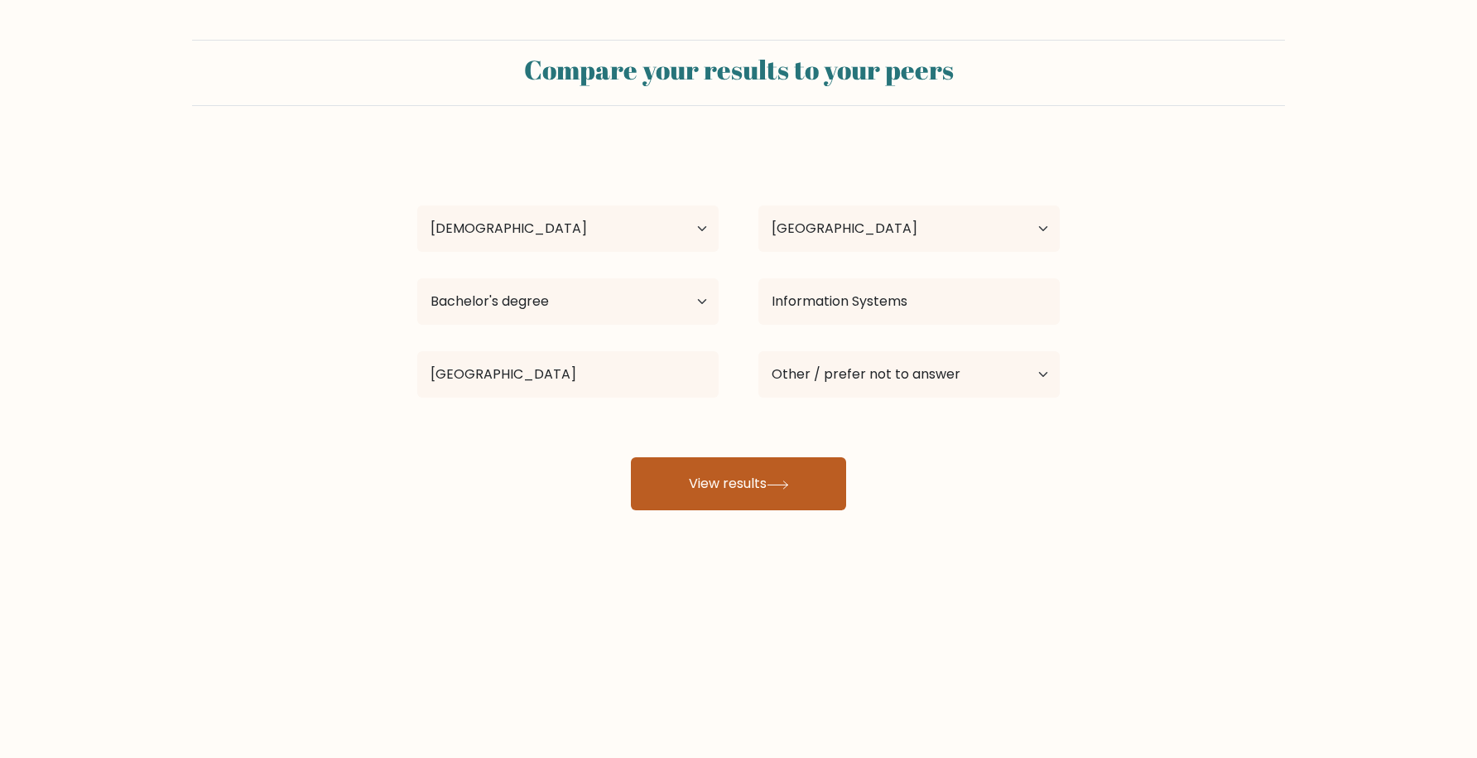
click at [759, 493] on button "View results" at bounding box center [738, 483] width 215 height 53
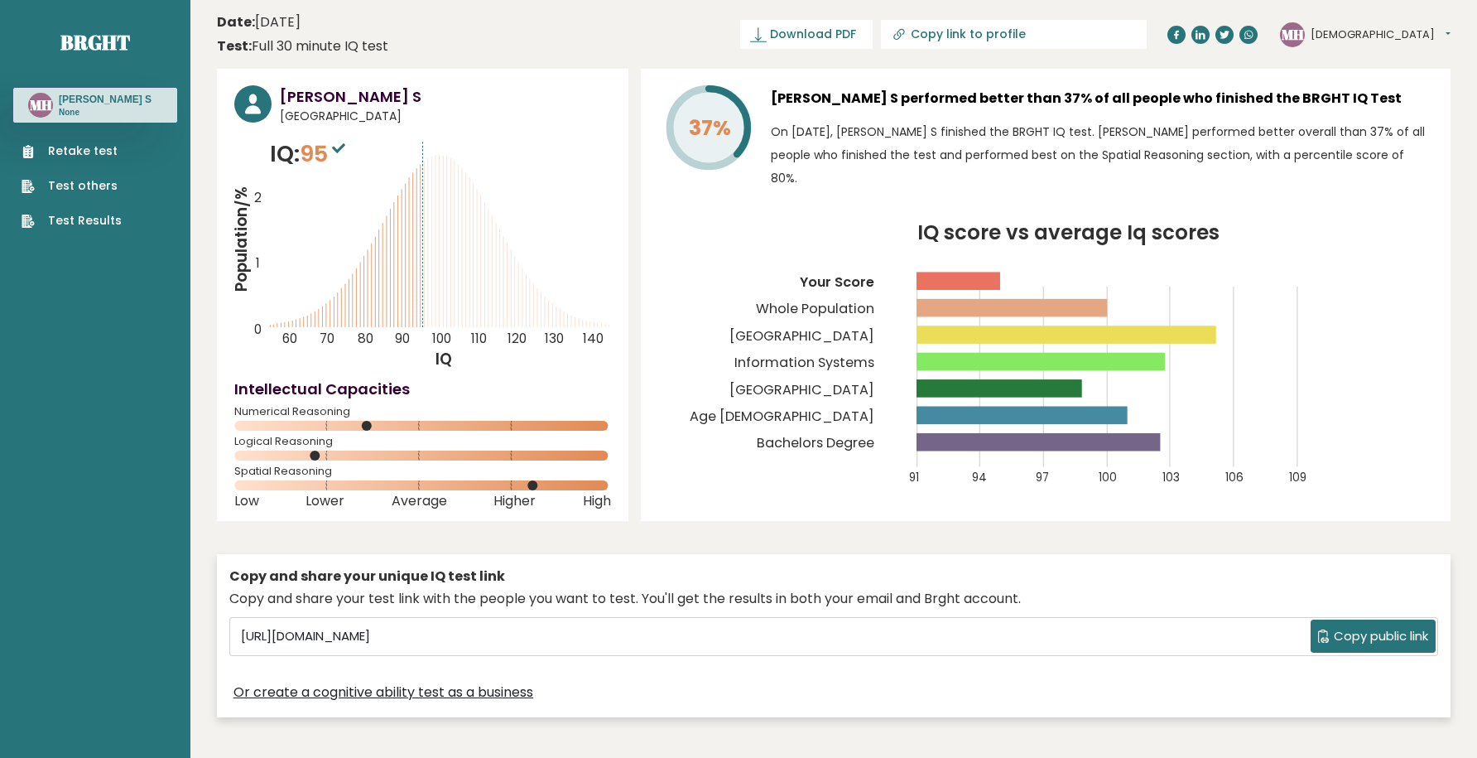
drag, startPoint x: 772, startPoint y: 161, endPoint x: 850, endPoint y: 200, distance: 87.4
click at [850, 190] on p "On October 09, 2025, Muhammad Hidayatulloh S finished the BRGHT IQ test. Muhamm…" at bounding box center [1102, 155] width 662 height 70
copy p "On October 09, 2025, Muhammad Hidayatulloh S finished the BRGHT IQ test. Muhamm…"
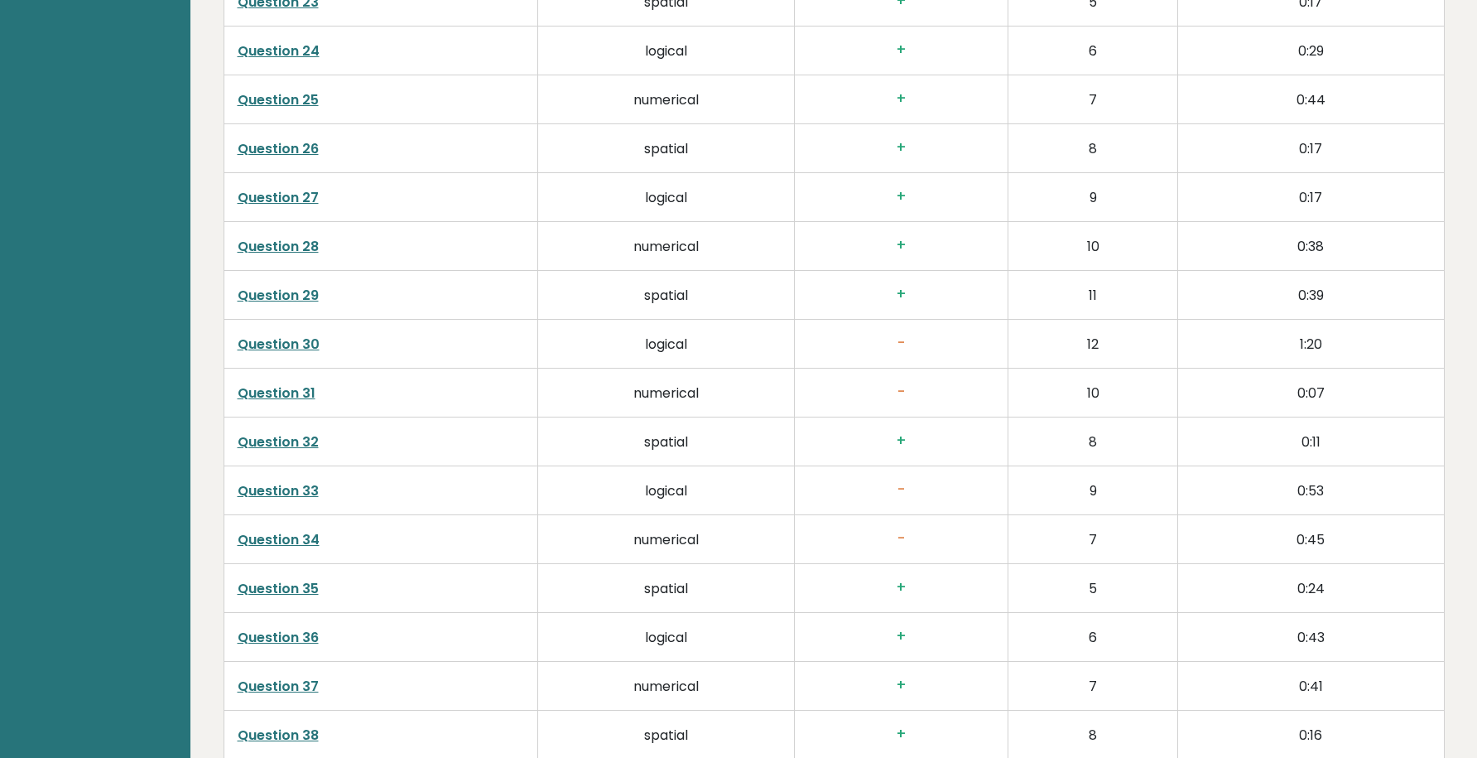
scroll to position [4262, 0]
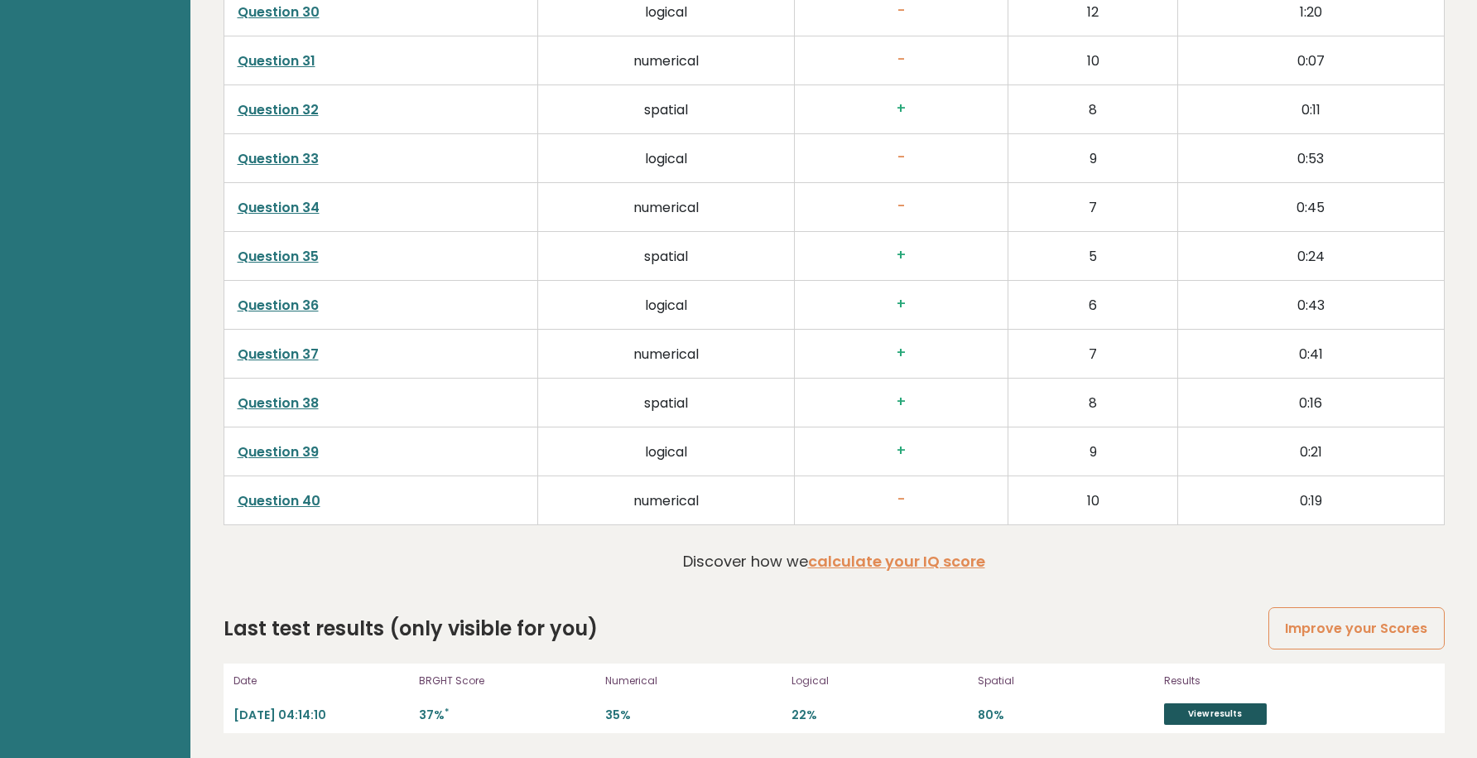
click at [1197, 713] on link "View results" at bounding box center [1215, 714] width 103 height 22
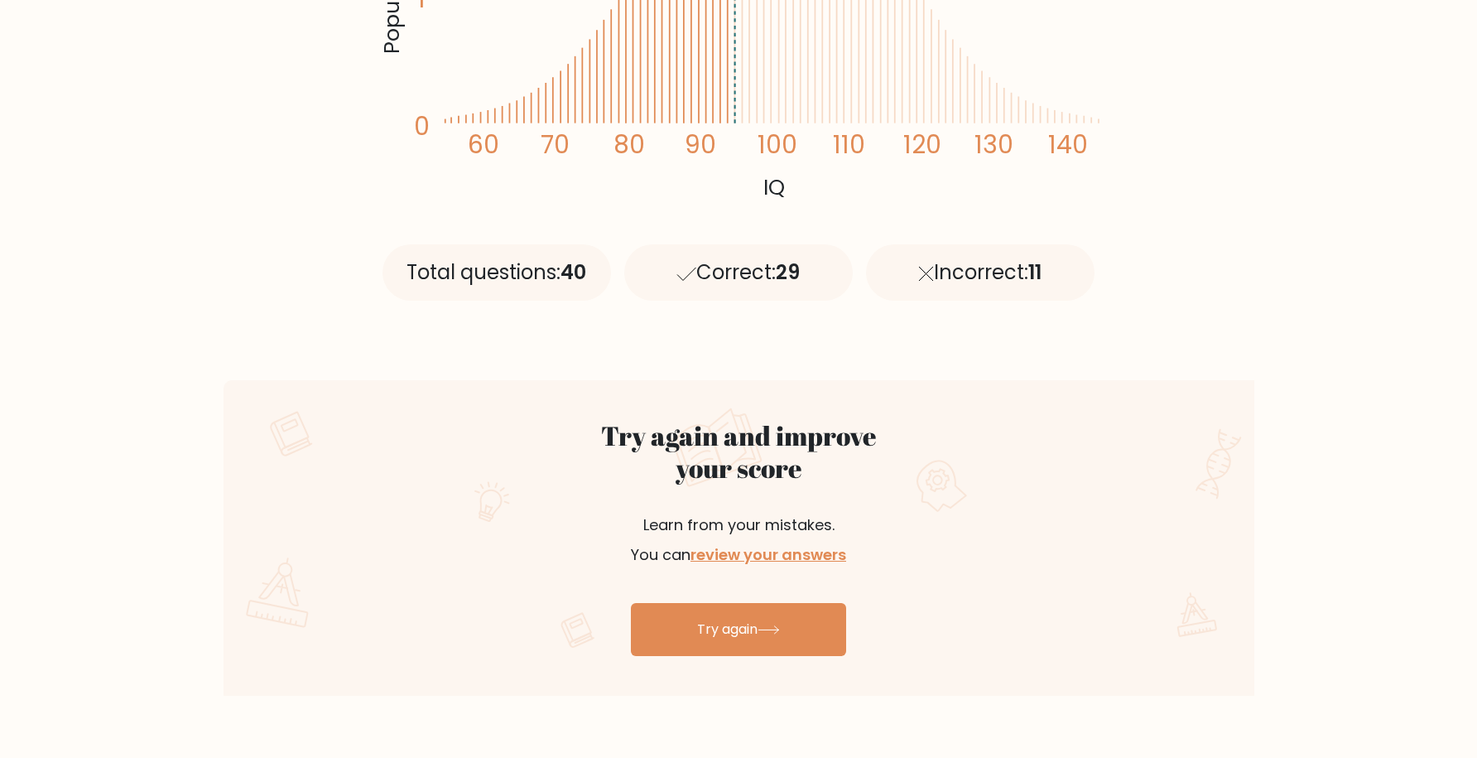
scroll to position [892, 0]
